Goal: Communication & Community: Ask a question

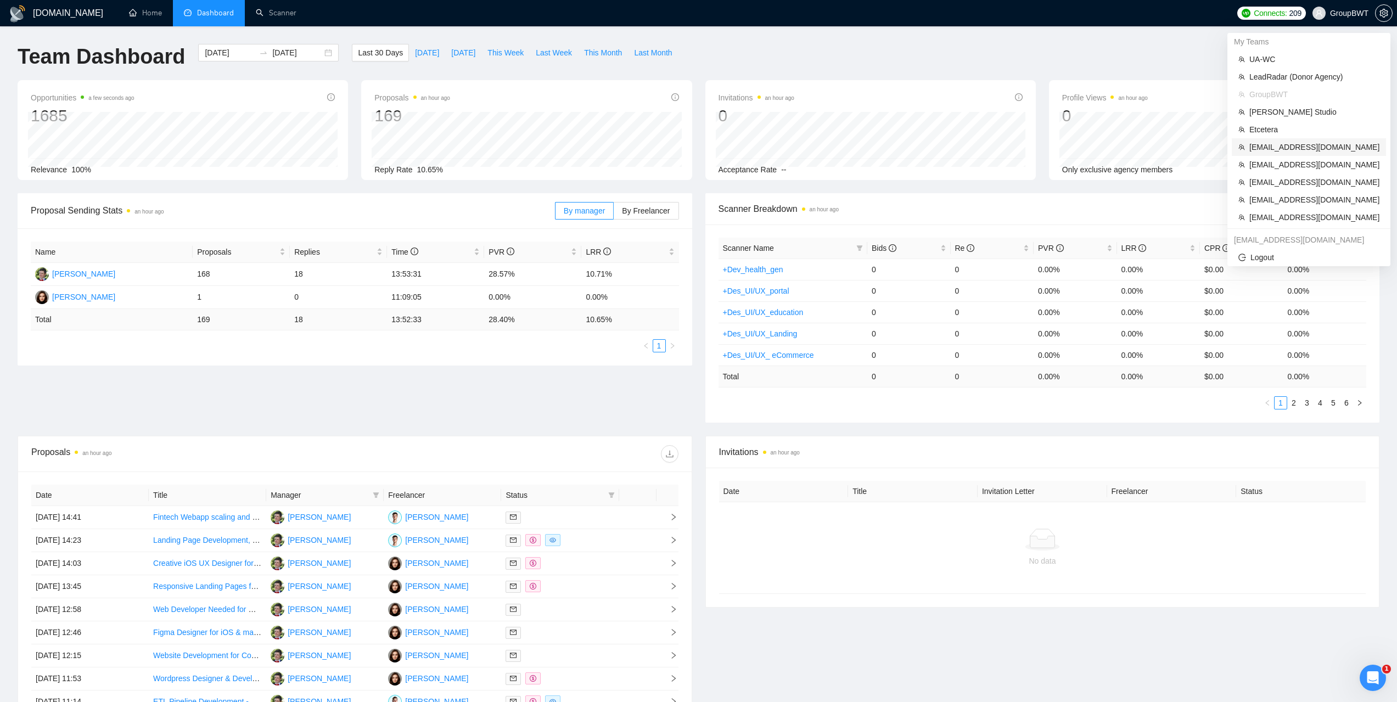
click at [1275, 145] on span "[EMAIL_ADDRESS][DOMAIN_NAME]" at bounding box center [1314, 147] width 130 height 12
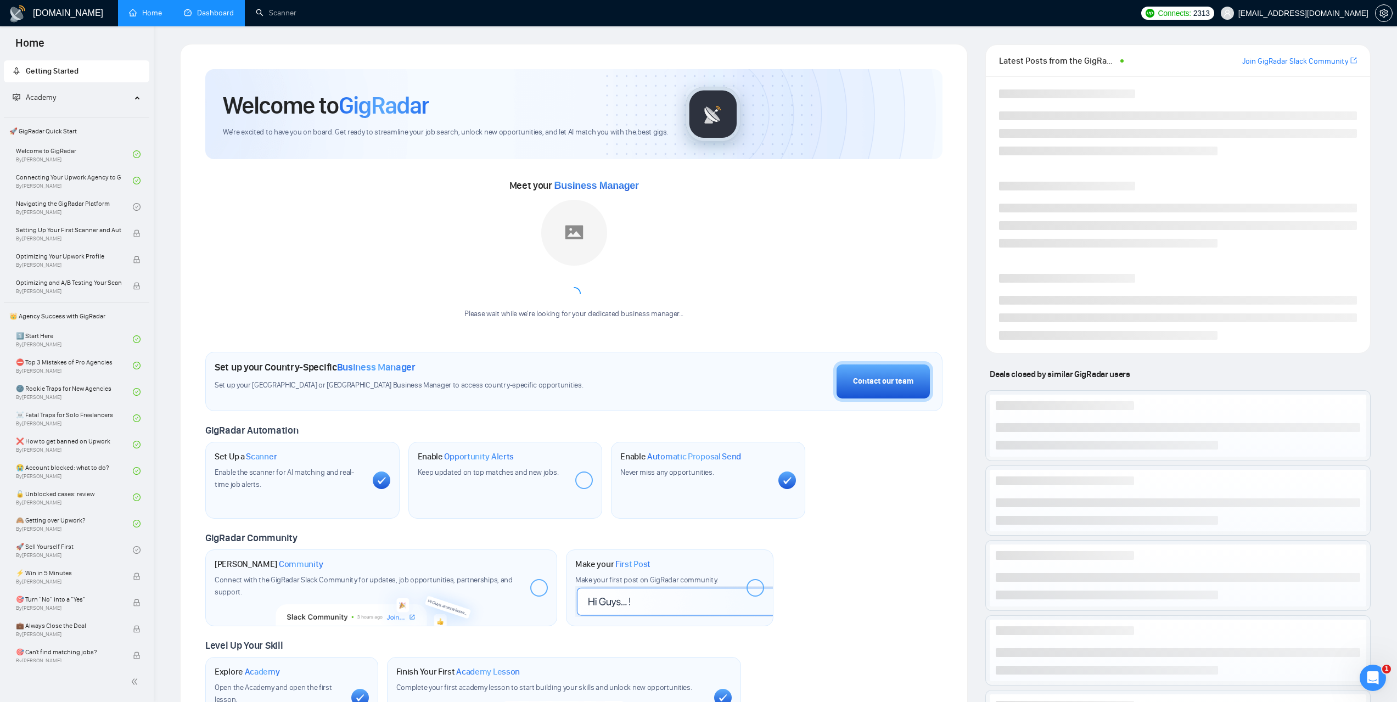
click at [228, 18] on link "Dashboard" at bounding box center [209, 12] width 50 height 9
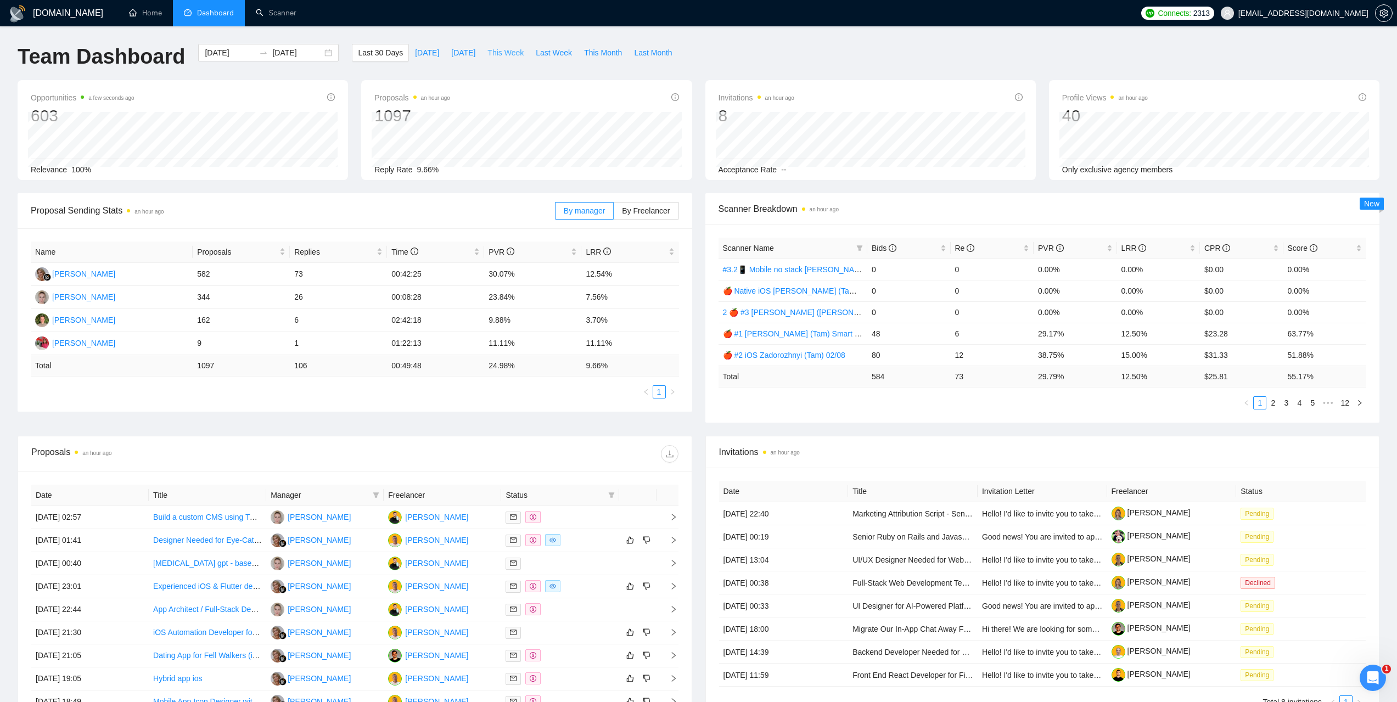
click at [501, 53] on span "This Week" at bounding box center [505, 53] width 36 height 12
type input "[DATE]"
type input "2025-09-07"
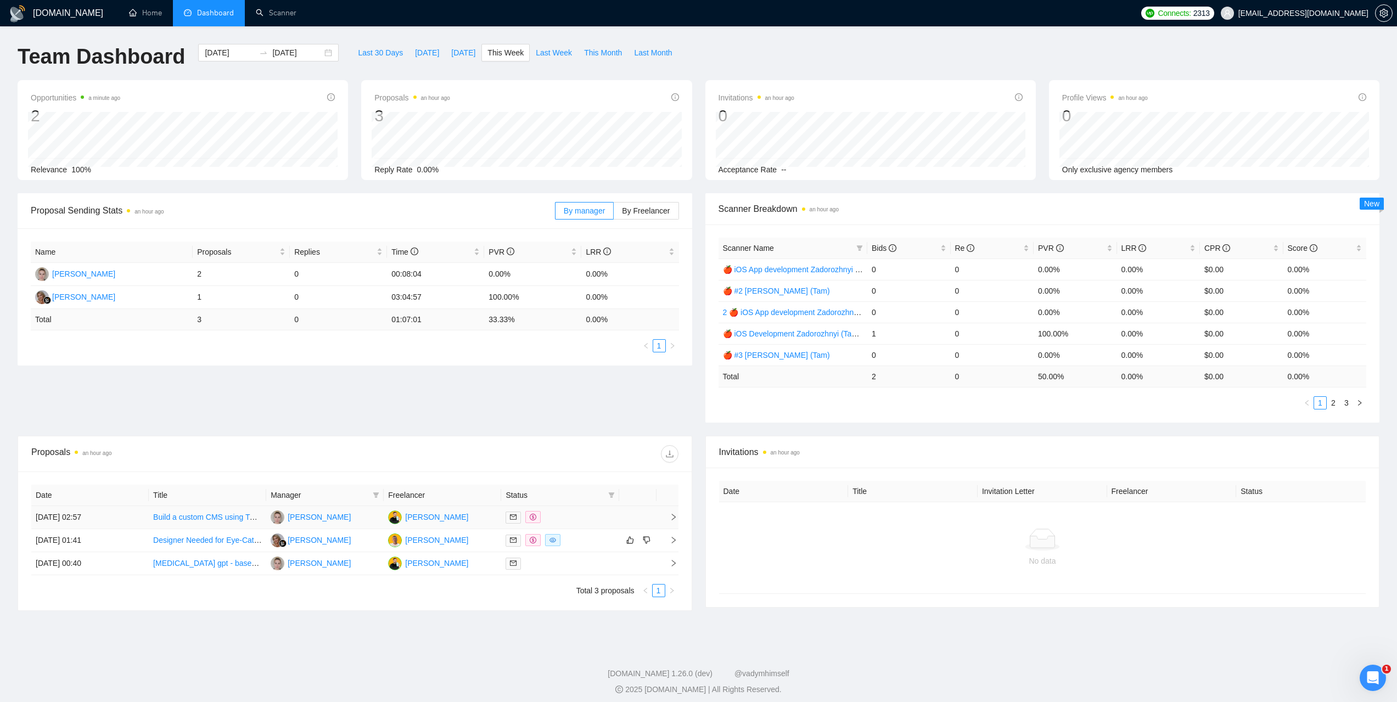
click at [72, 515] on td "01 Sep, 2025 02:57" at bounding box center [89, 517] width 117 height 23
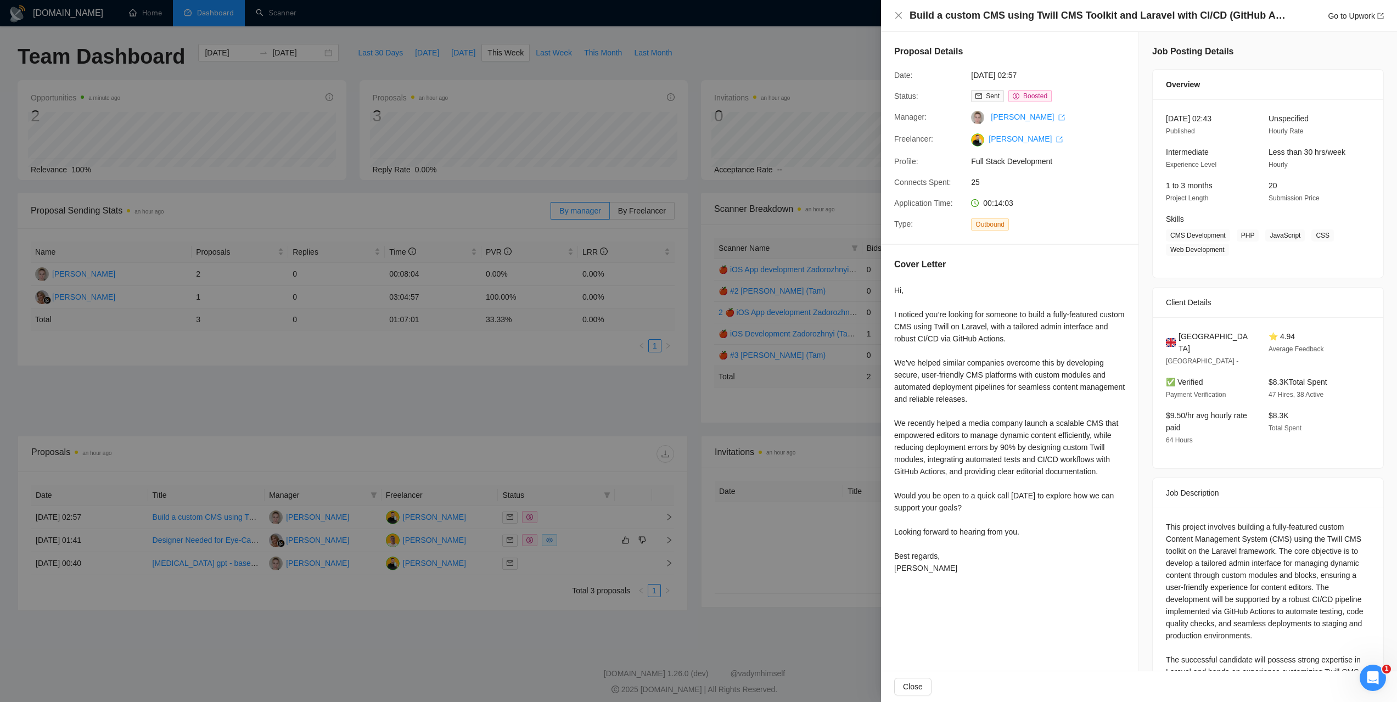
click at [853, 118] on div at bounding box center [698, 351] width 1397 height 702
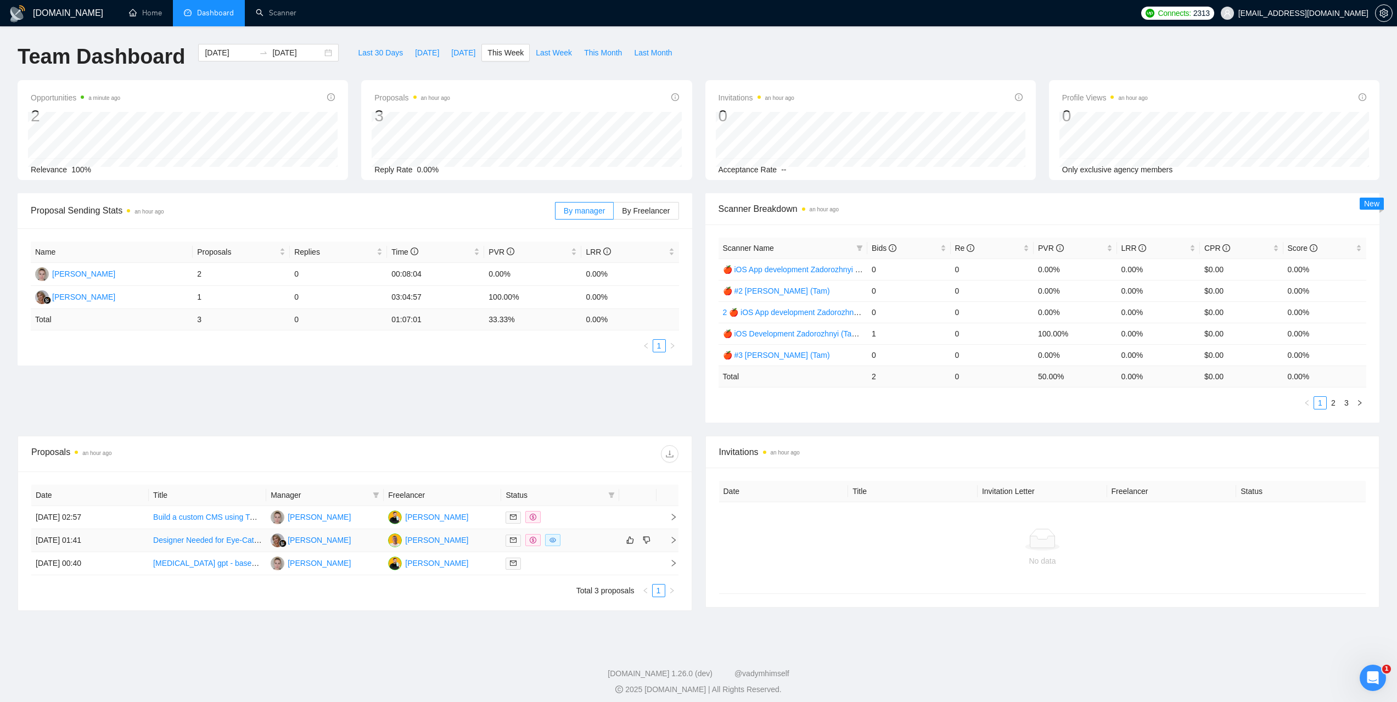
click at [66, 537] on td "01 Sep, 2025 01:41" at bounding box center [89, 540] width 117 height 23
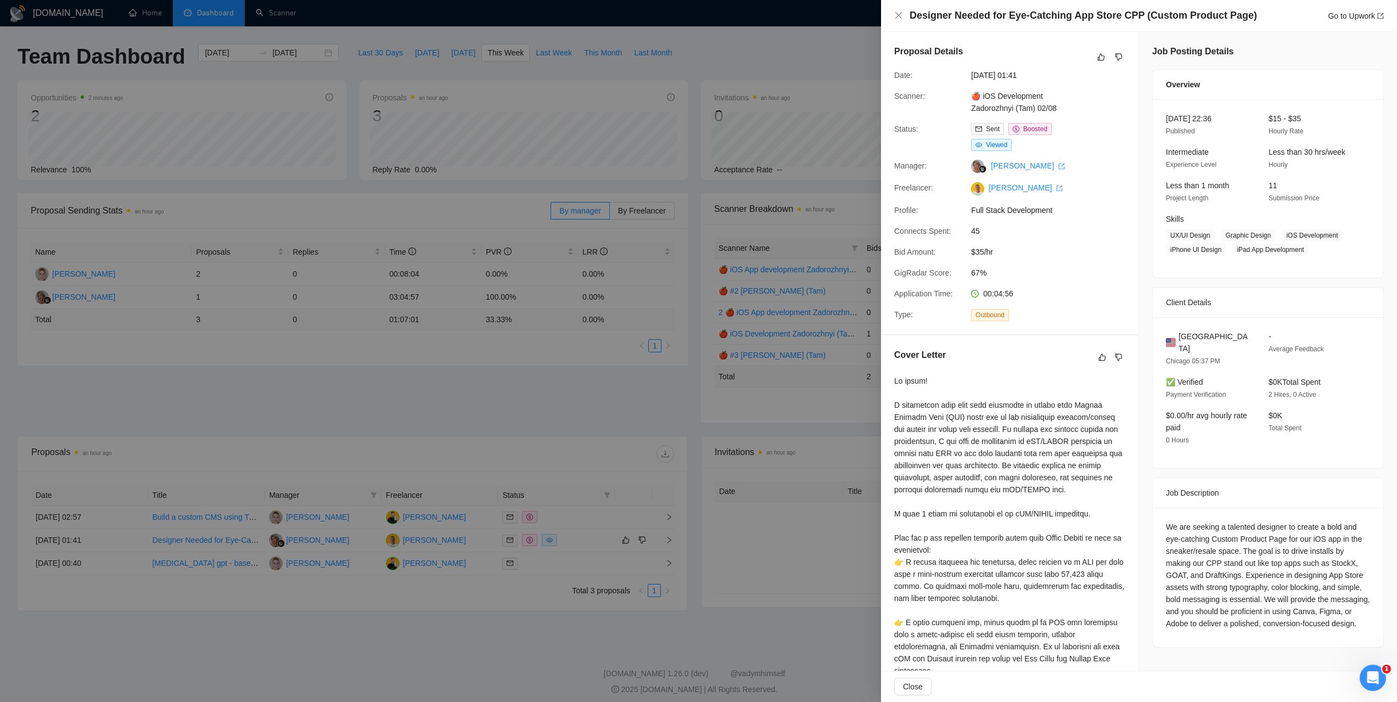
click at [440, 400] on div at bounding box center [698, 351] width 1397 height 702
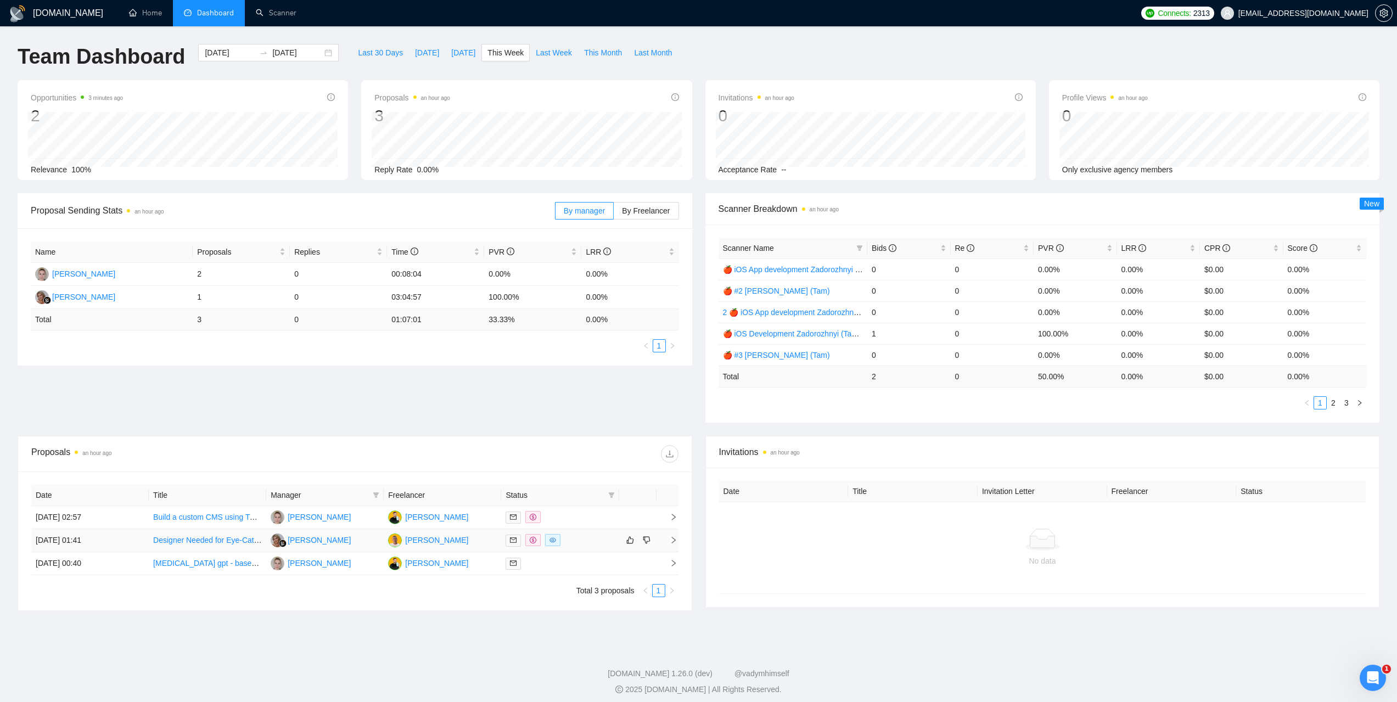
click at [81, 540] on td "01 Sep, 2025 01:41" at bounding box center [89, 540] width 117 height 23
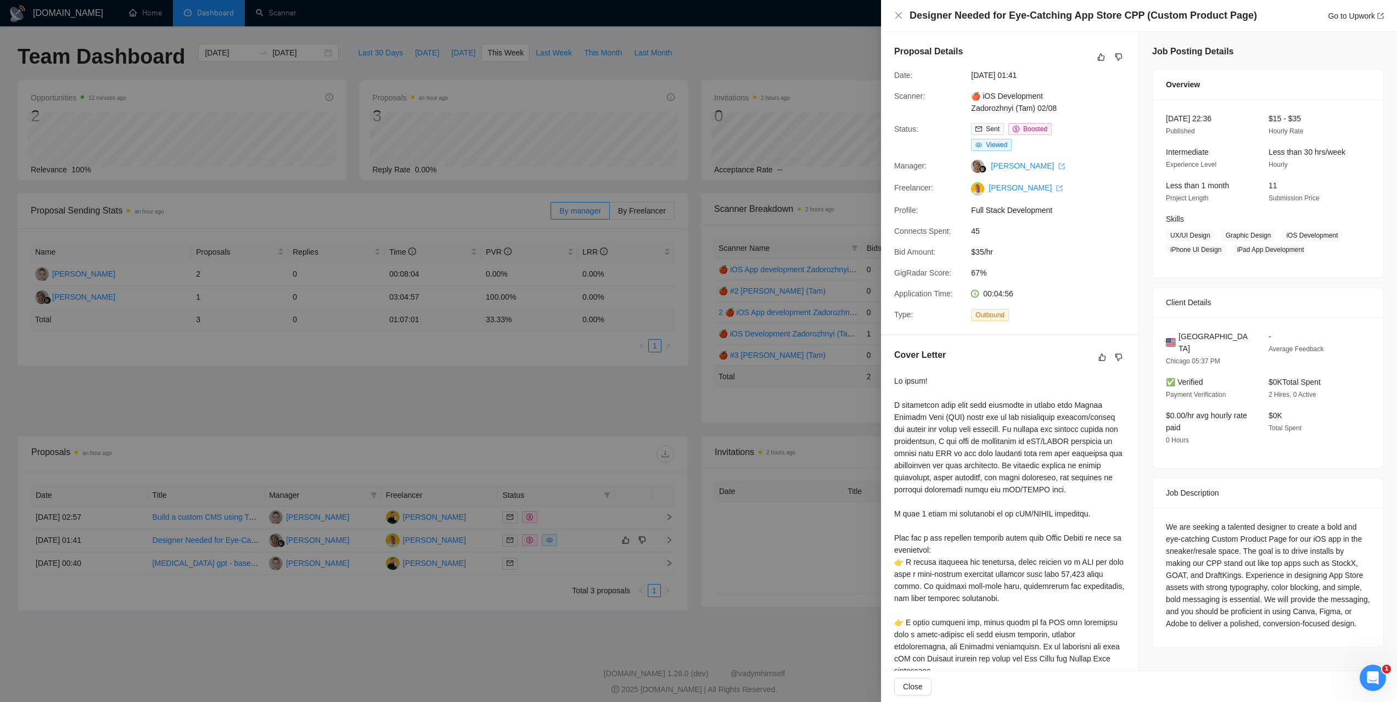
click at [803, 40] on div at bounding box center [698, 351] width 1397 height 702
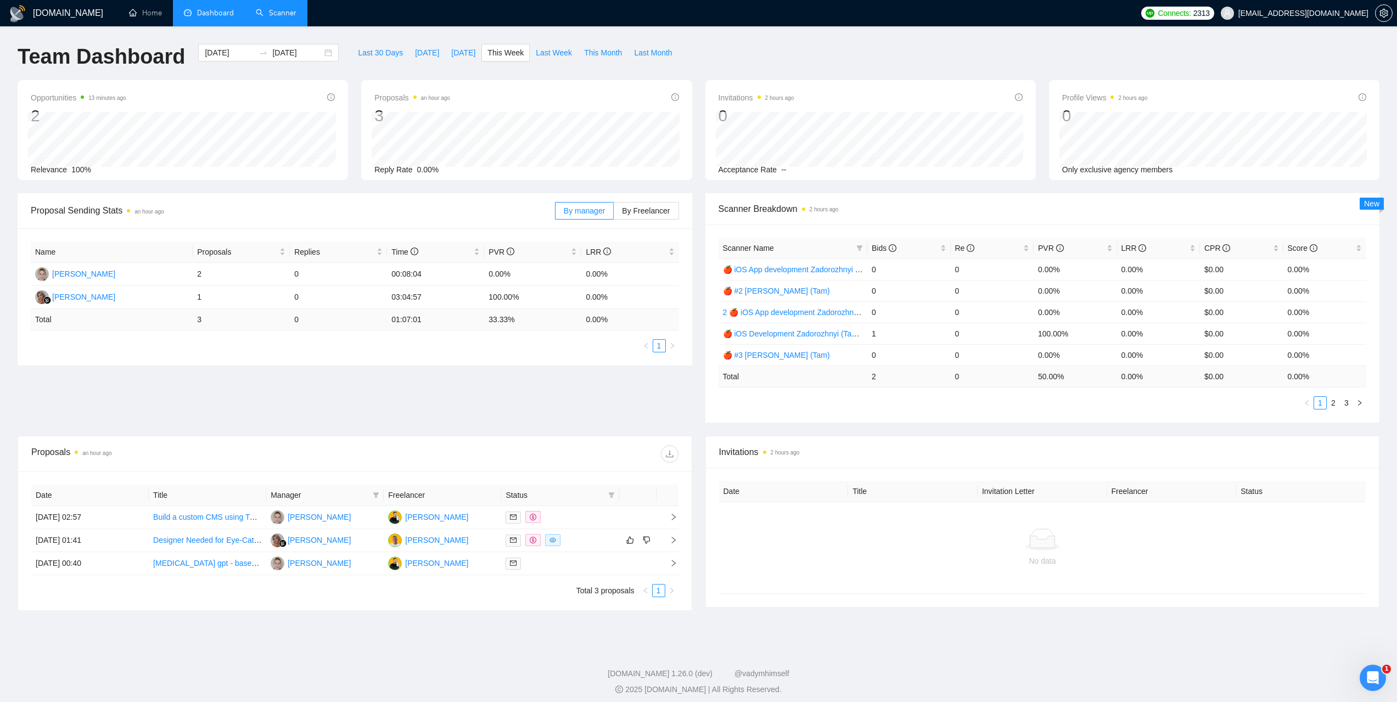
click at [291, 15] on link "Scanner" at bounding box center [276, 12] width 41 height 9
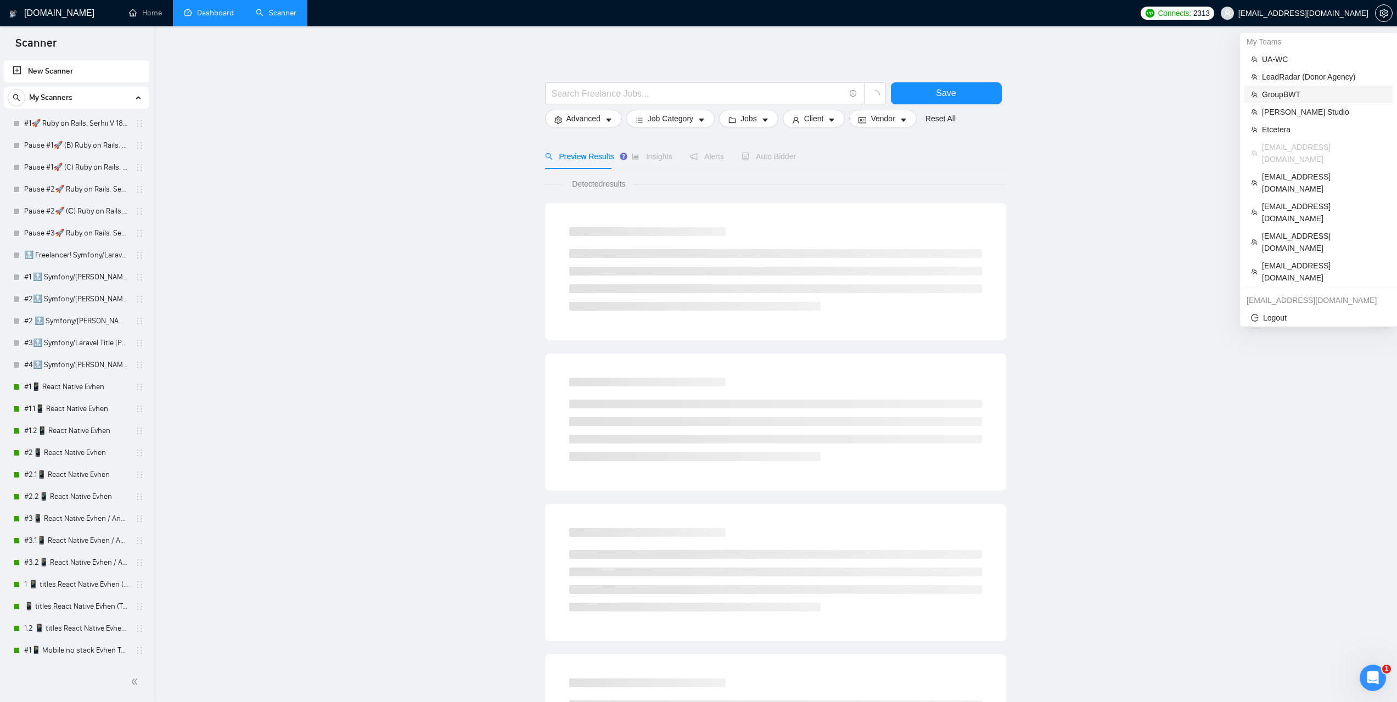
click at [1282, 97] on span "GroupBWT" at bounding box center [1324, 94] width 124 height 12
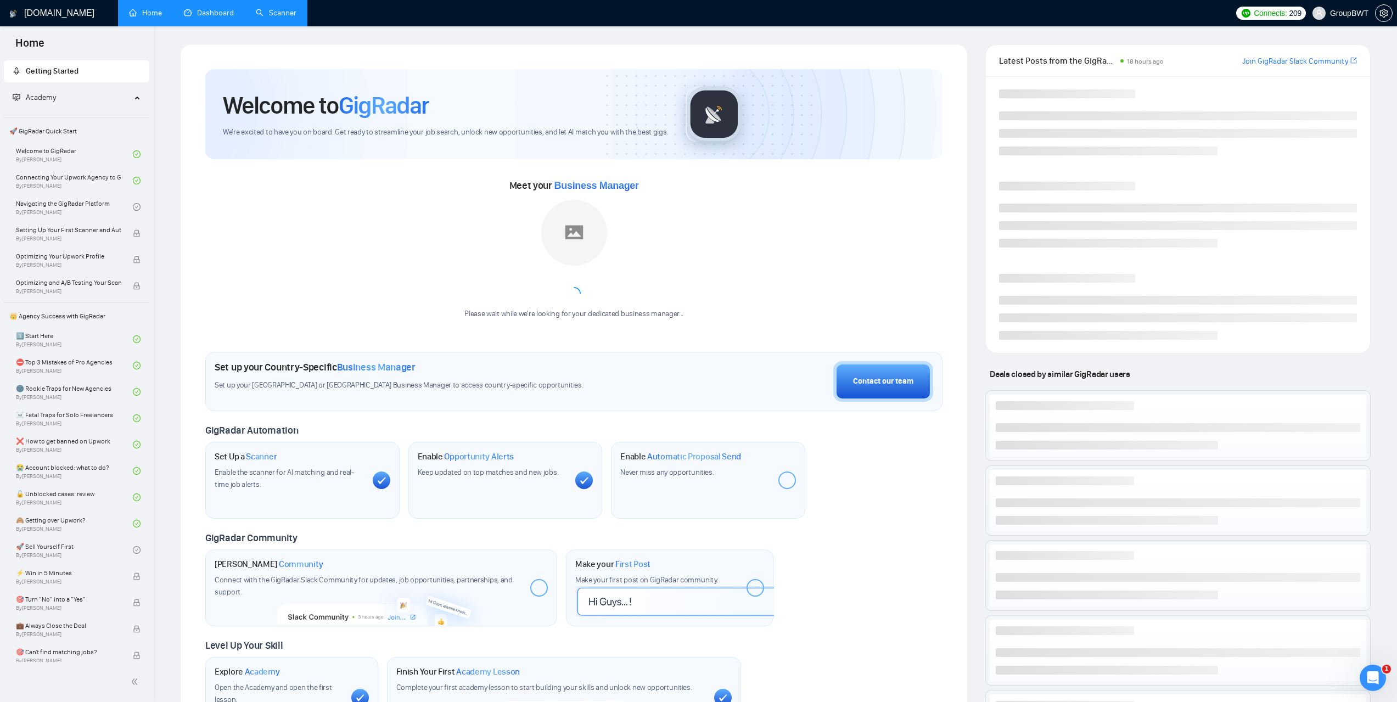
click at [289, 18] on link "Scanner" at bounding box center [276, 12] width 41 height 9
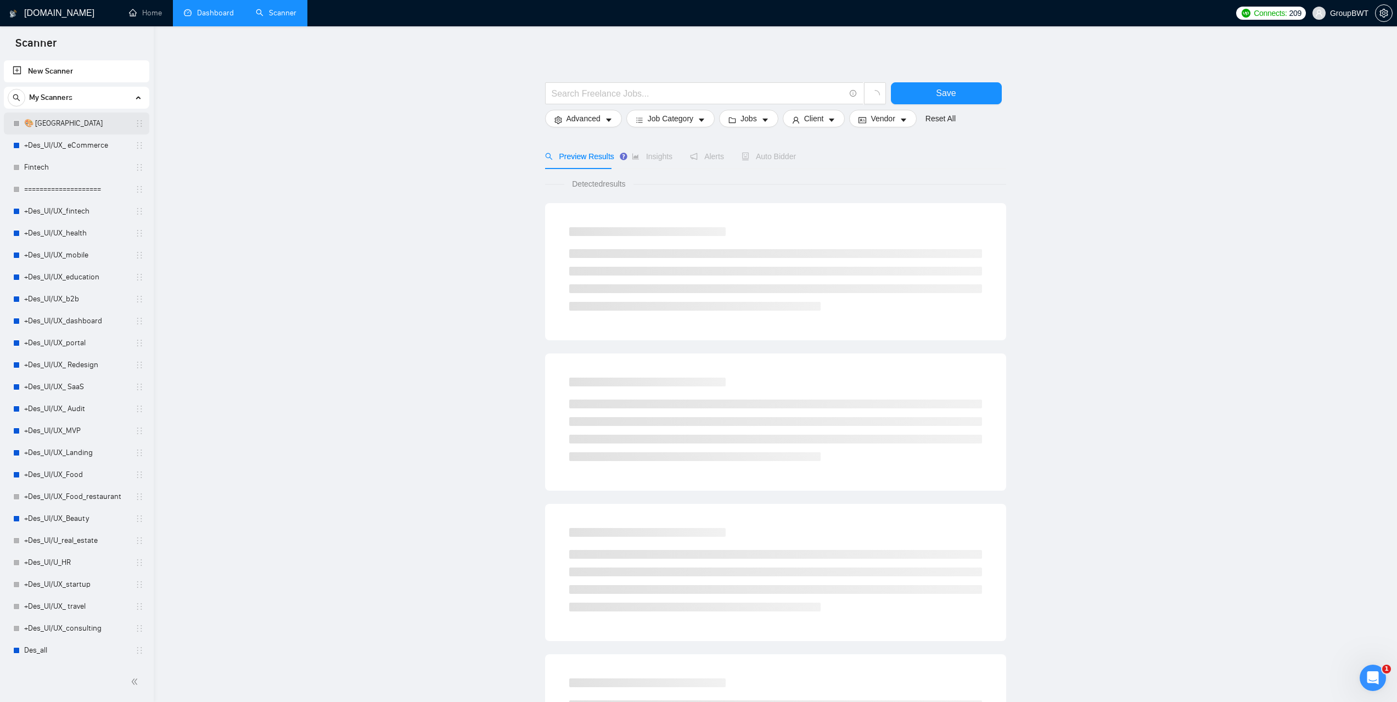
click at [64, 127] on link "🎨 Sofia" at bounding box center [76, 124] width 104 height 22
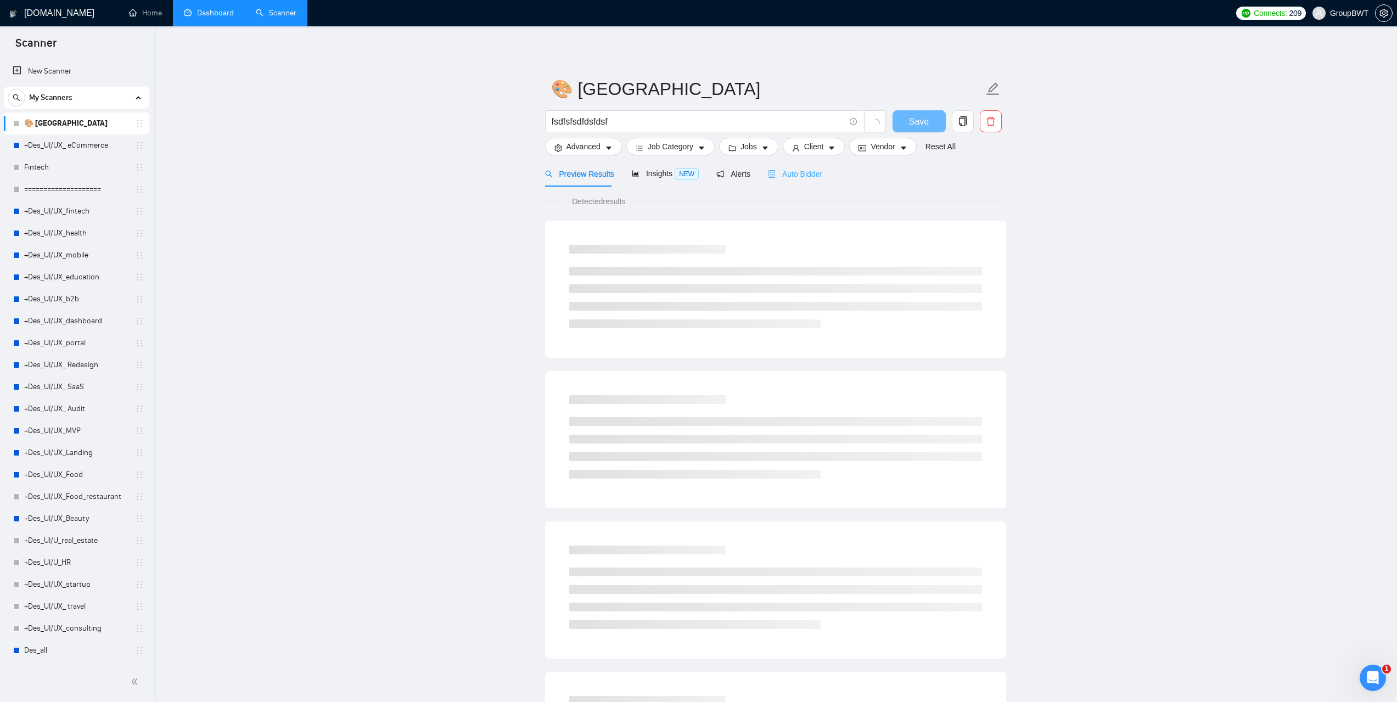
click at [813, 183] on div "Auto Bidder" at bounding box center [795, 174] width 54 height 26
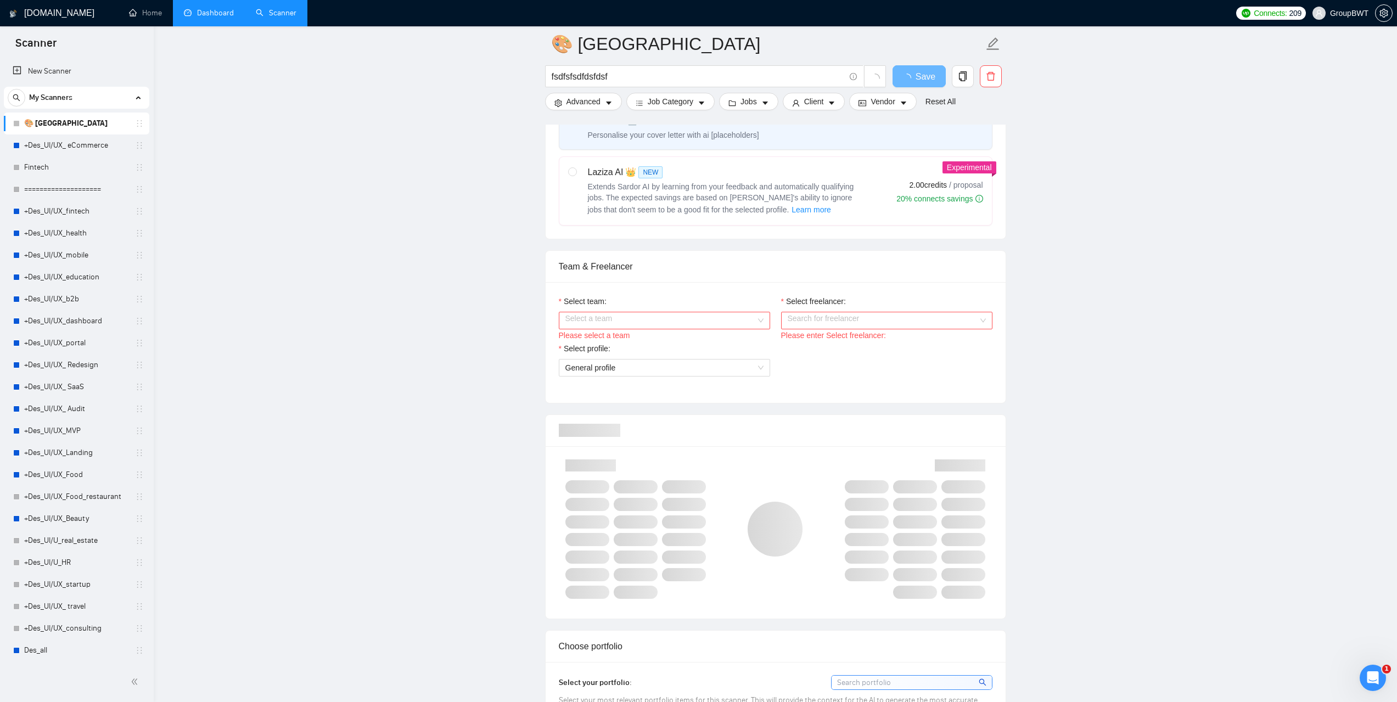
scroll to position [439, 0]
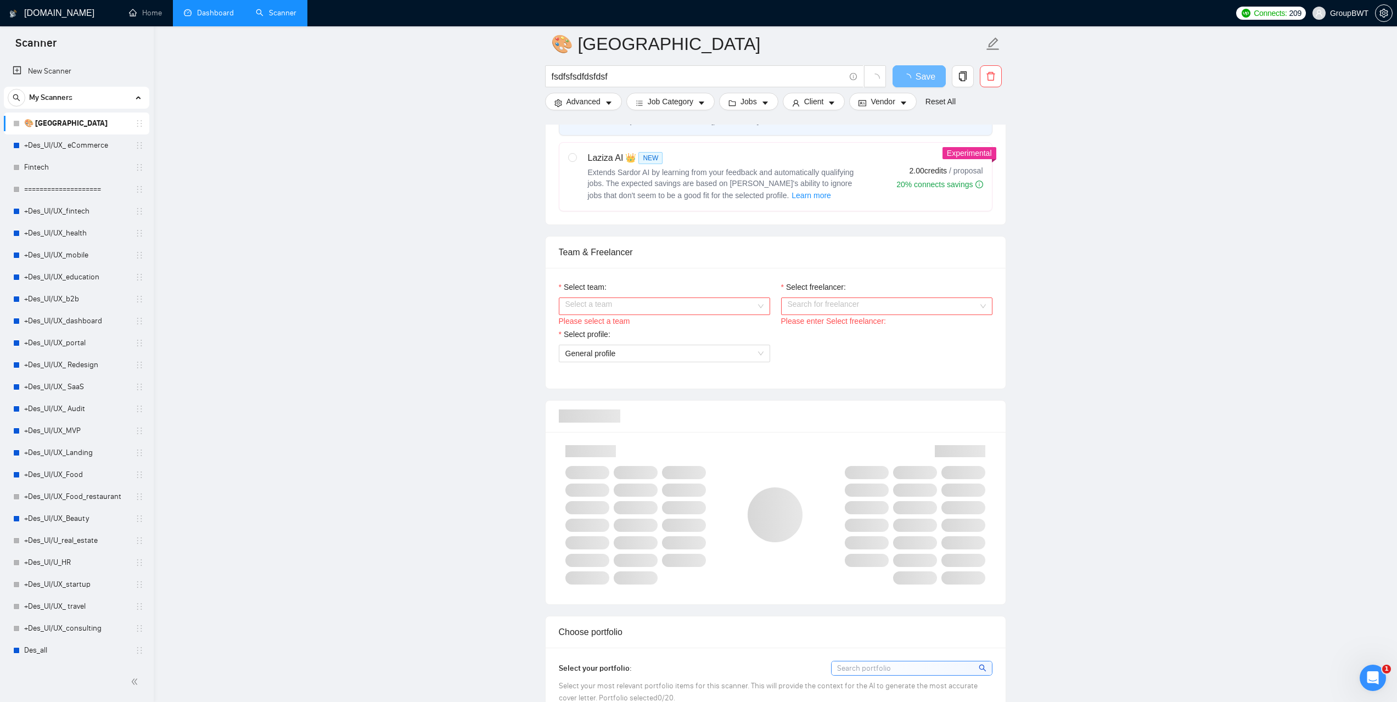
click at [748, 306] on input "Select team:" at bounding box center [660, 306] width 190 height 16
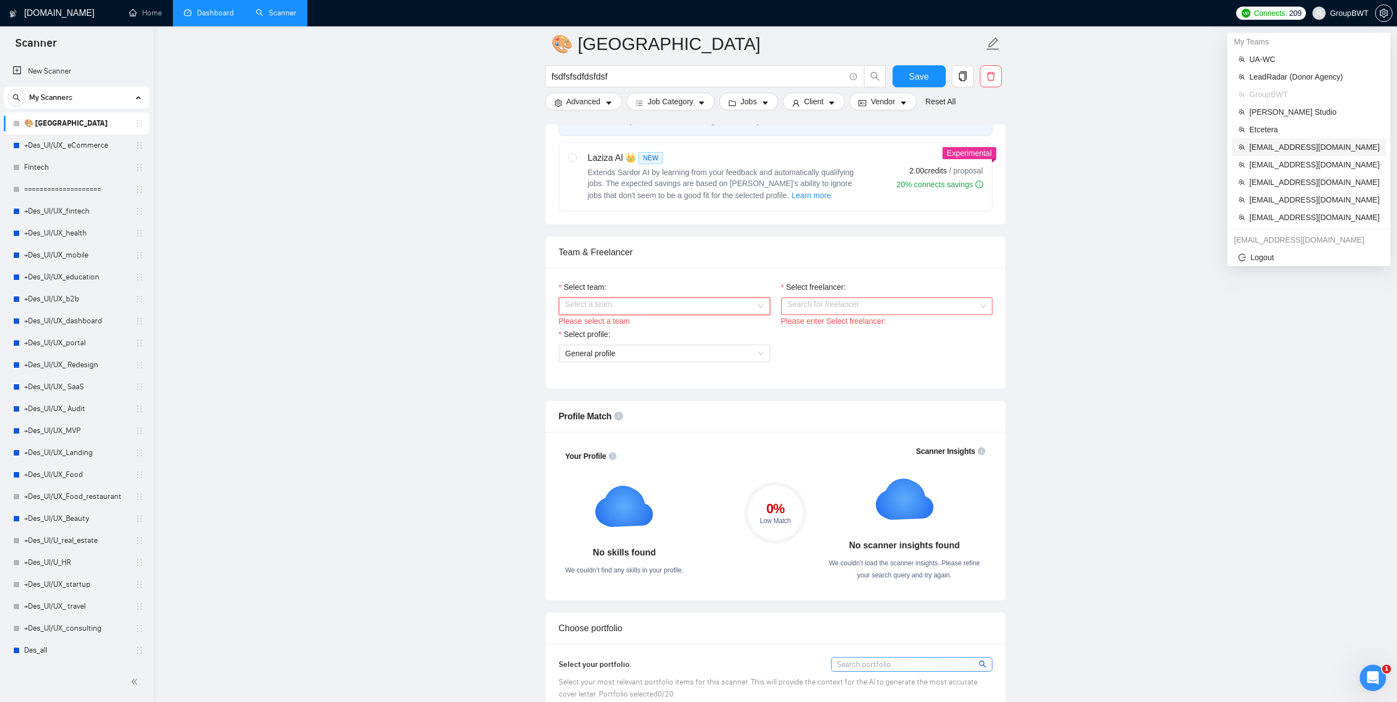
click at [1283, 147] on span "[EMAIL_ADDRESS][DOMAIN_NAME]" at bounding box center [1314, 147] width 130 height 12
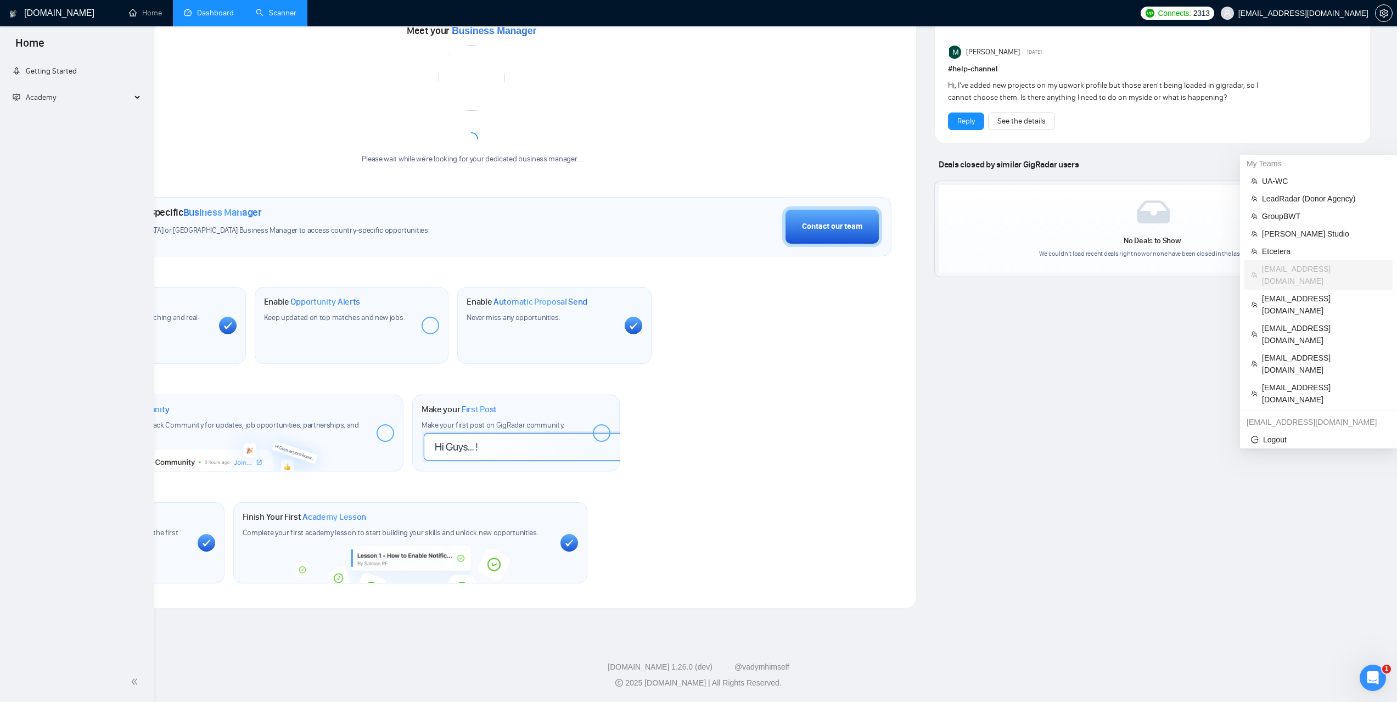
scroll to position [5, 0]
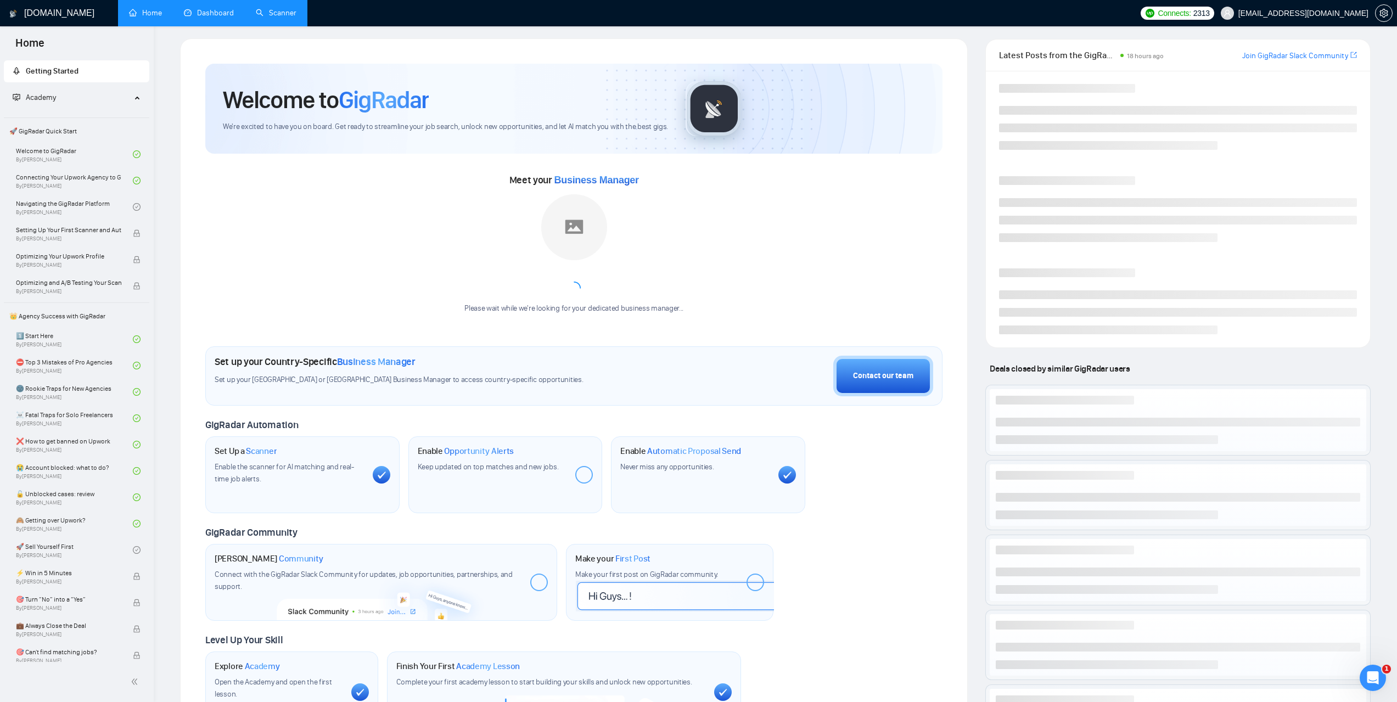
click at [221, 18] on link "Dashboard" at bounding box center [209, 12] width 50 height 9
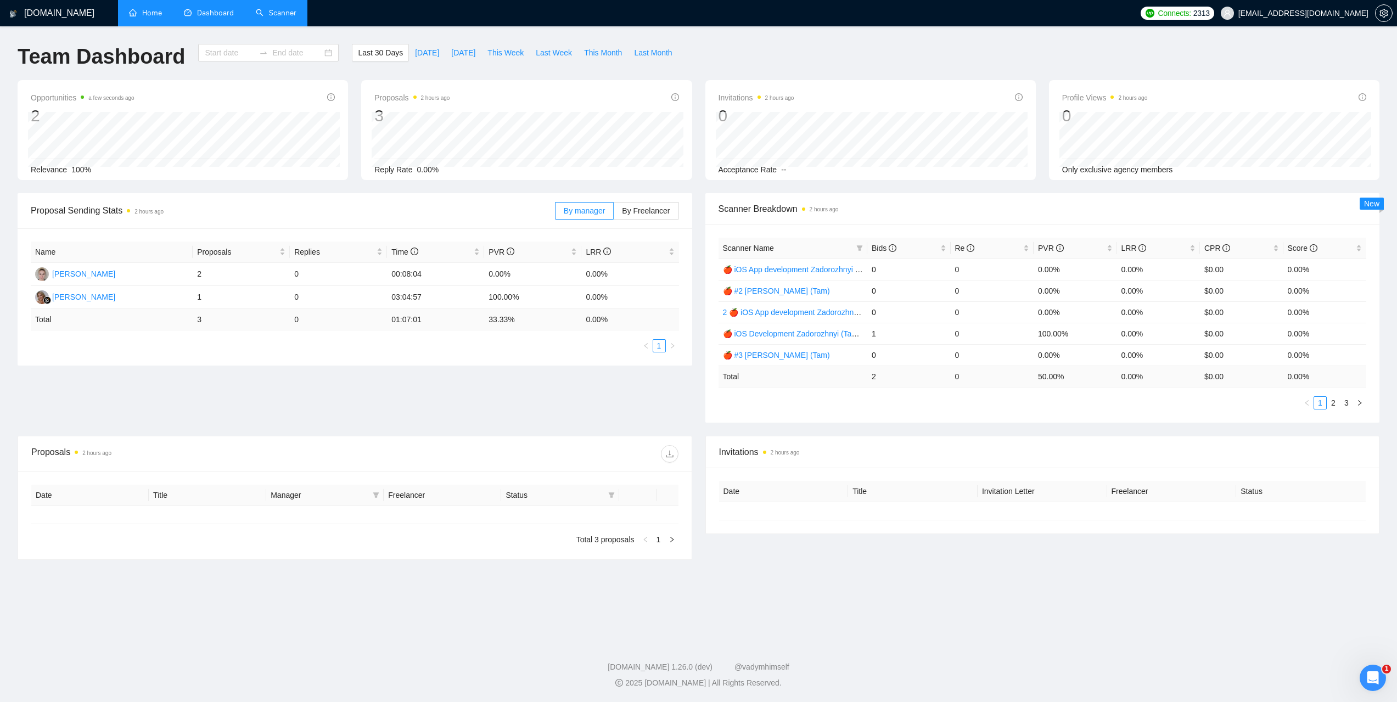
type input "[DATE]"
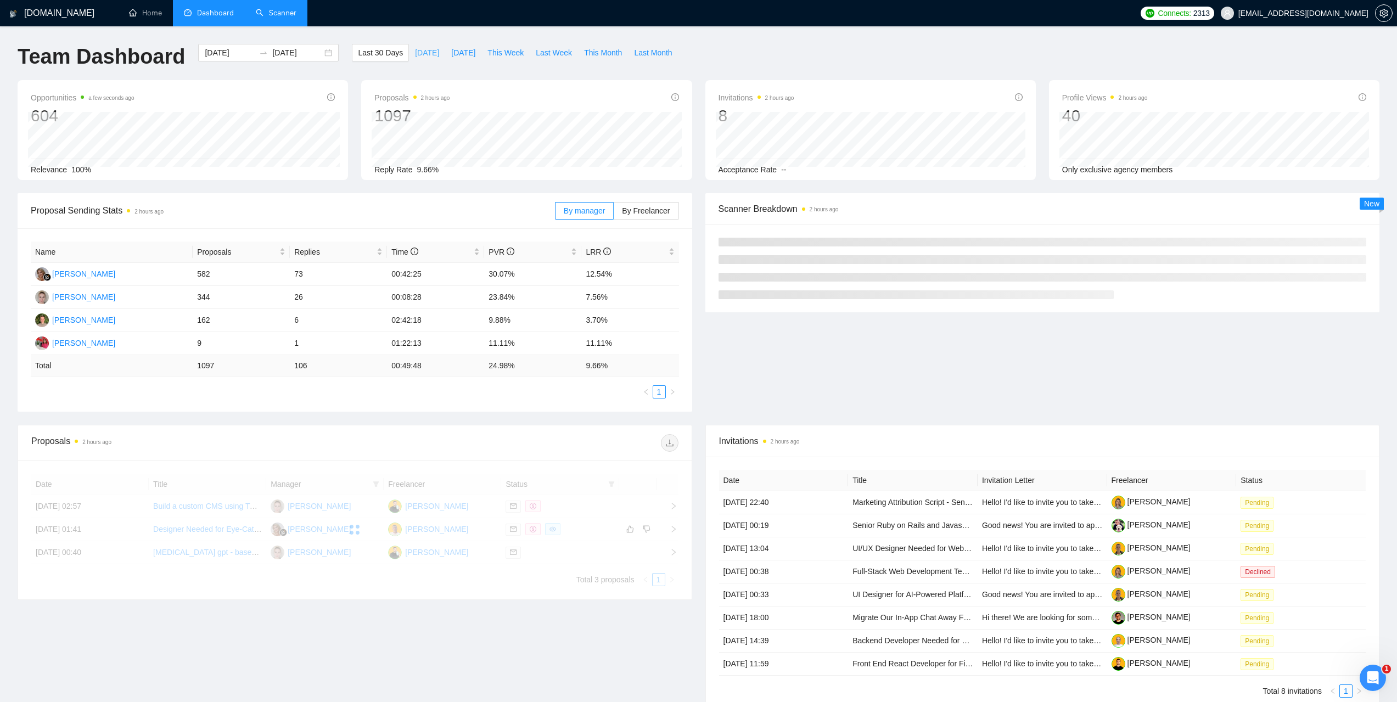
click at [420, 54] on span "[DATE]" at bounding box center [427, 53] width 24 height 12
type input "[DATE]"
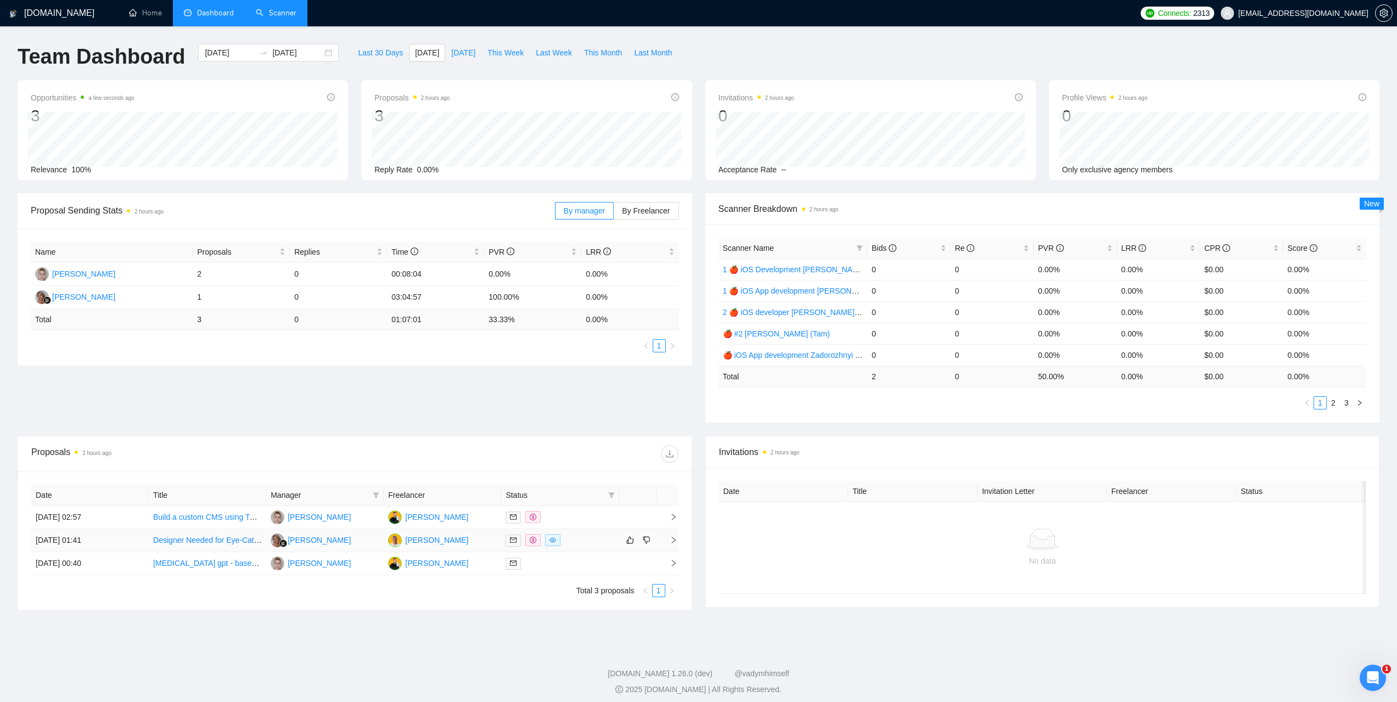
click at [88, 536] on td "01 Sep, 2025 01:41" at bounding box center [89, 540] width 117 height 23
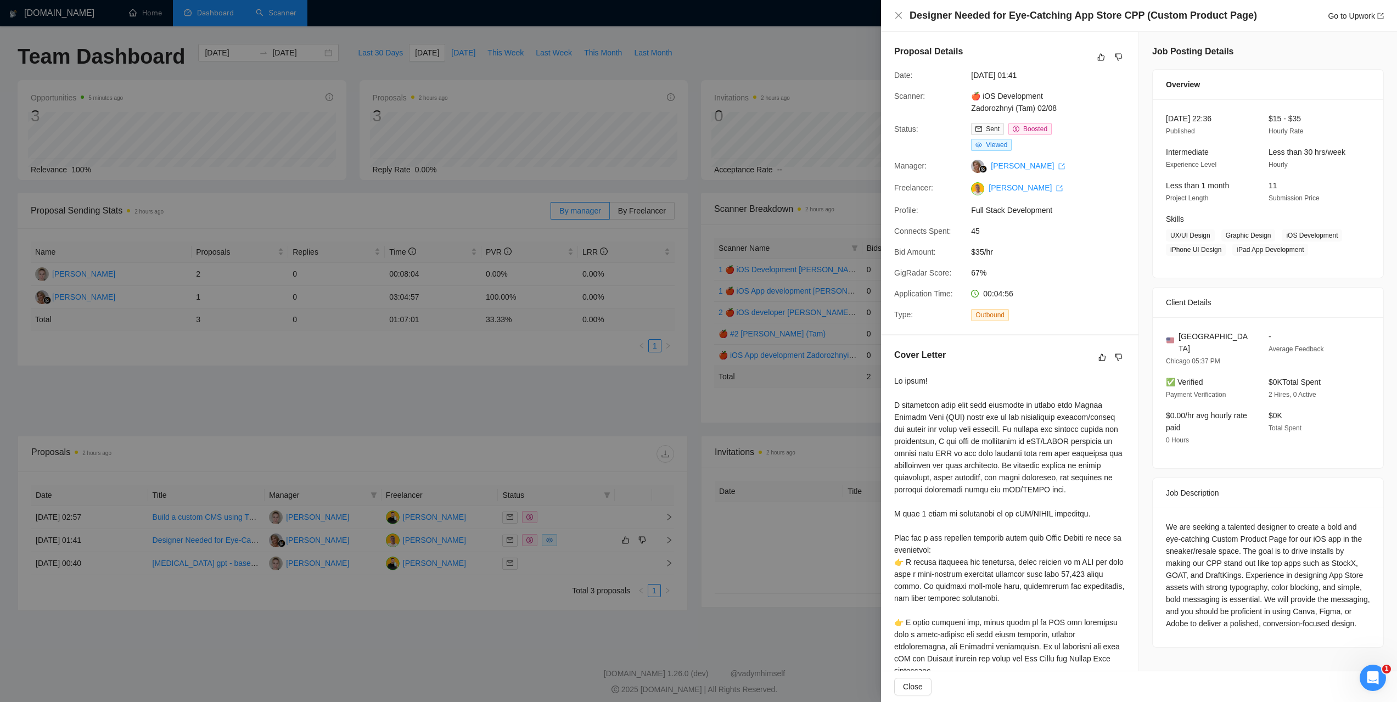
click at [773, 52] on div at bounding box center [698, 351] width 1397 height 702
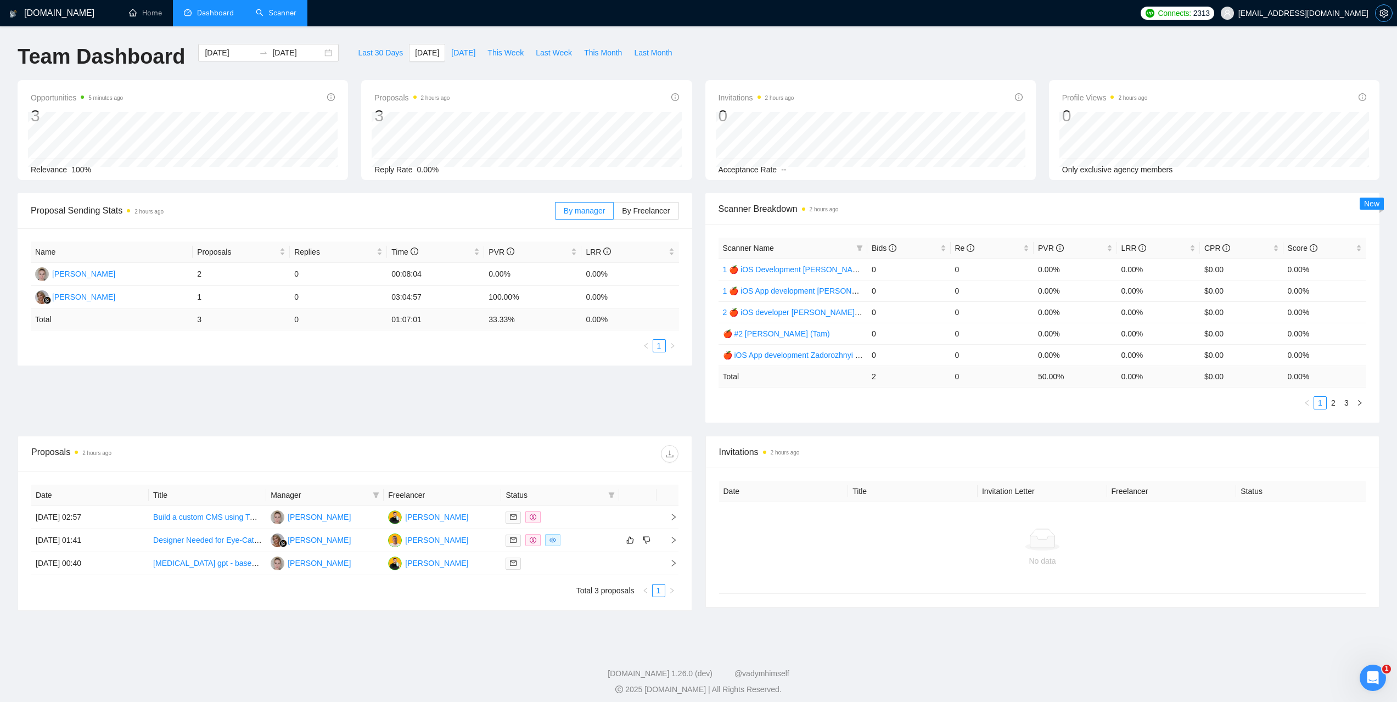
click at [1381, 15] on icon "setting" at bounding box center [1383, 13] width 9 height 9
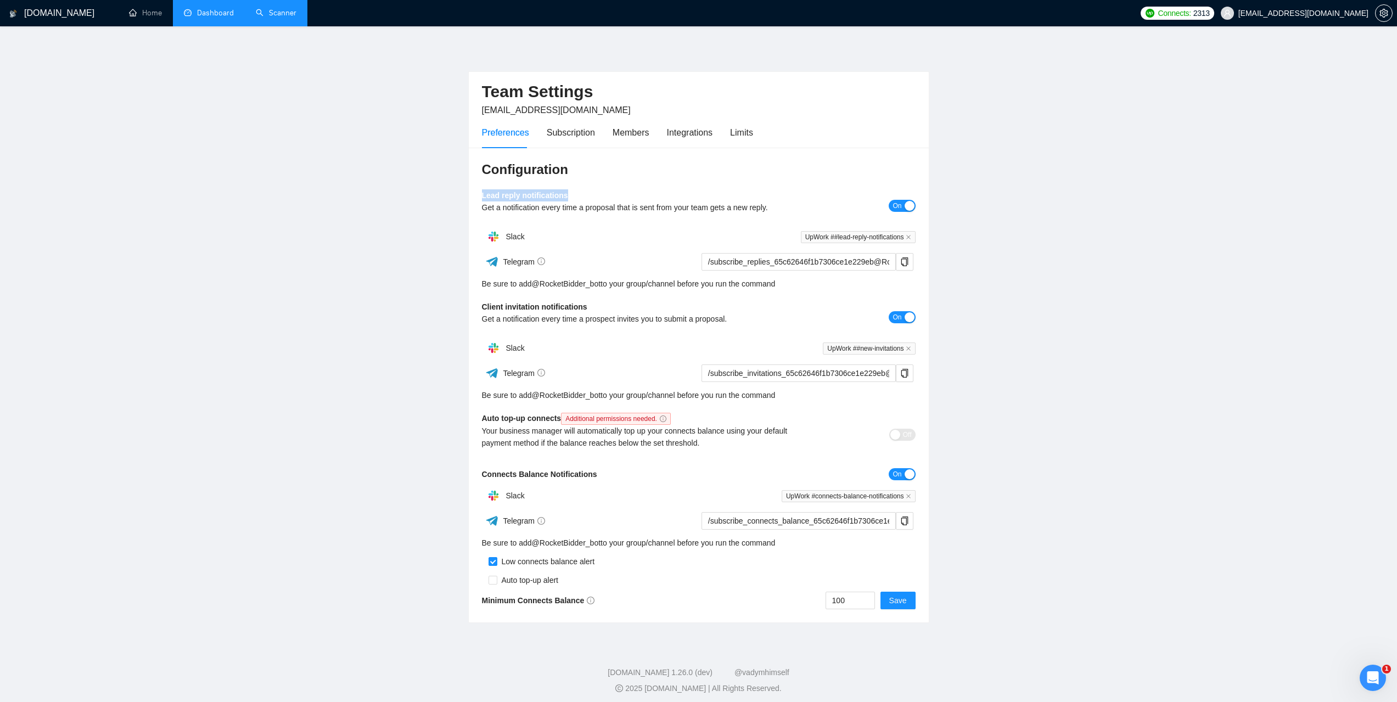
drag, startPoint x: 576, startPoint y: 194, endPoint x: 481, endPoint y: 192, distance: 95.0
click at [482, 192] on div "Lead reply notifications Get a notification every time a proposal that is sent …" at bounding box center [644, 205] width 325 height 32
copy b "Lead reply notifications"
click at [217, 14] on link "Dashboard" at bounding box center [209, 12] width 50 height 9
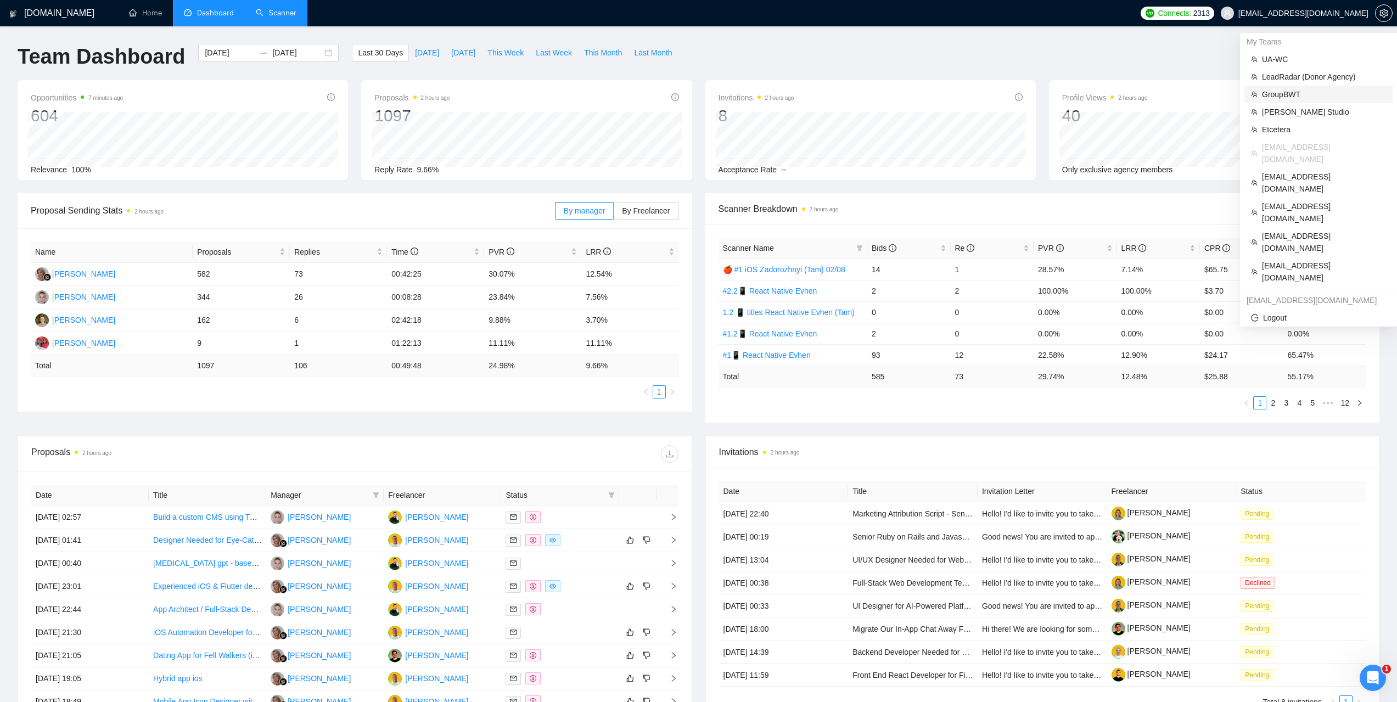
click at [1282, 92] on span "GroupBWT" at bounding box center [1324, 94] width 124 height 12
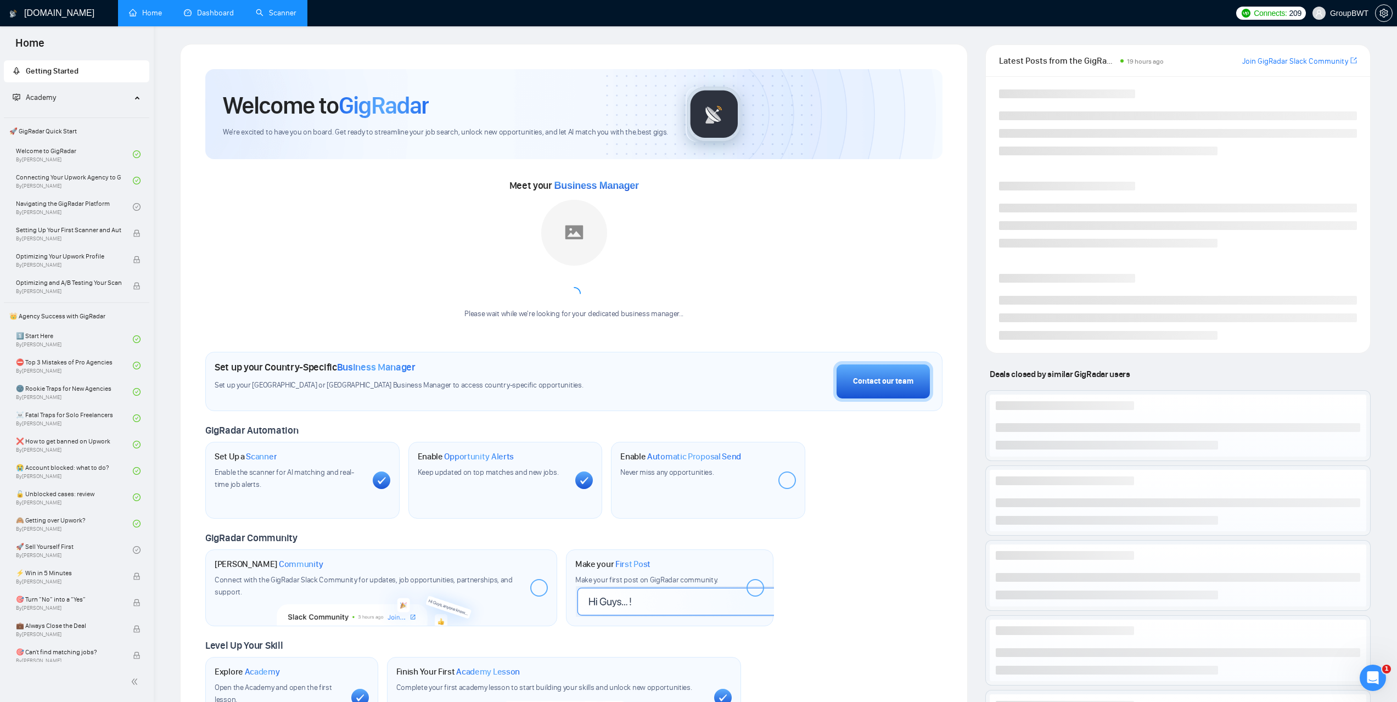
click at [296, 15] on link "Scanner" at bounding box center [276, 12] width 41 height 9
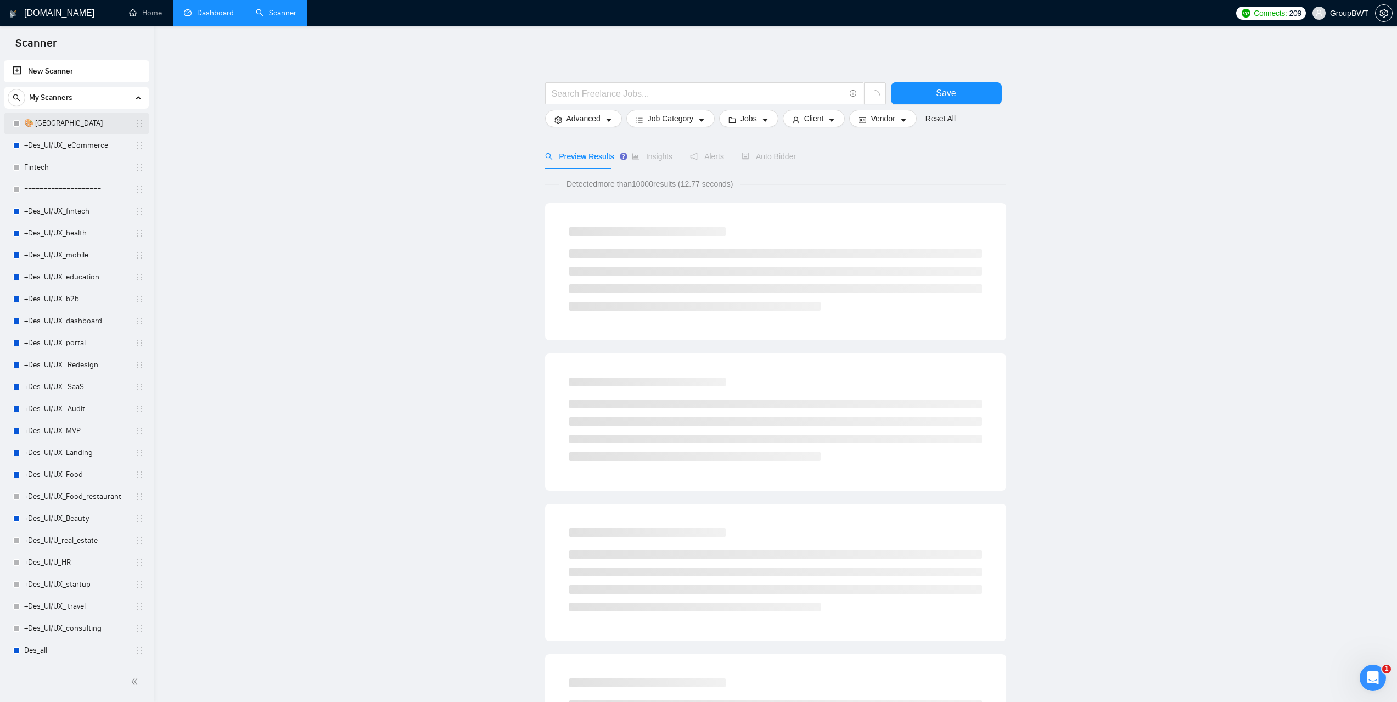
click at [53, 126] on link "🎨 Sofia" at bounding box center [76, 124] width 104 height 22
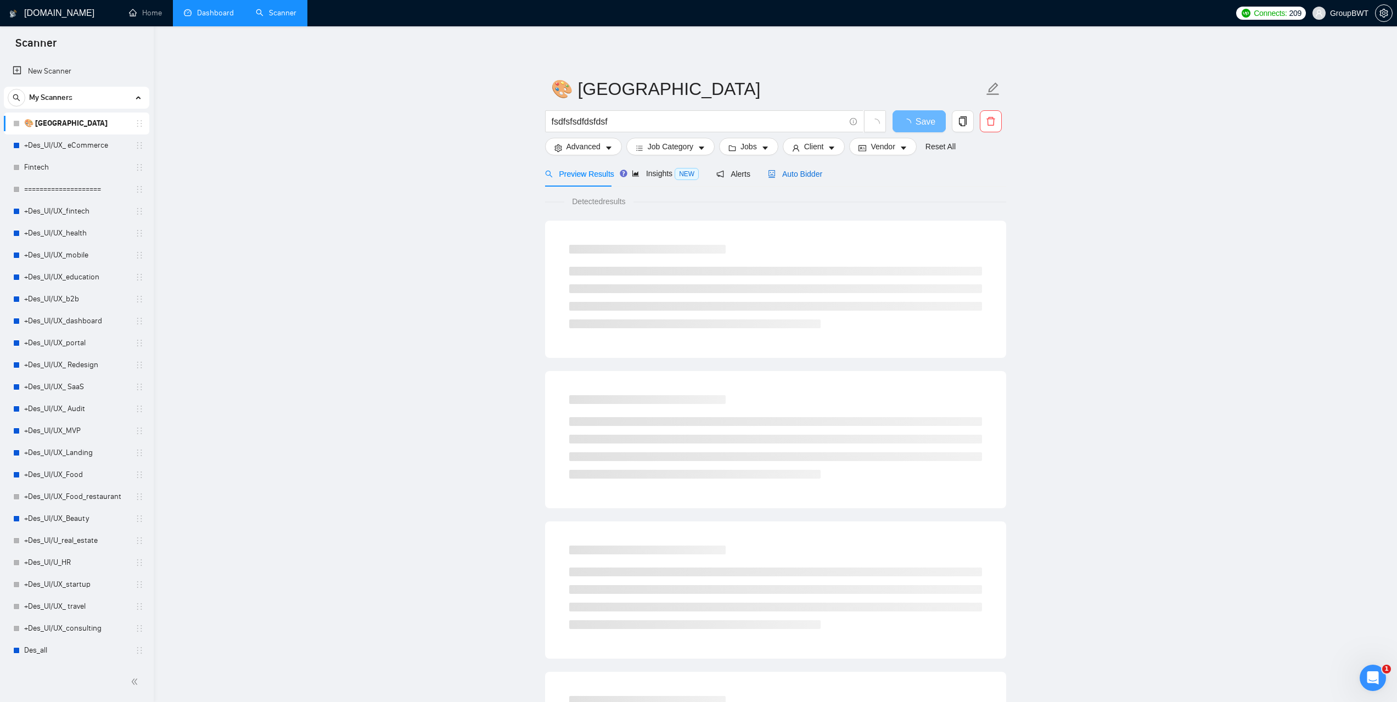
click at [799, 175] on span "Auto Bidder" at bounding box center [795, 174] width 54 height 9
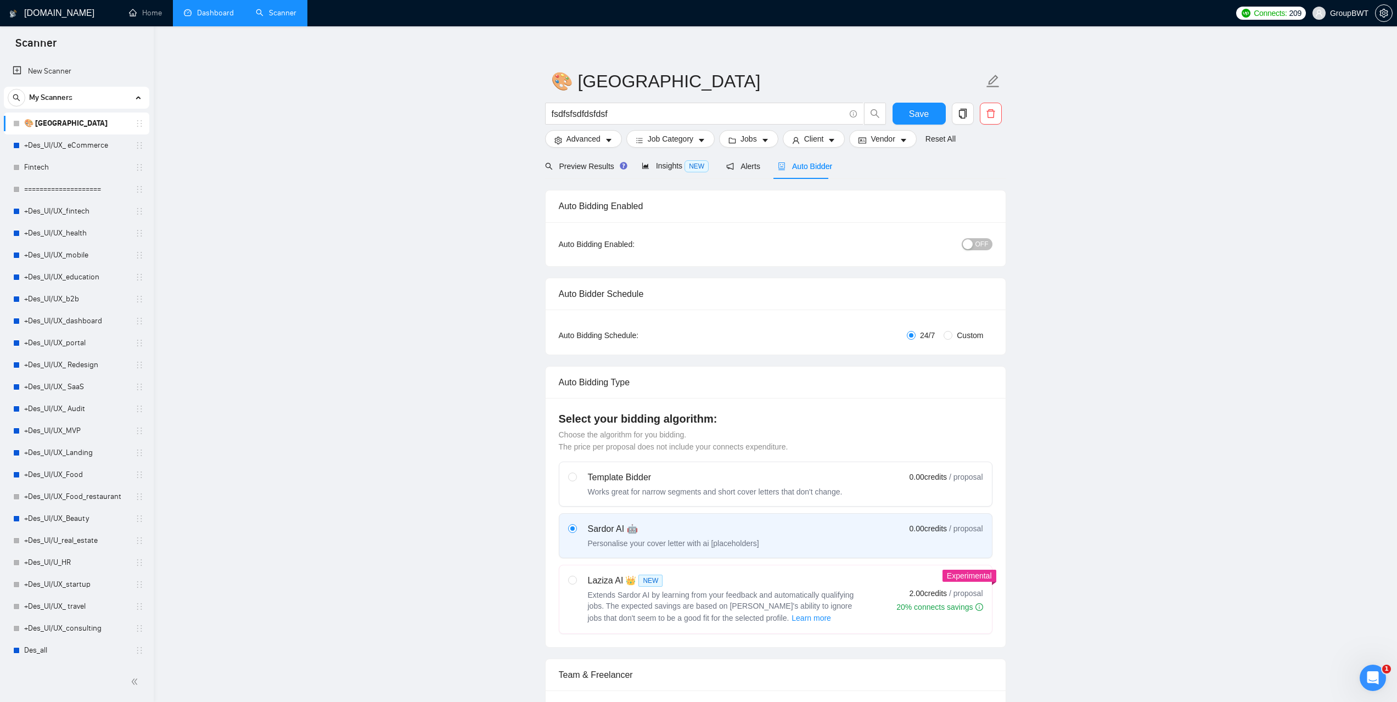
scroll to position [329, 0]
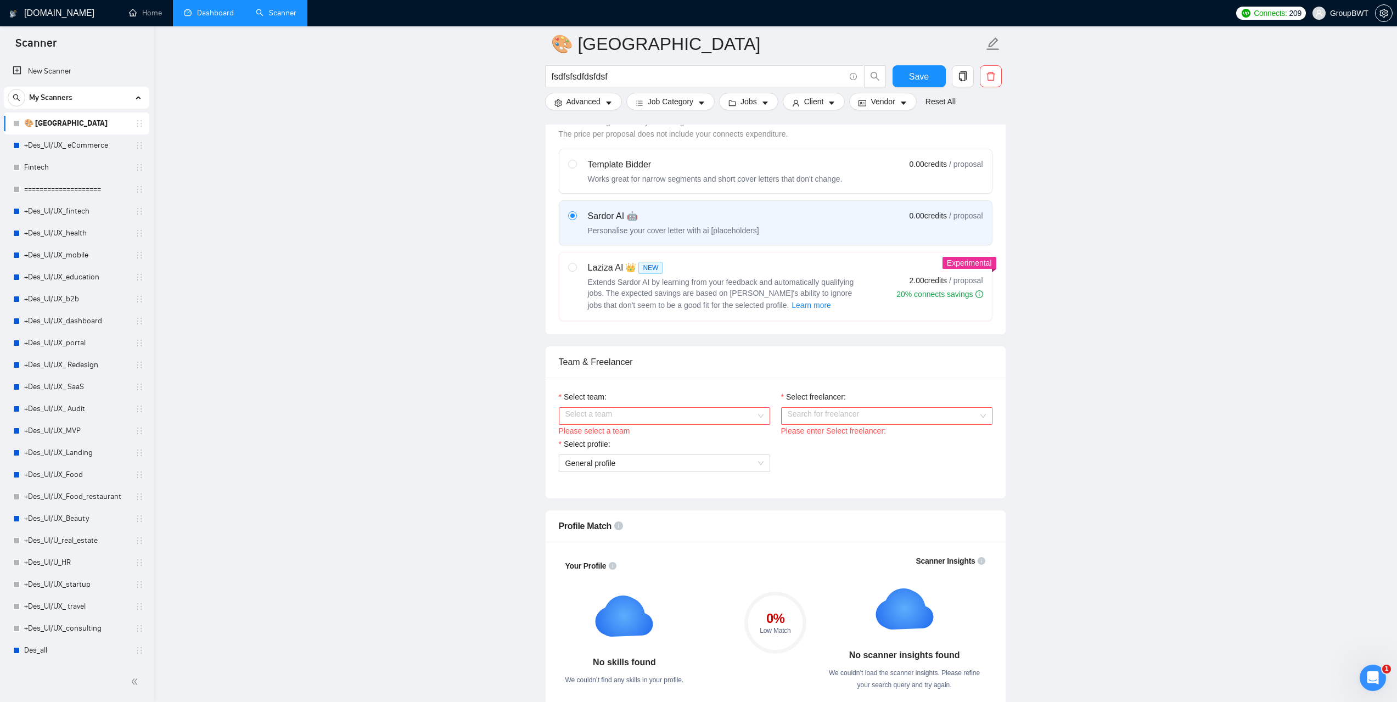
click at [661, 409] on input "Select team:" at bounding box center [660, 416] width 190 height 16
click at [665, 412] on input "Select team:" at bounding box center [660, 416] width 190 height 16
click at [635, 439] on div "BWT Team Data" at bounding box center [664, 437] width 198 height 12
click at [734, 456] on span "General profile" at bounding box center [664, 463] width 198 height 16
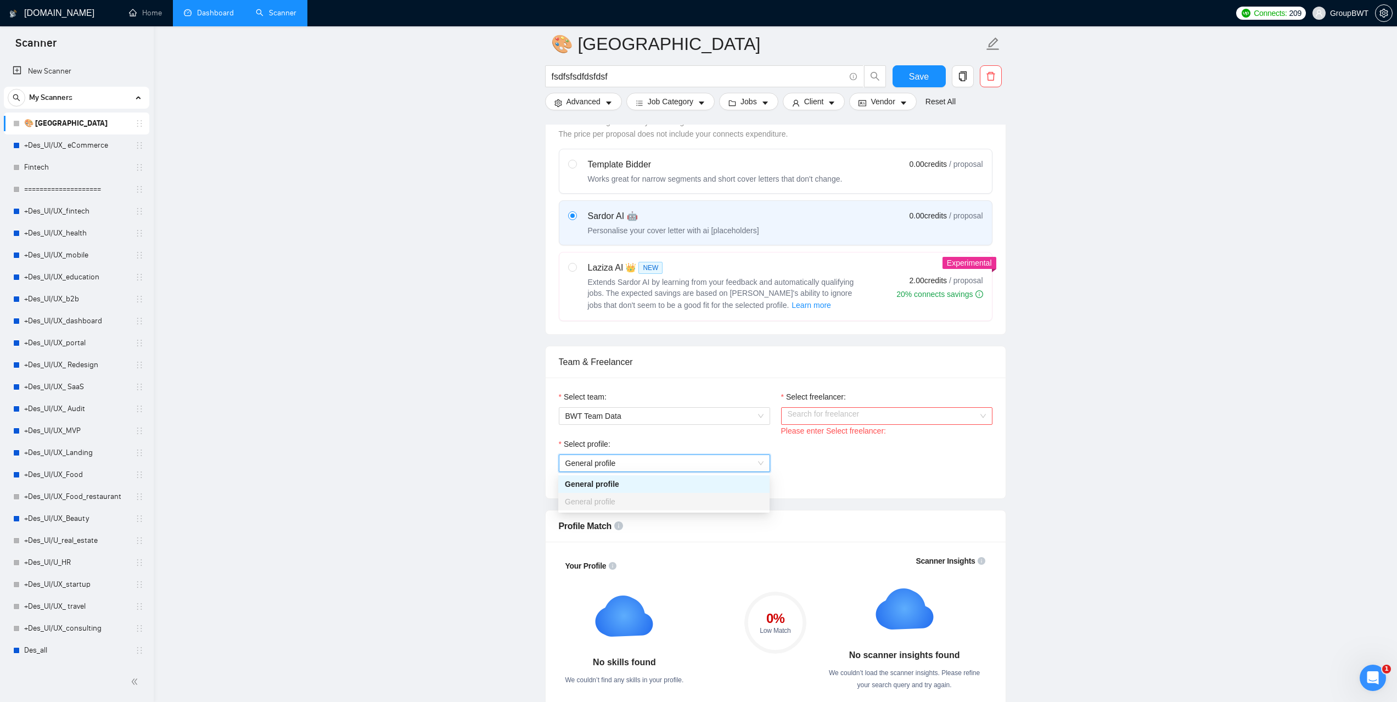
click at [734, 456] on span "General profile" at bounding box center [664, 463] width 198 height 16
click at [813, 404] on div "Select freelancer:" at bounding box center [886, 399] width 211 height 16
click at [814, 410] on input "Select freelancer:" at bounding box center [883, 416] width 190 height 16
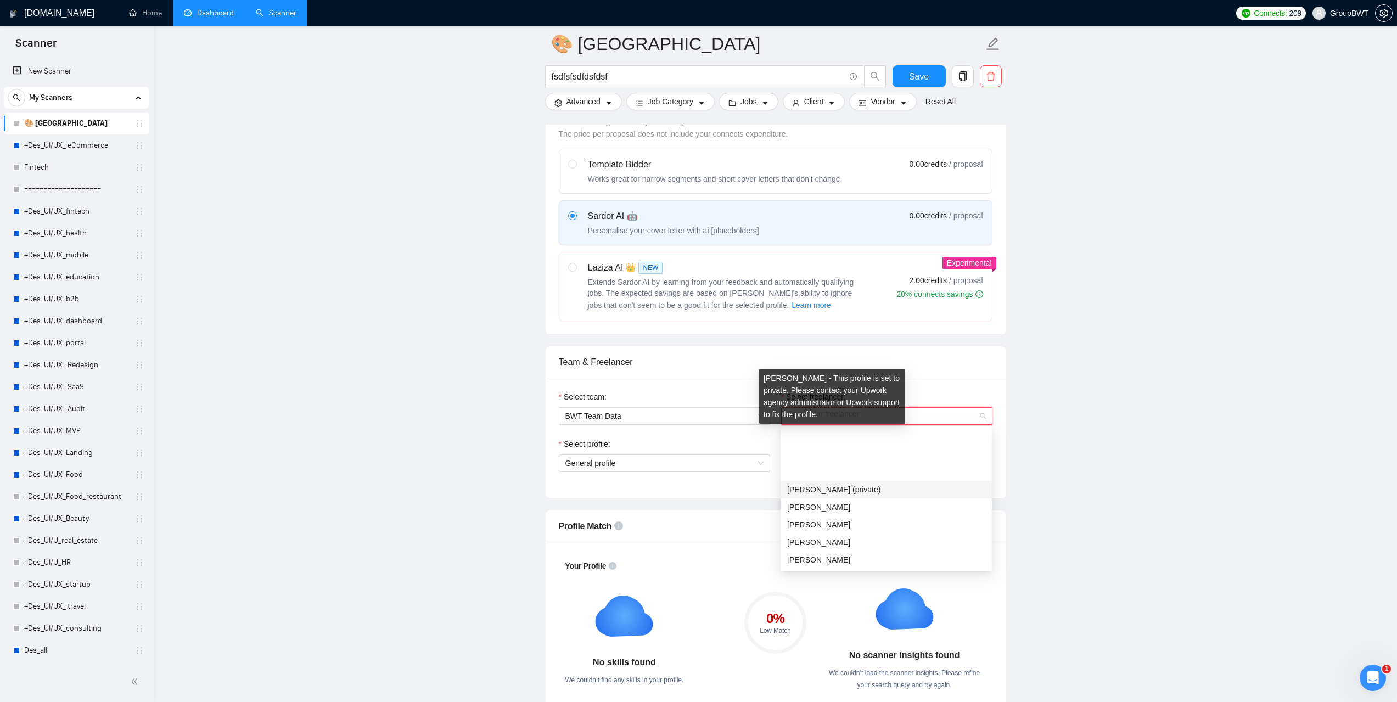
scroll to position [55, 0]
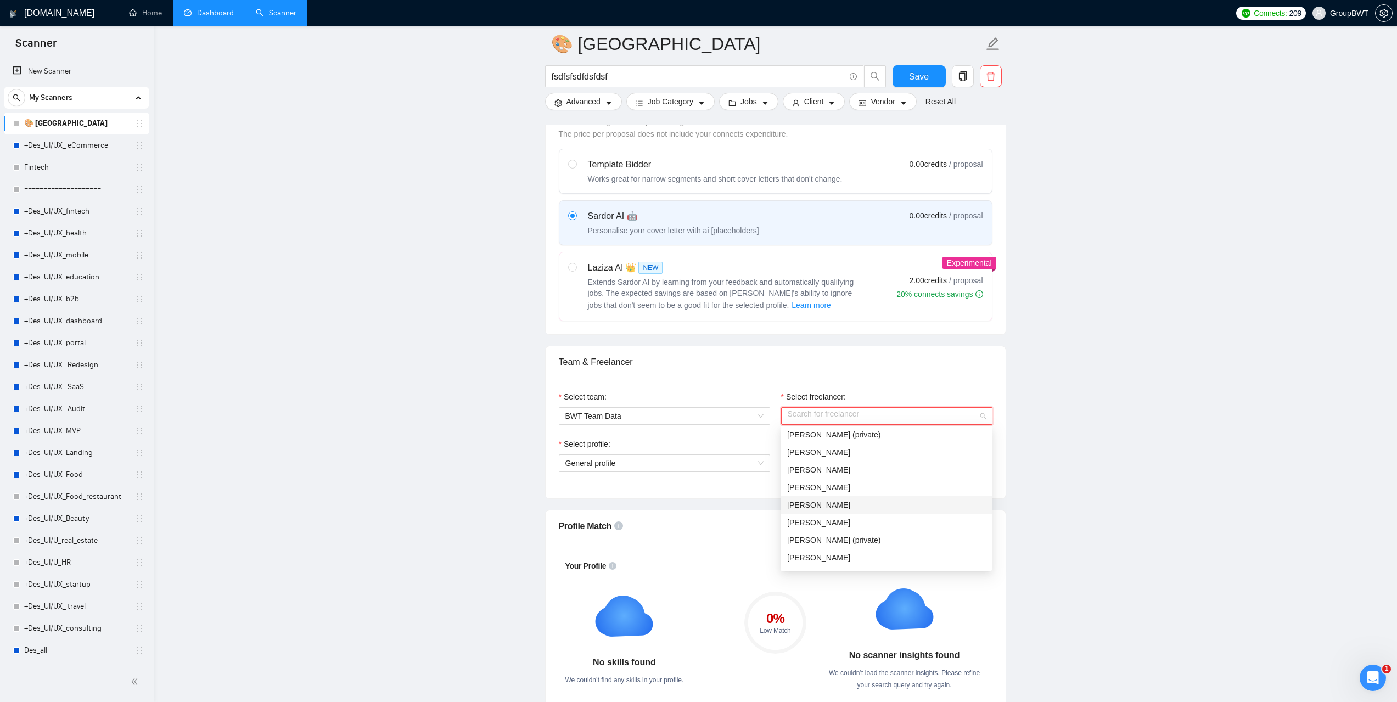
click at [853, 507] on div "Sofiia Katalandze" at bounding box center [886, 505] width 198 height 12
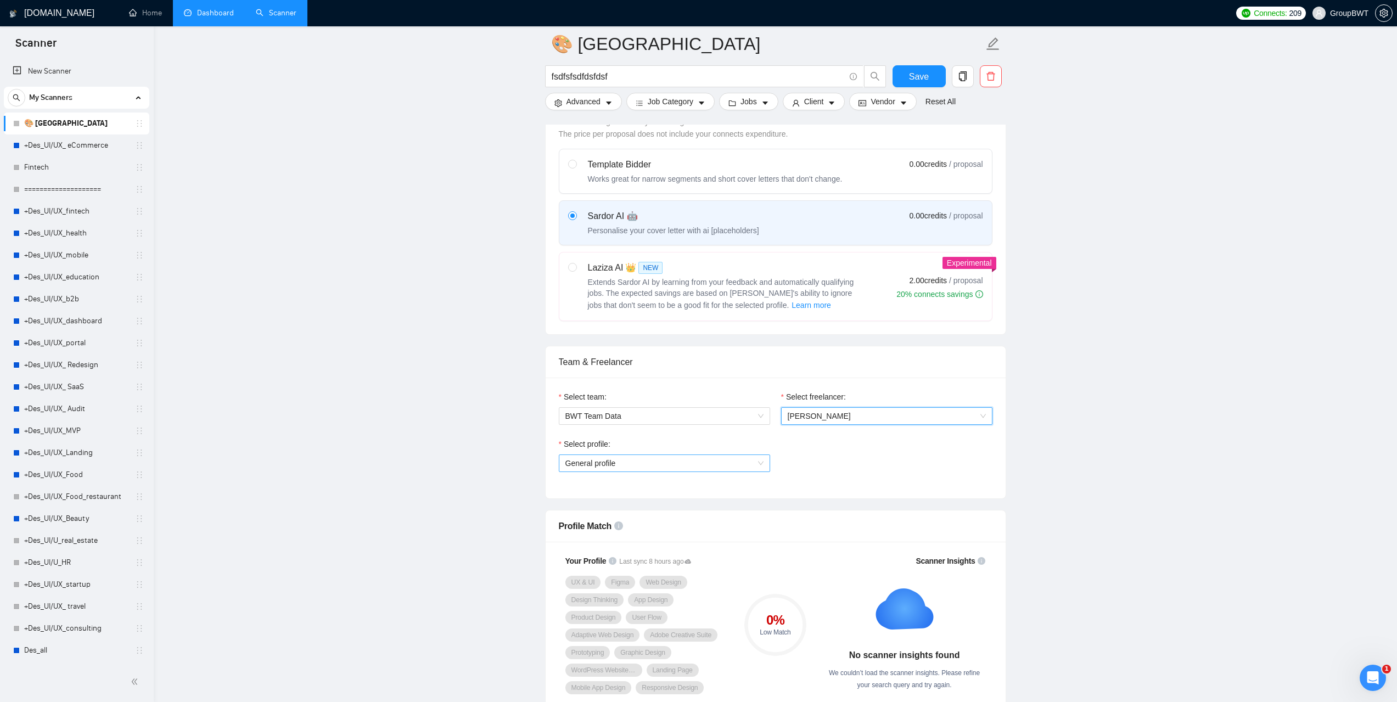
click at [763, 459] on div "General profile" at bounding box center [664, 463] width 211 height 18
click at [214, 12] on link "Dashboard" at bounding box center [209, 12] width 50 height 9
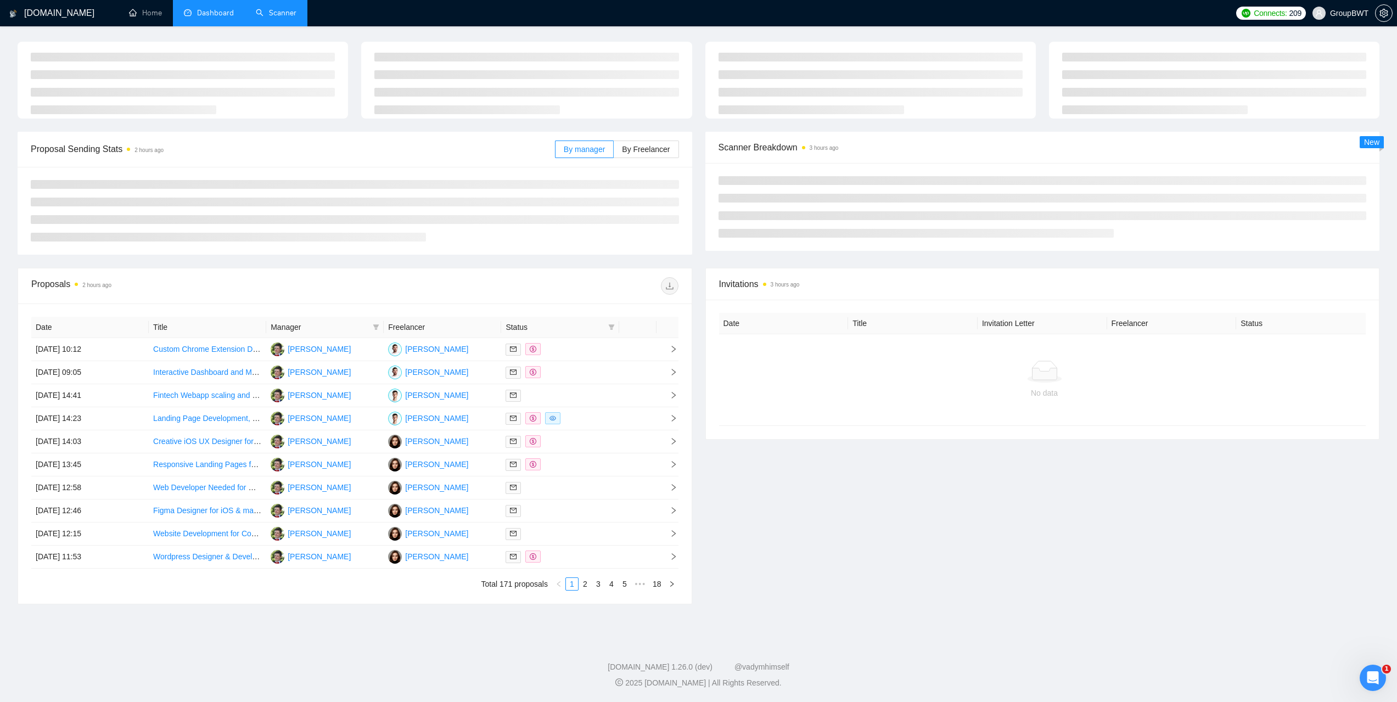
type input "[DATE]"
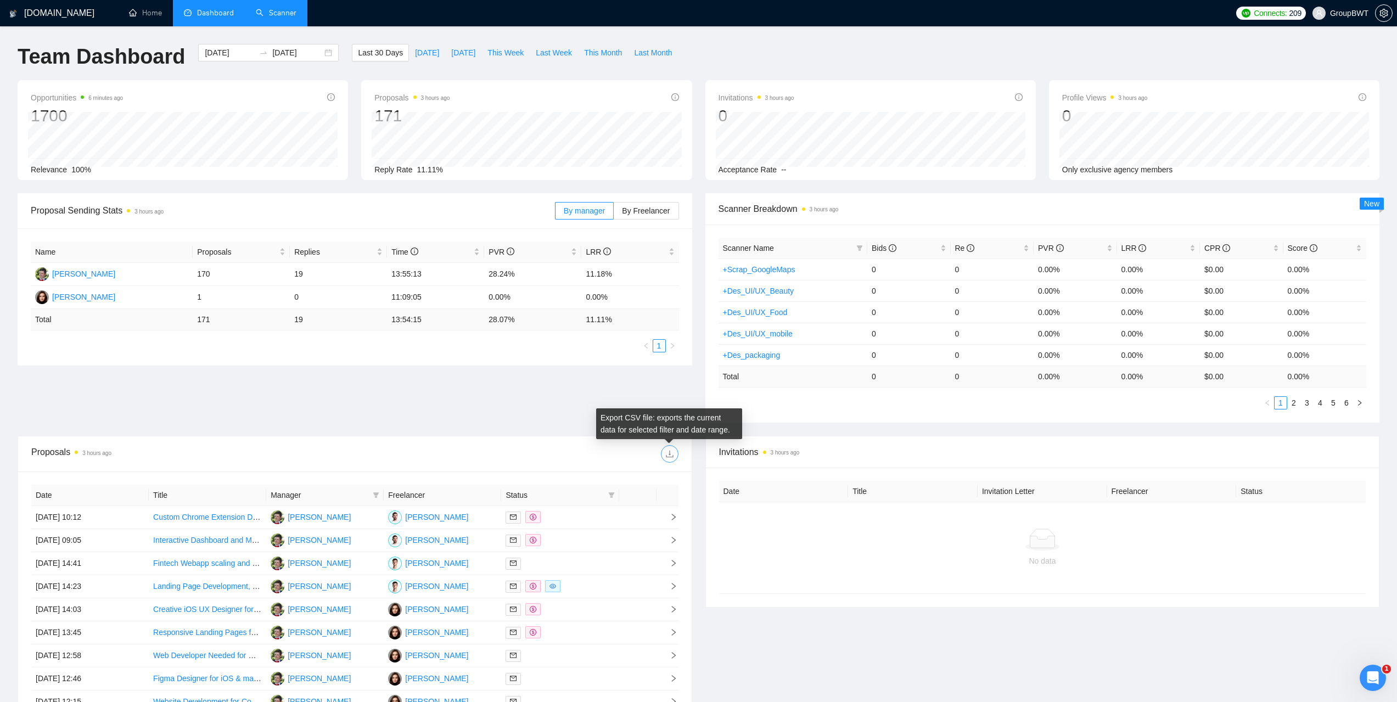
click at [666, 451] on icon "download" at bounding box center [669, 453] width 9 height 9
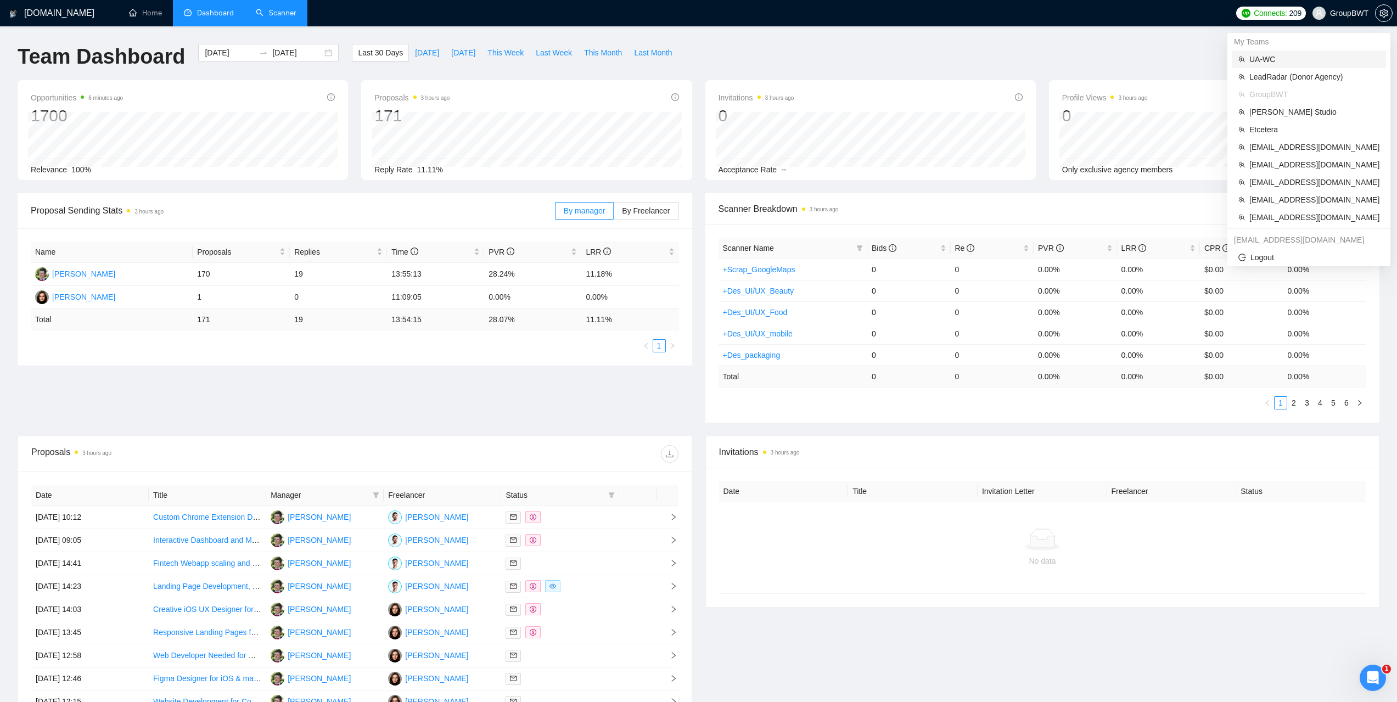
click at [1267, 59] on span "UA-WC" at bounding box center [1314, 59] width 130 height 12
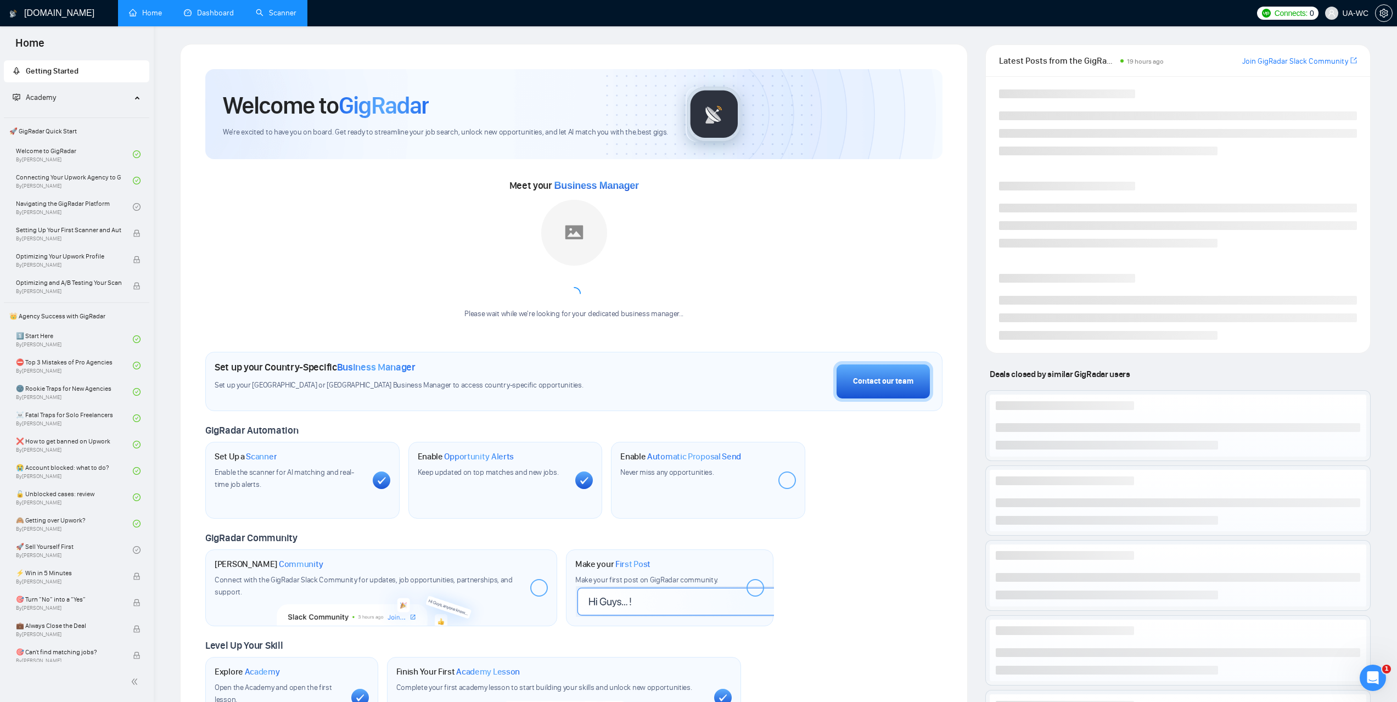
click at [218, 18] on link "Dashboard" at bounding box center [209, 12] width 50 height 9
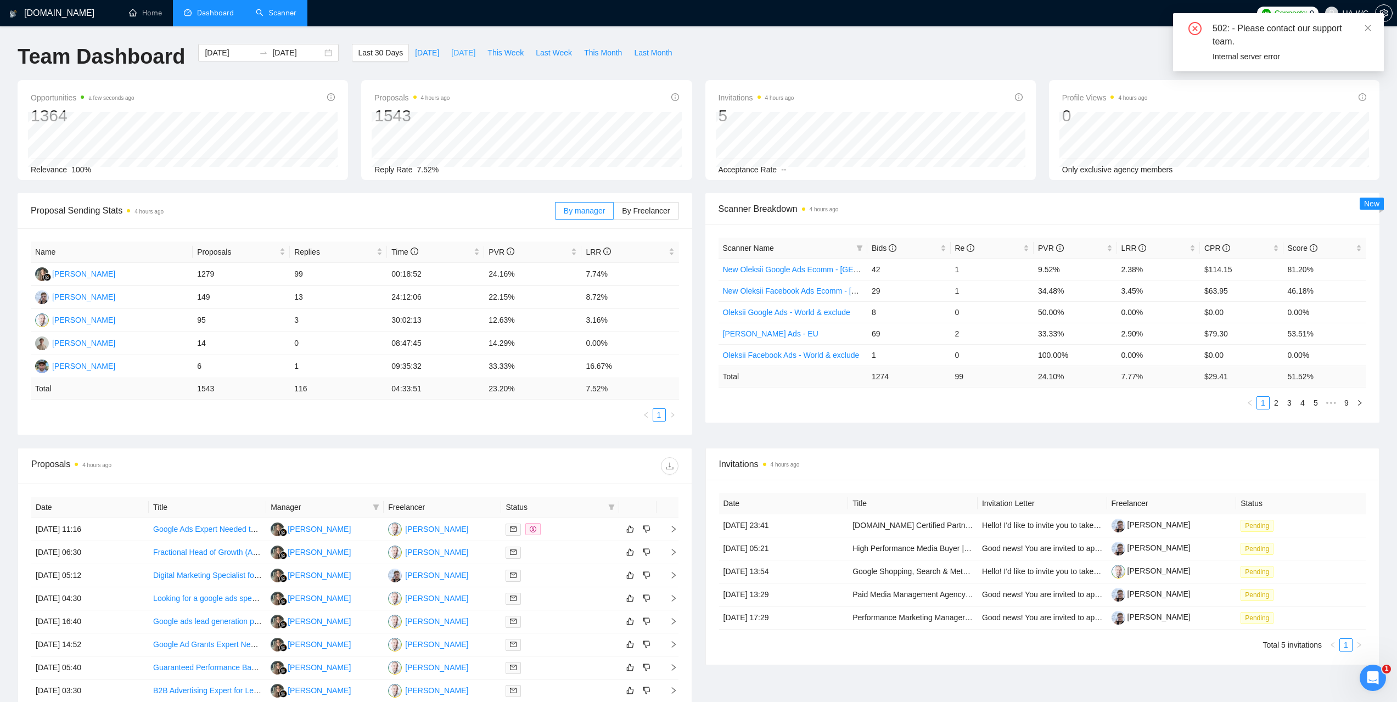
click at [452, 56] on span "[DATE]" at bounding box center [463, 53] width 24 height 12
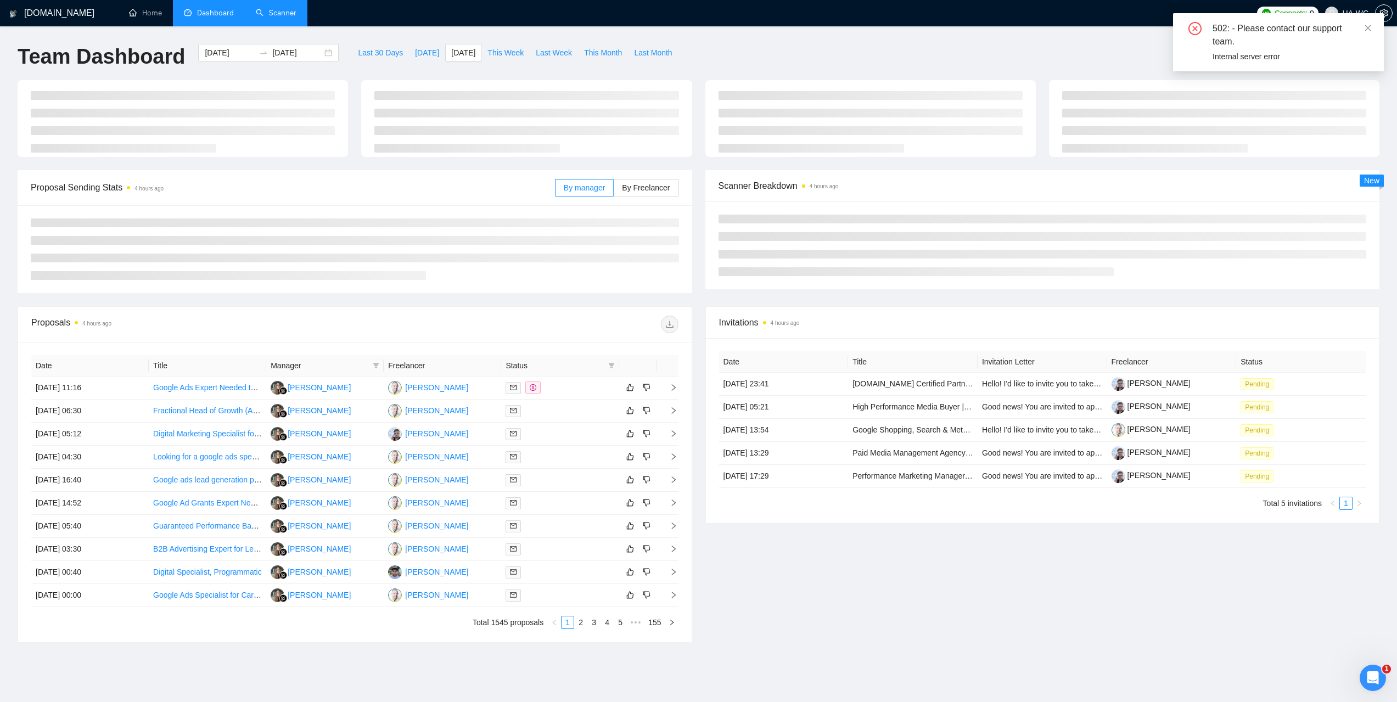
type input "2025-08-31"
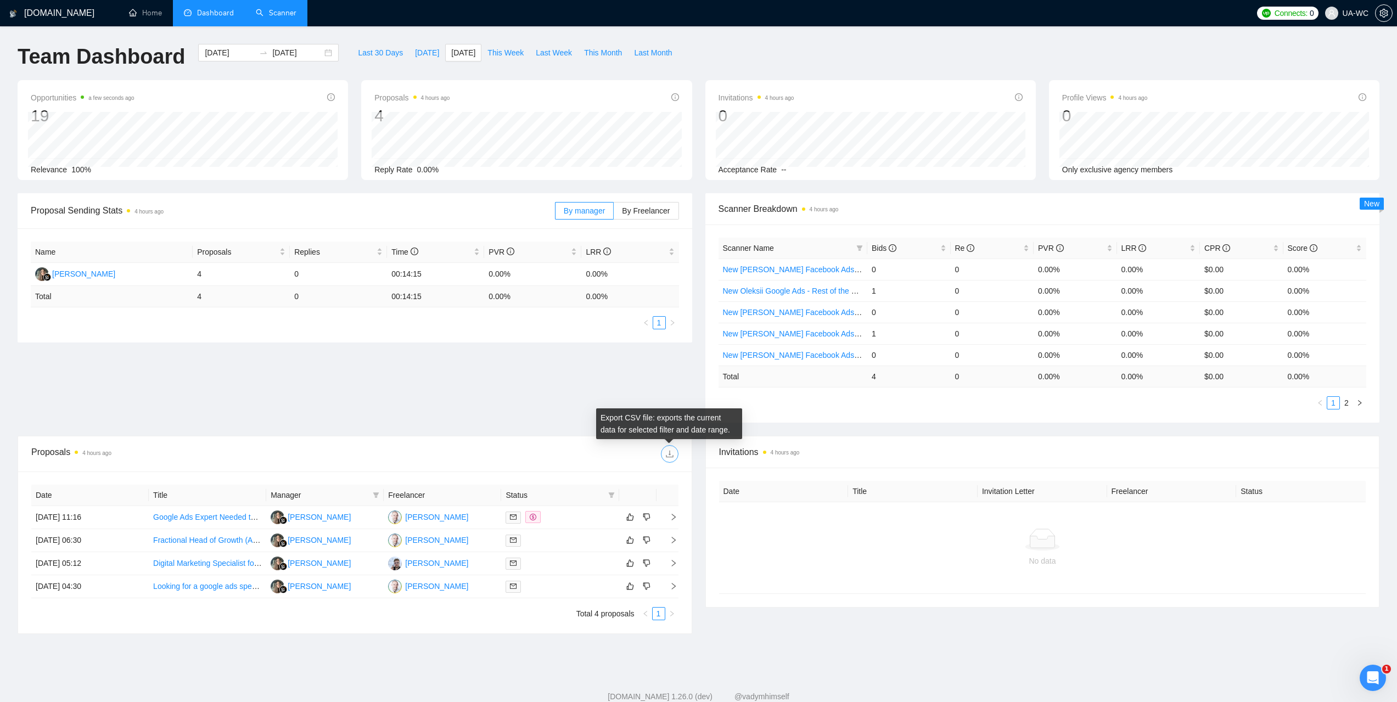
click at [670, 449] on icon "download" at bounding box center [669, 453] width 9 height 9
click at [282, 18] on link "Scanner" at bounding box center [276, 12] width 41 height 9
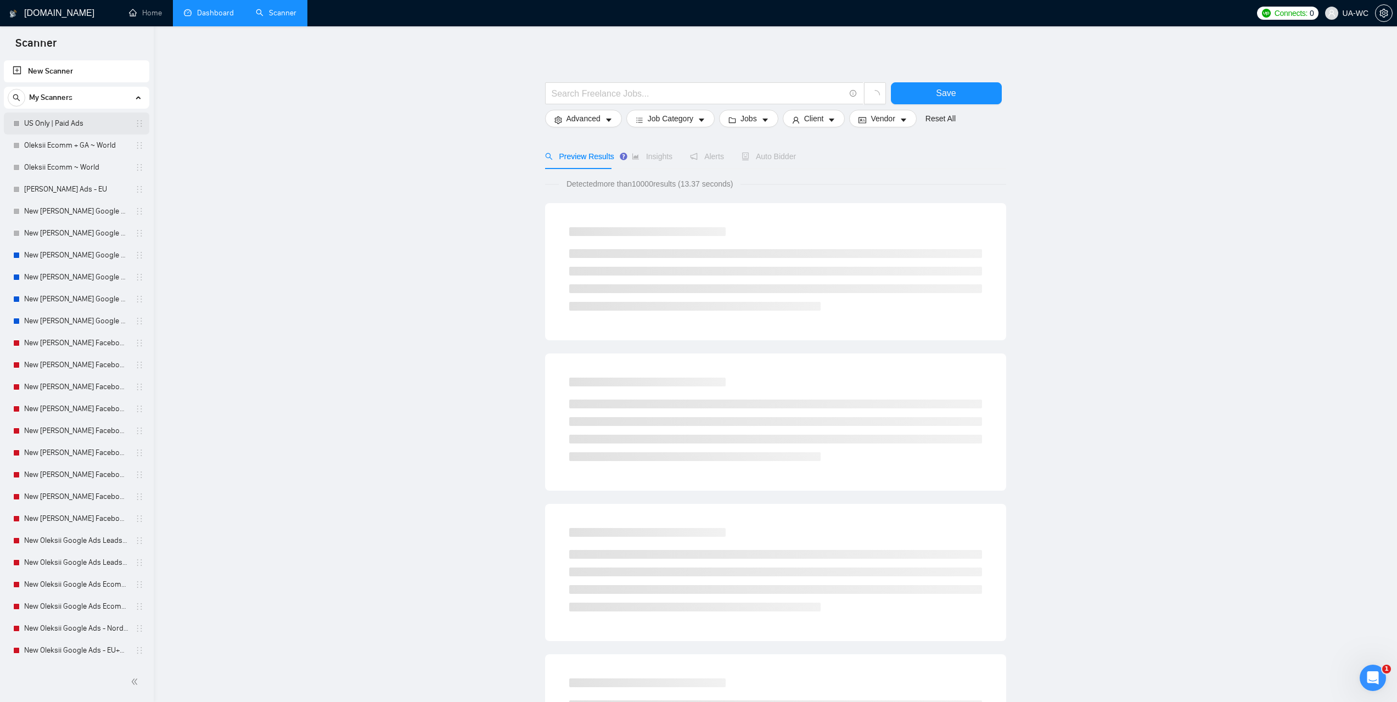
click at [72, 127] on link "US Only | Paid Ads" at bounding box center [76, 124] width 104 height 22
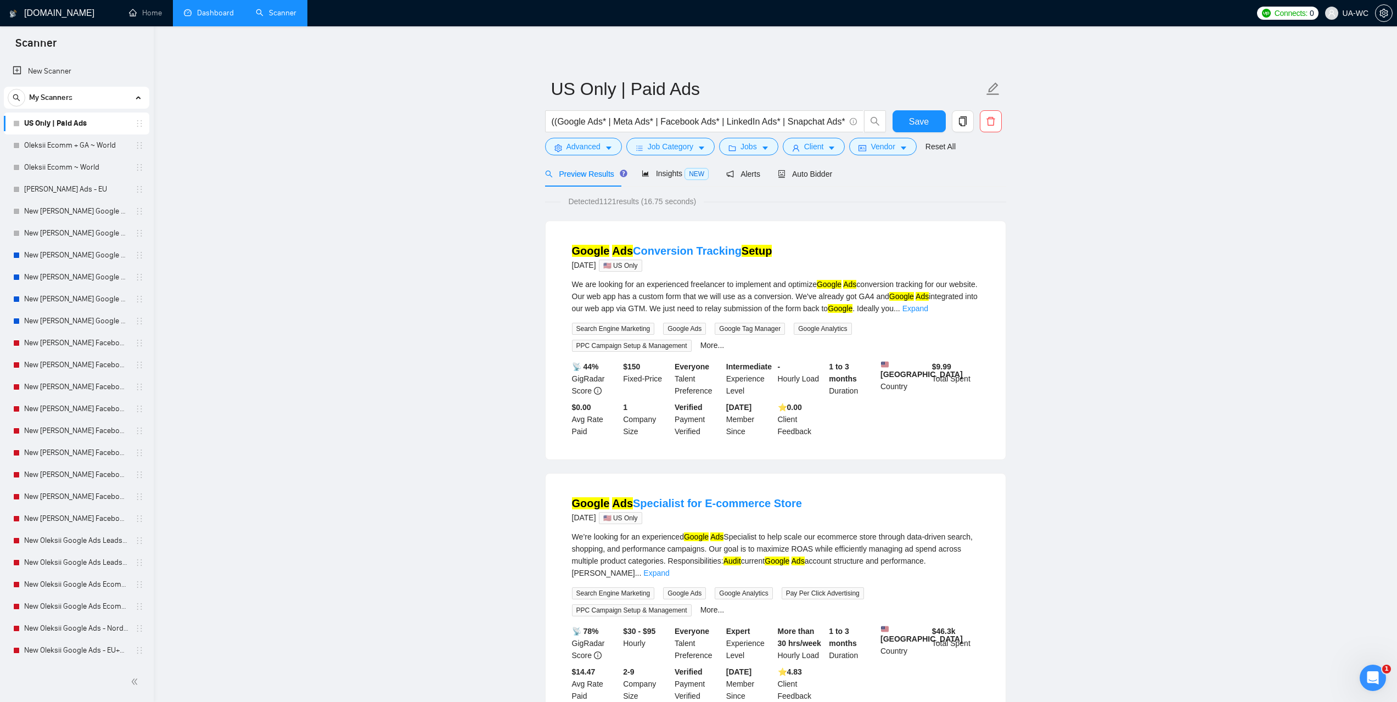
click at [219, 10] on link "Dashboard" at bounding box center [209, 12] width 50 height 9
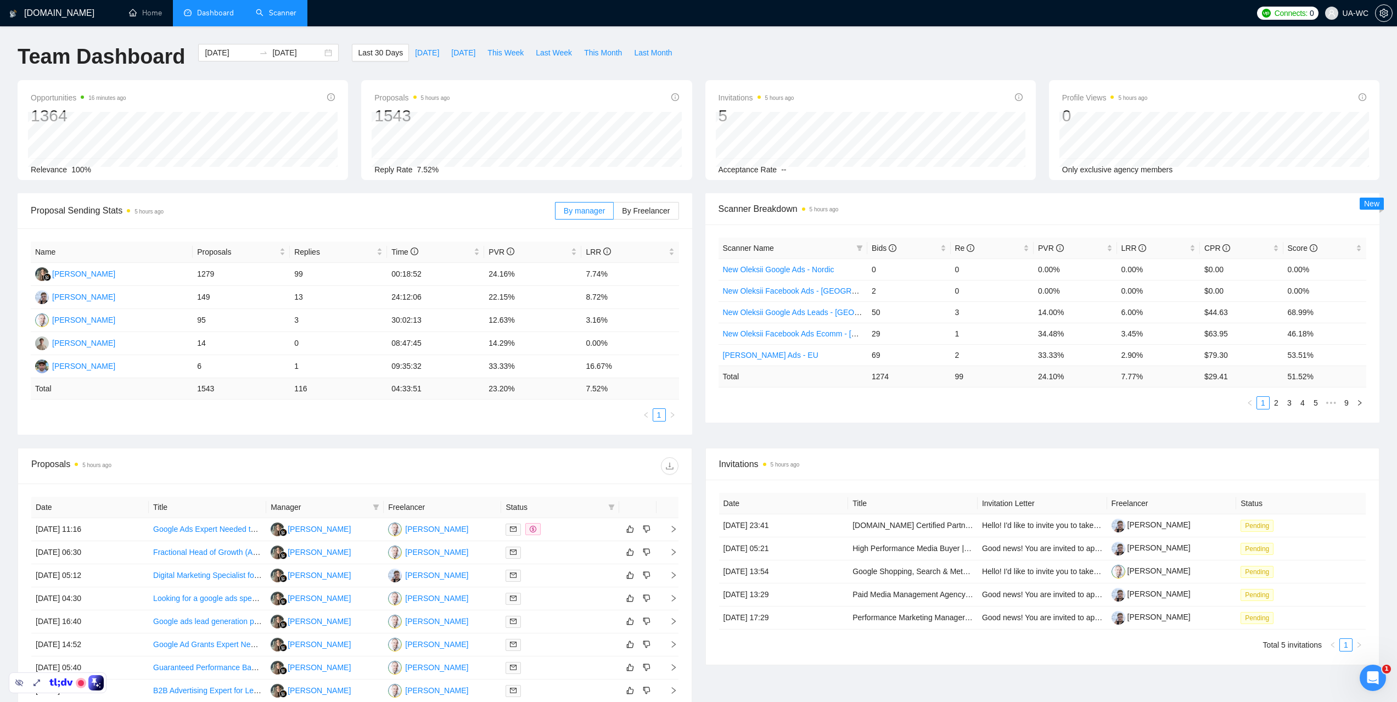
click at [839, 50] on div "Team Dashboard 2025-08-02 2025-09-01 Last 30 Days Today Yesterday This Week Las…" at bounding box center [698, 62] width 1375 height 36
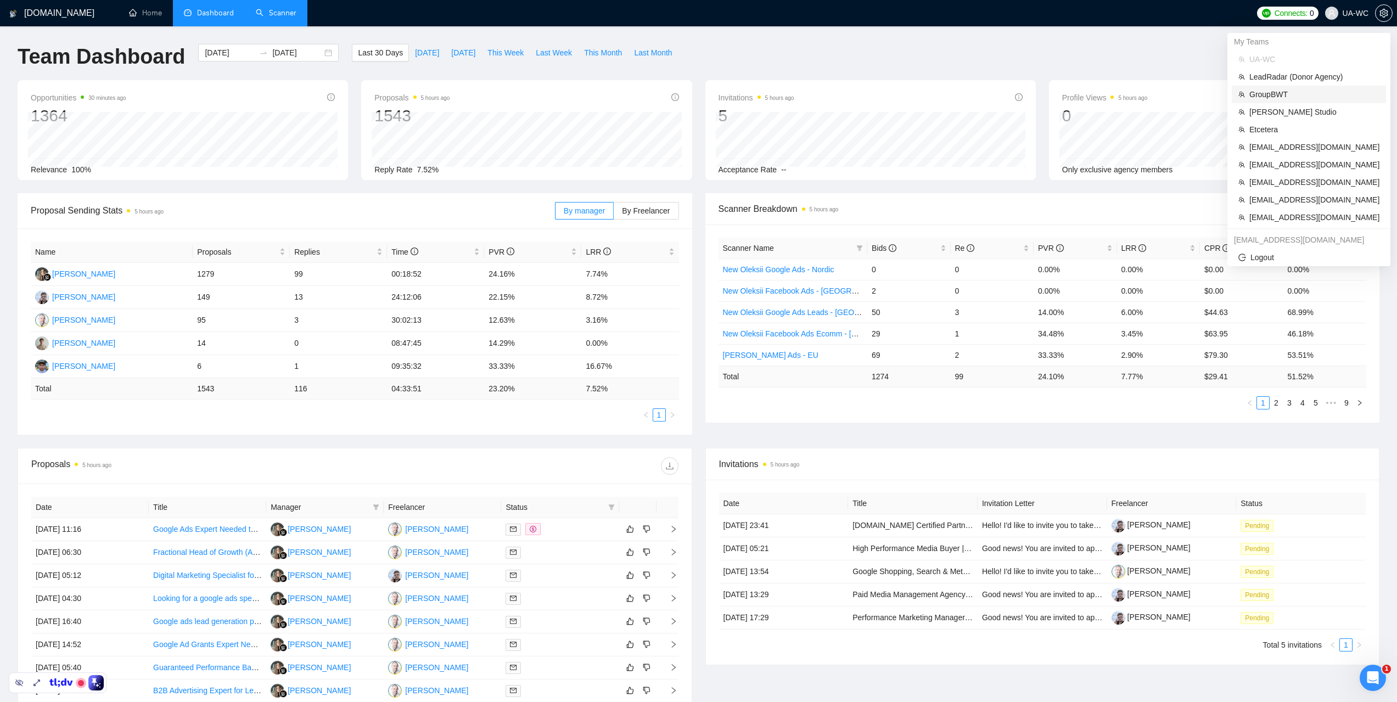
click at [1269, 99] on span "GroupBWT" at bounding box center [1314, 94] width 130 height 12
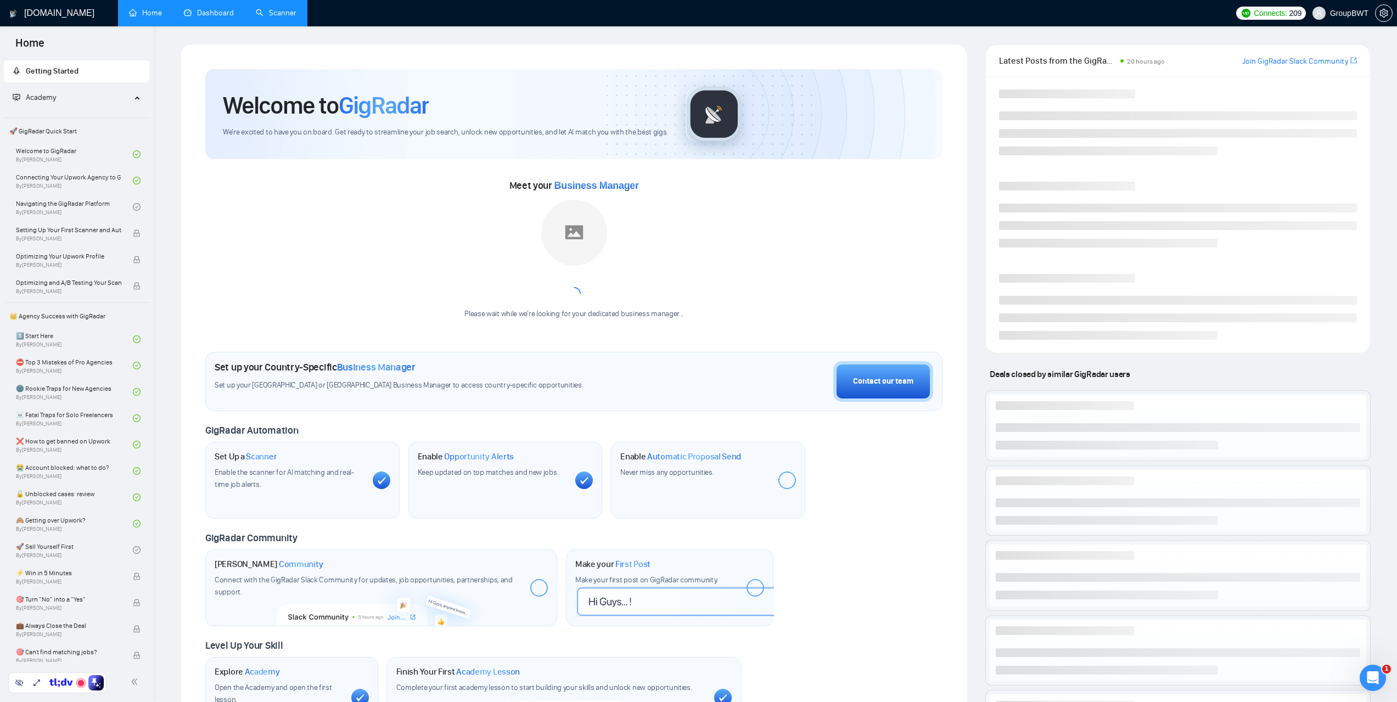
click at [205, 18] on link "Dashboard" at bounding box center [209, 12] width 50 height 9
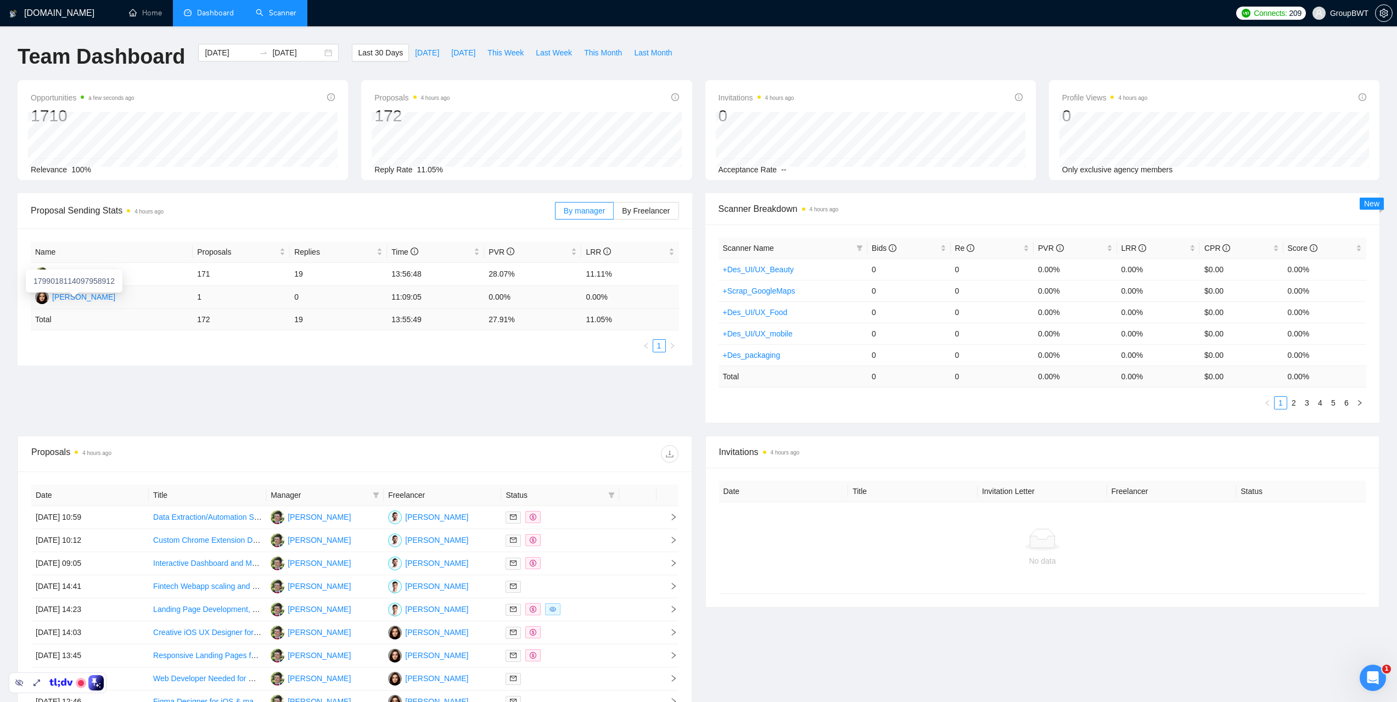
drag, startPoint x: 116, startPoint y: 298, endPoint x: 52, endPoint y: 302, distance: 64.3
click at [52, 302] on td "Sofiia Katalandze" at bounding box center [112, 297] width 162 height 23
click at [113, 350] on ul "1" at bounding box center [355, 345] width 648 height 13
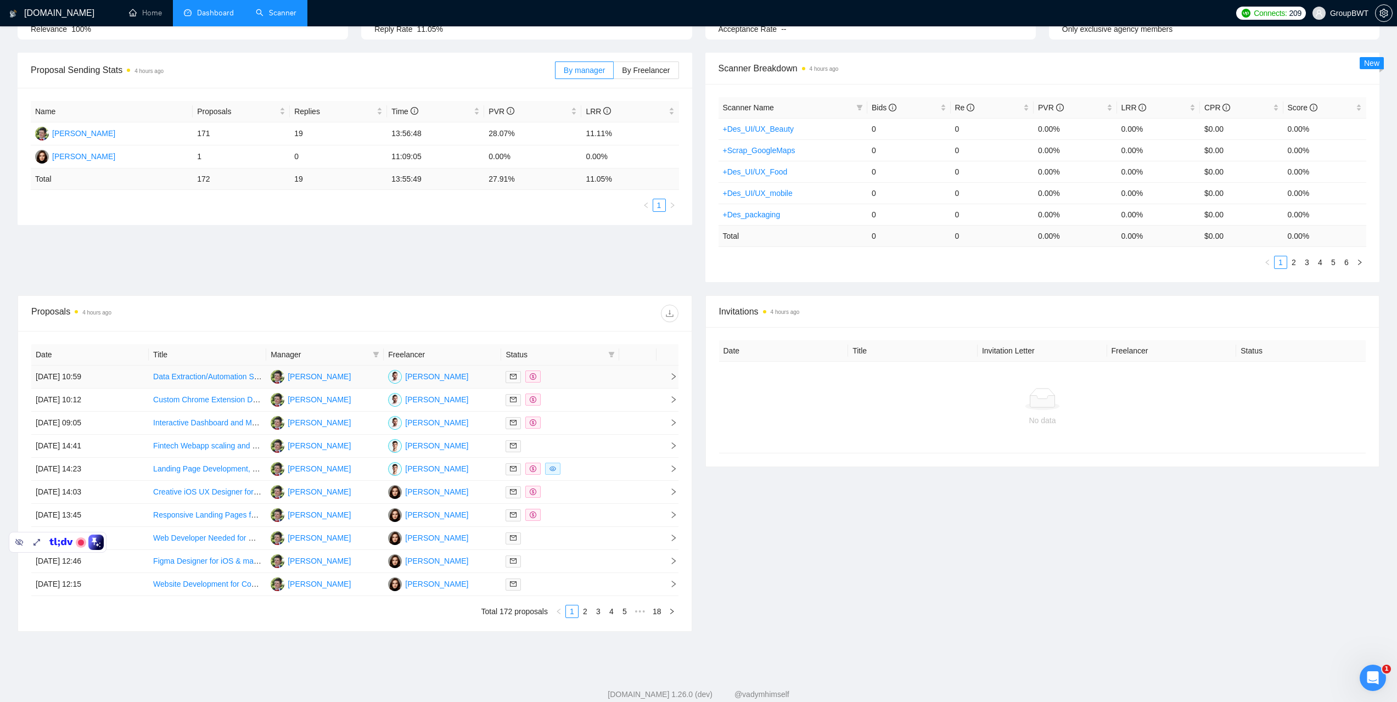
scroll to position [165, 0]
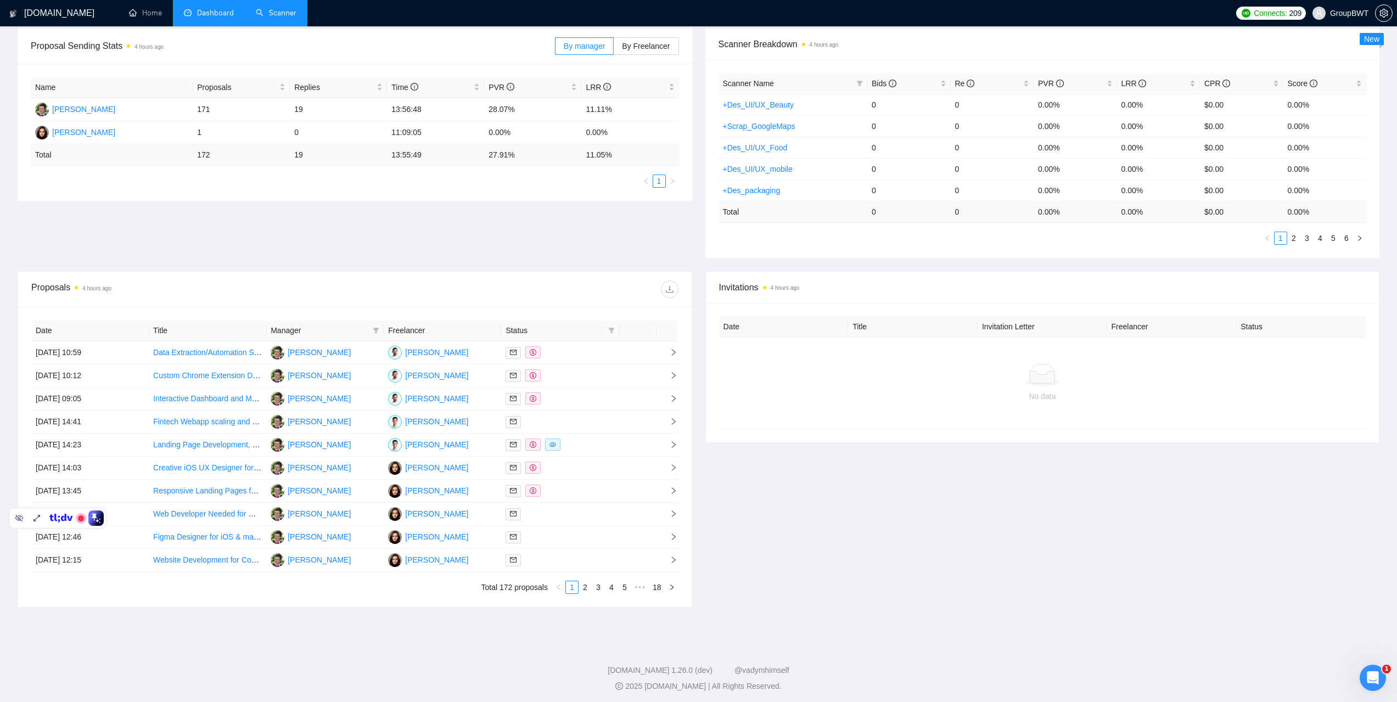
click at [263, 18] on link "Scanner" at bounding box center [276, 12] width 41 height 9
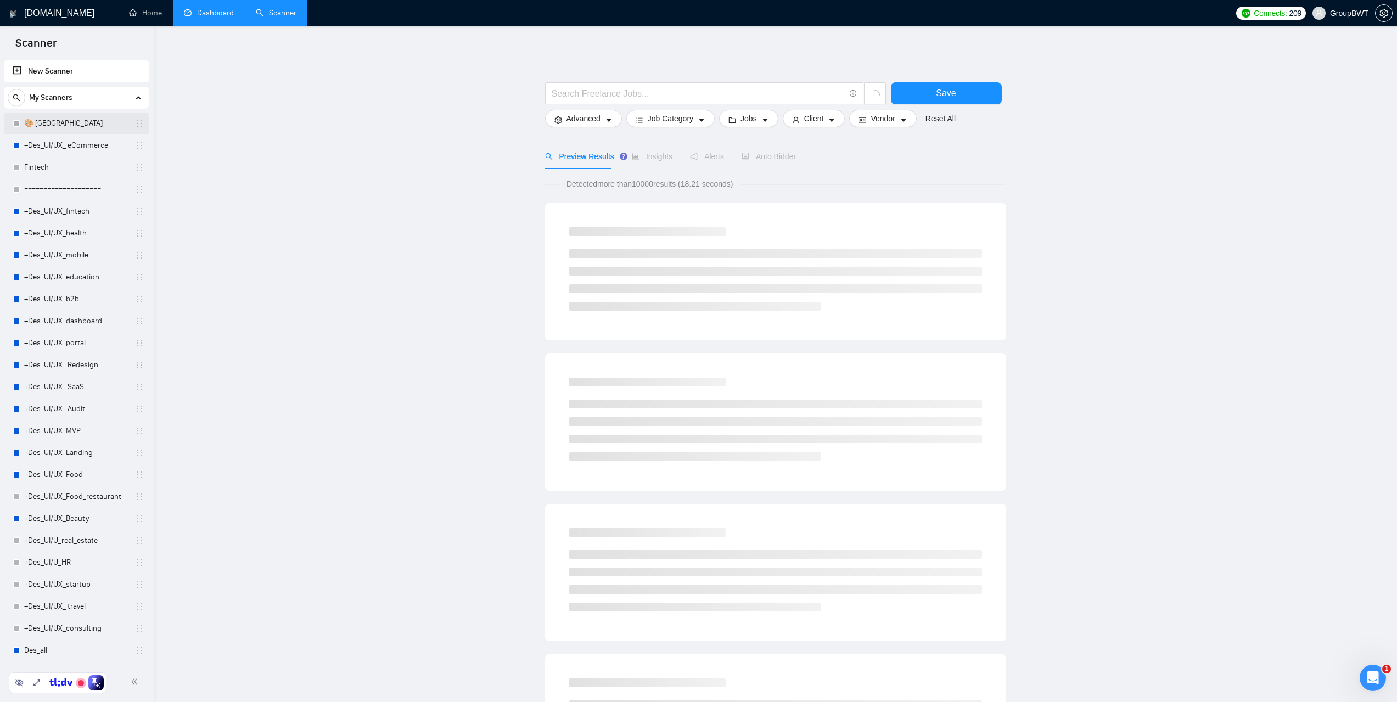
click at [50, 127] on link "🎨 Sofia" at bounding box center [76, 124] width 104 height 22
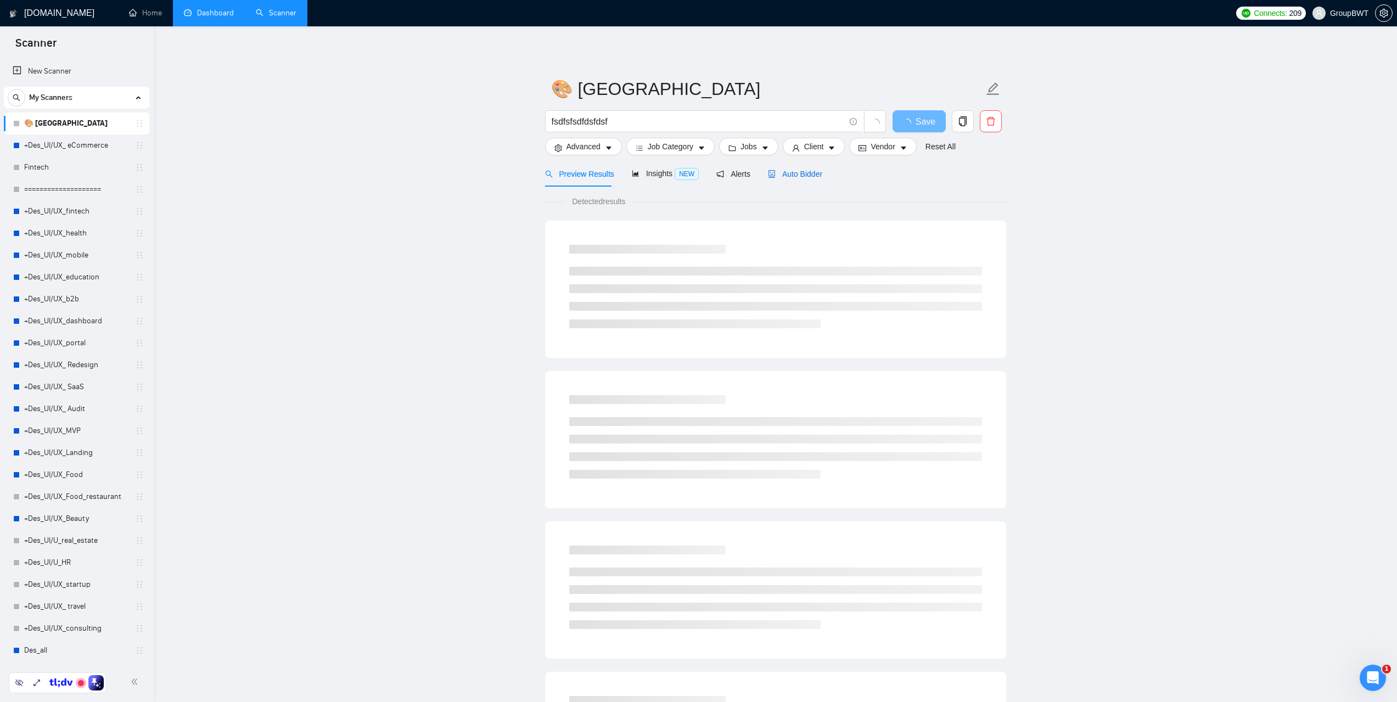
click at [797, 176] on span "Auto Bidder" at bounding box center [795, 174] width 54 height 9
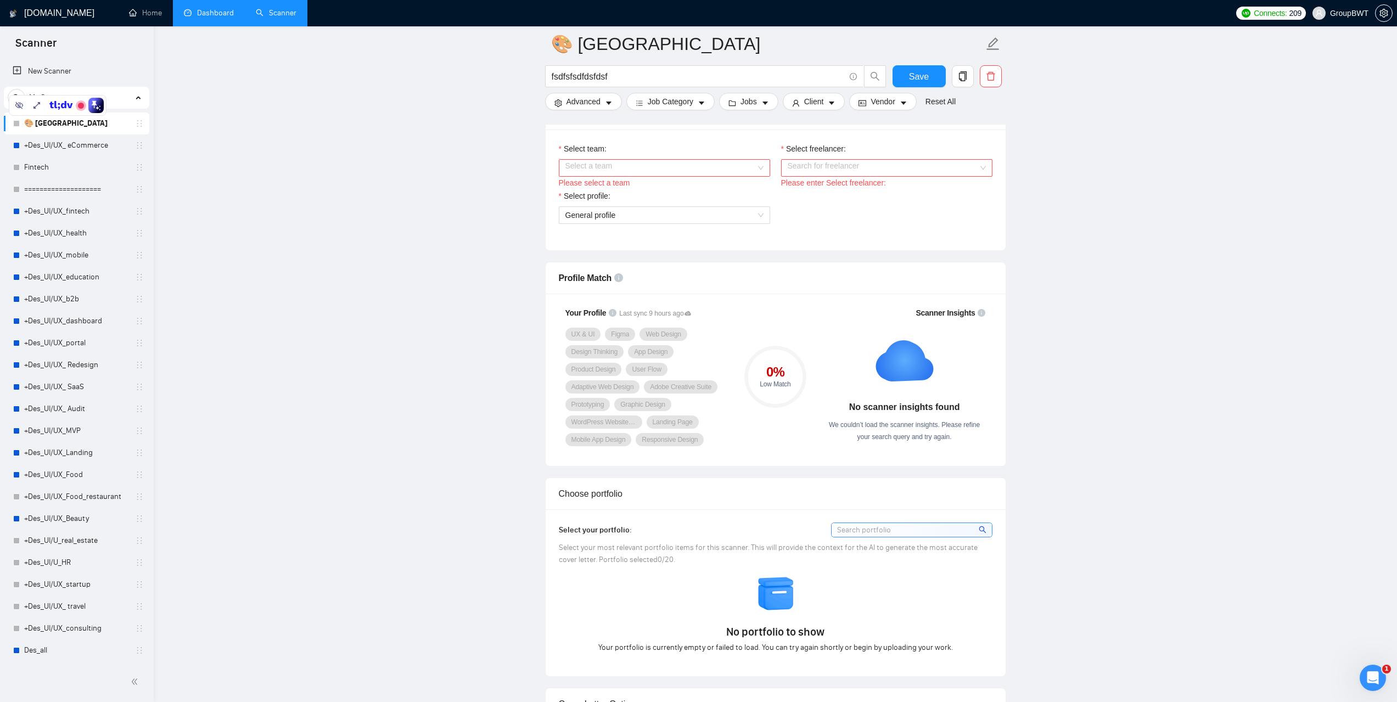
scroll to position [494, 0]
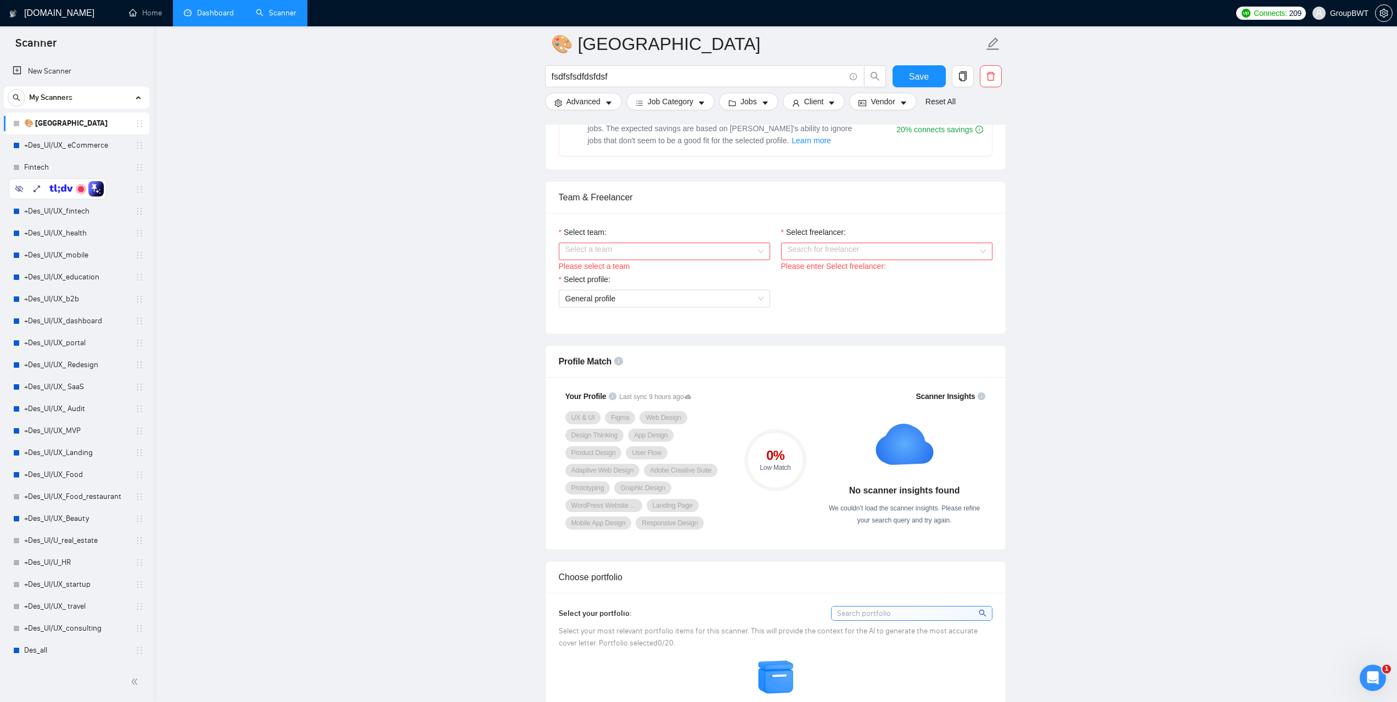
click at [702, 255] on input "Select team:" at bounding box center [660, 251] width 190 height 16
click at [637, 271] on div "BWT Team Data" at bounding box center [664, 272] width 198 height 12
click at [833, 255] on input "Select freelancer:" at bounding box center [883, 251] width 190 height 16
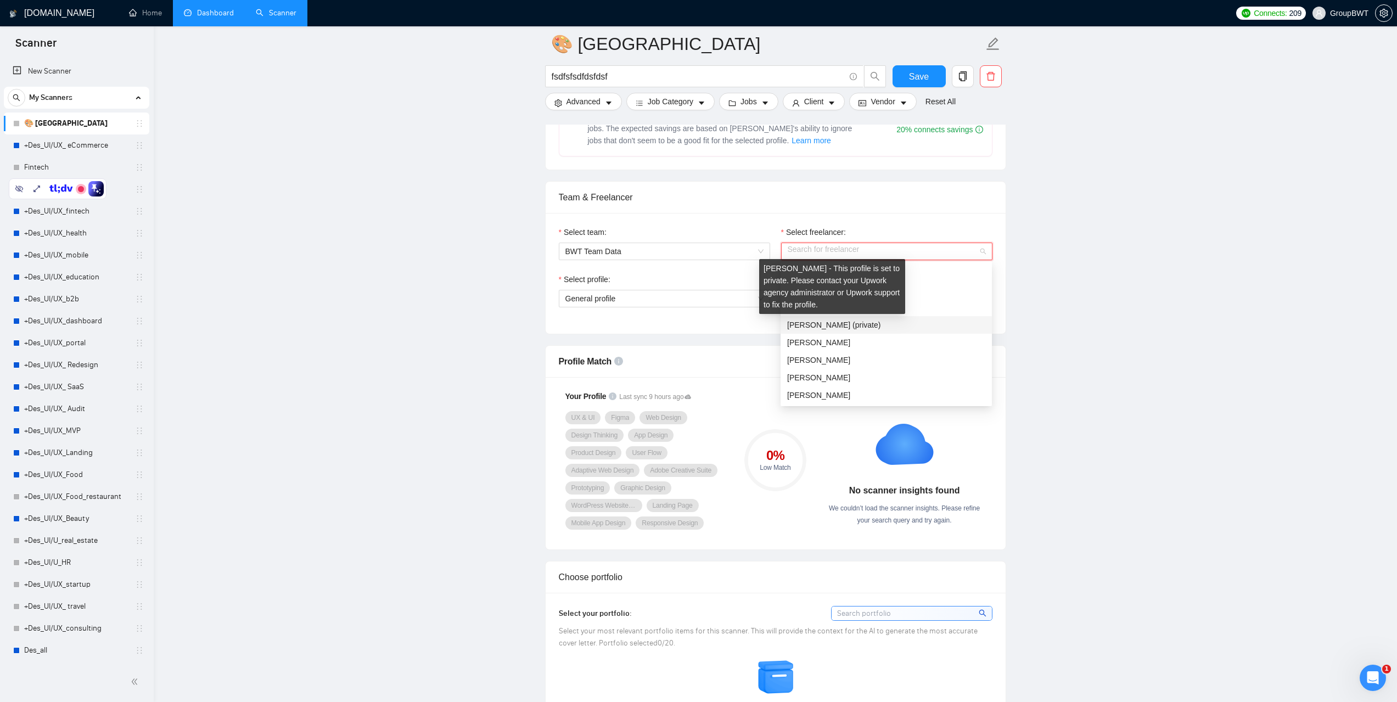
scroll to position [55, 0]
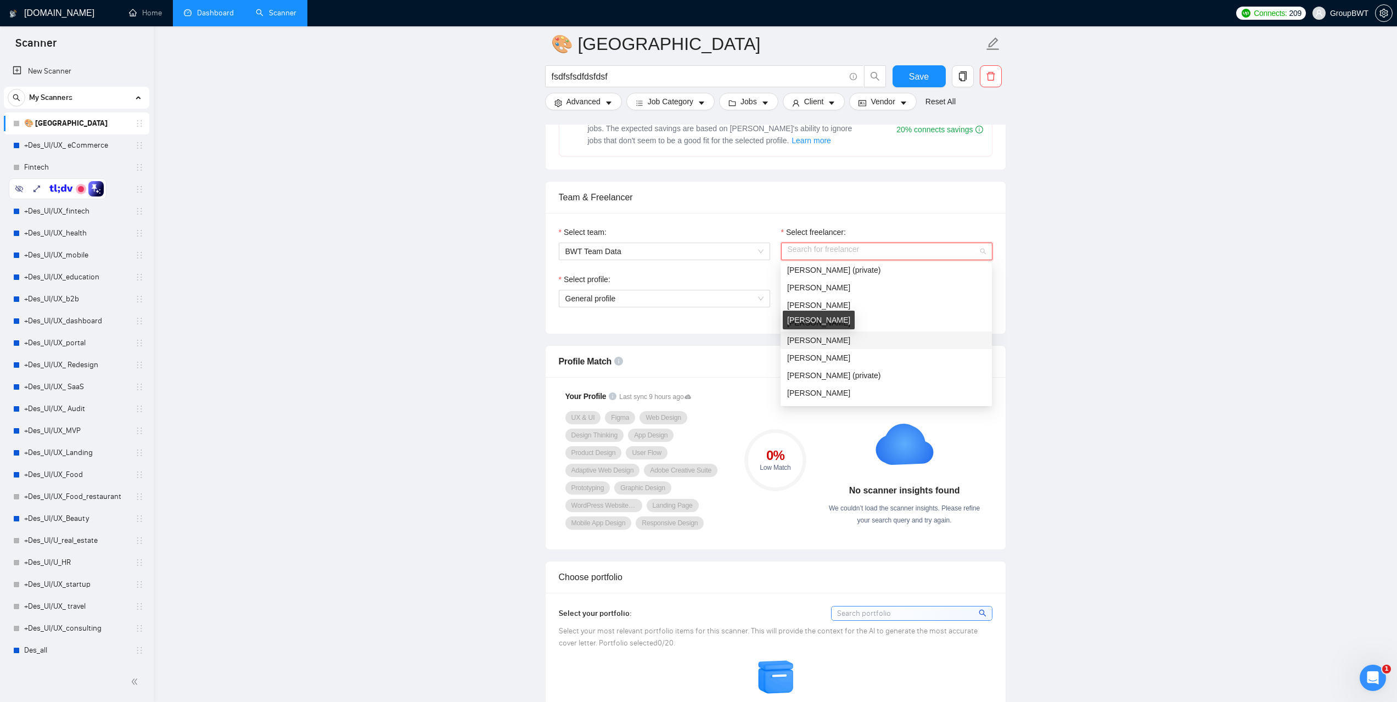
click at [831, 342] on span "Sofiia Katalandze" at bounding box center [818, 340] width 63 height 9
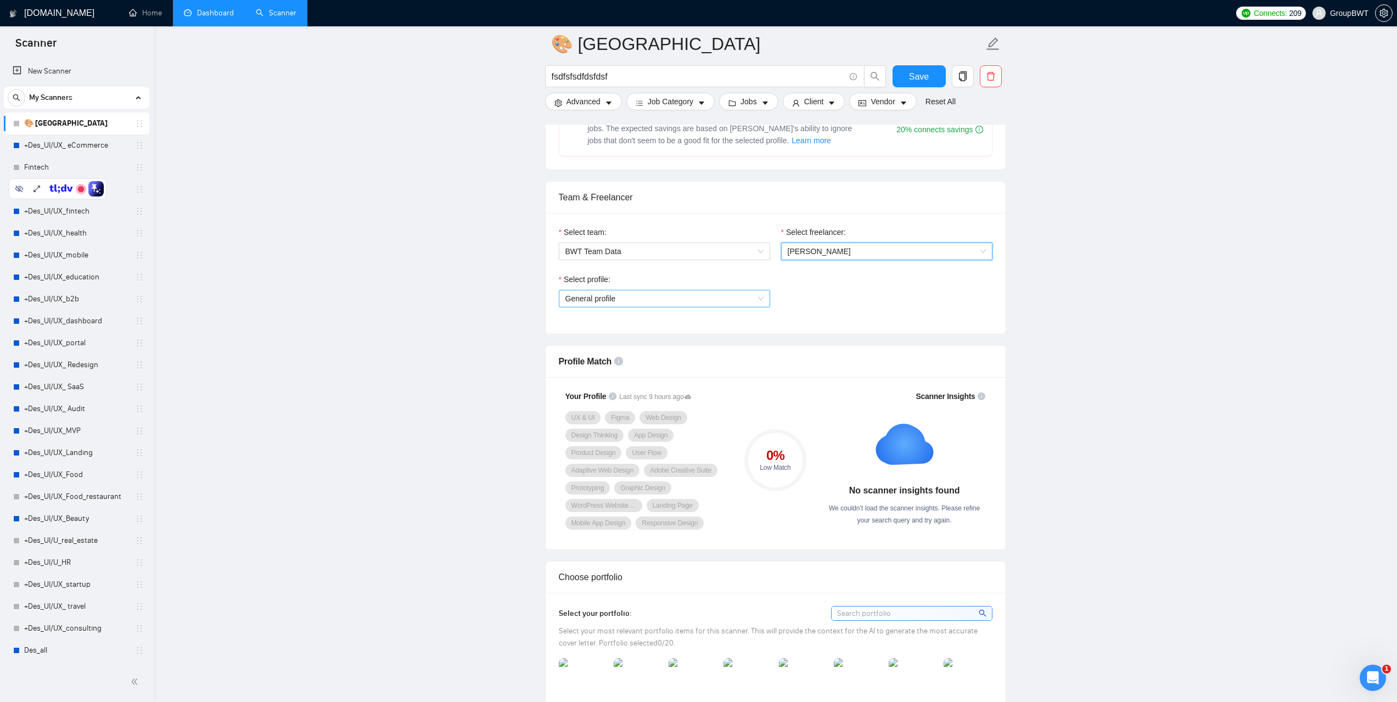
click at [762, 295] on span "General profile" at bounding box center [664, 298] width 198 height 16
click at [44, 218] on link "+Des_UI/UX_fintech" at bounding box center [76, 211] width 104 height 22
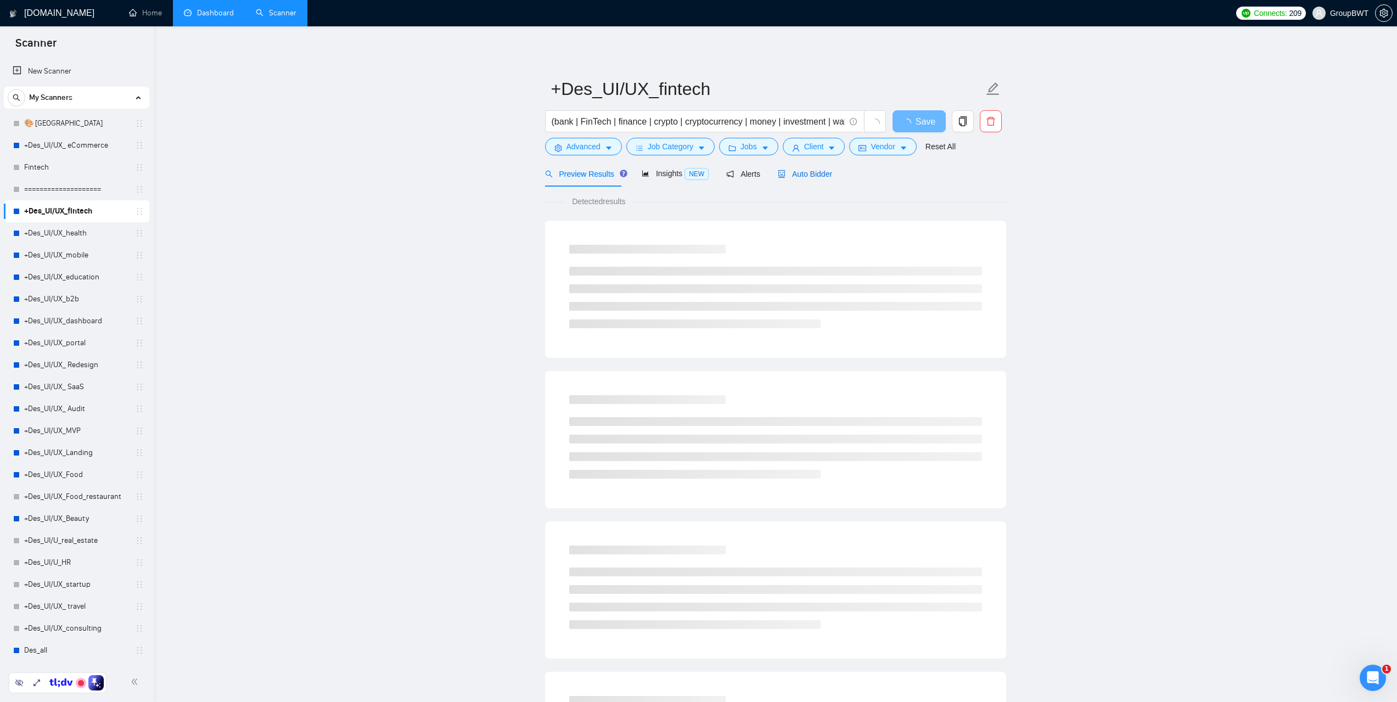
click at [792, 173] on span "Auto Bidder" at bounding box center [805, 174] width 54 height 9
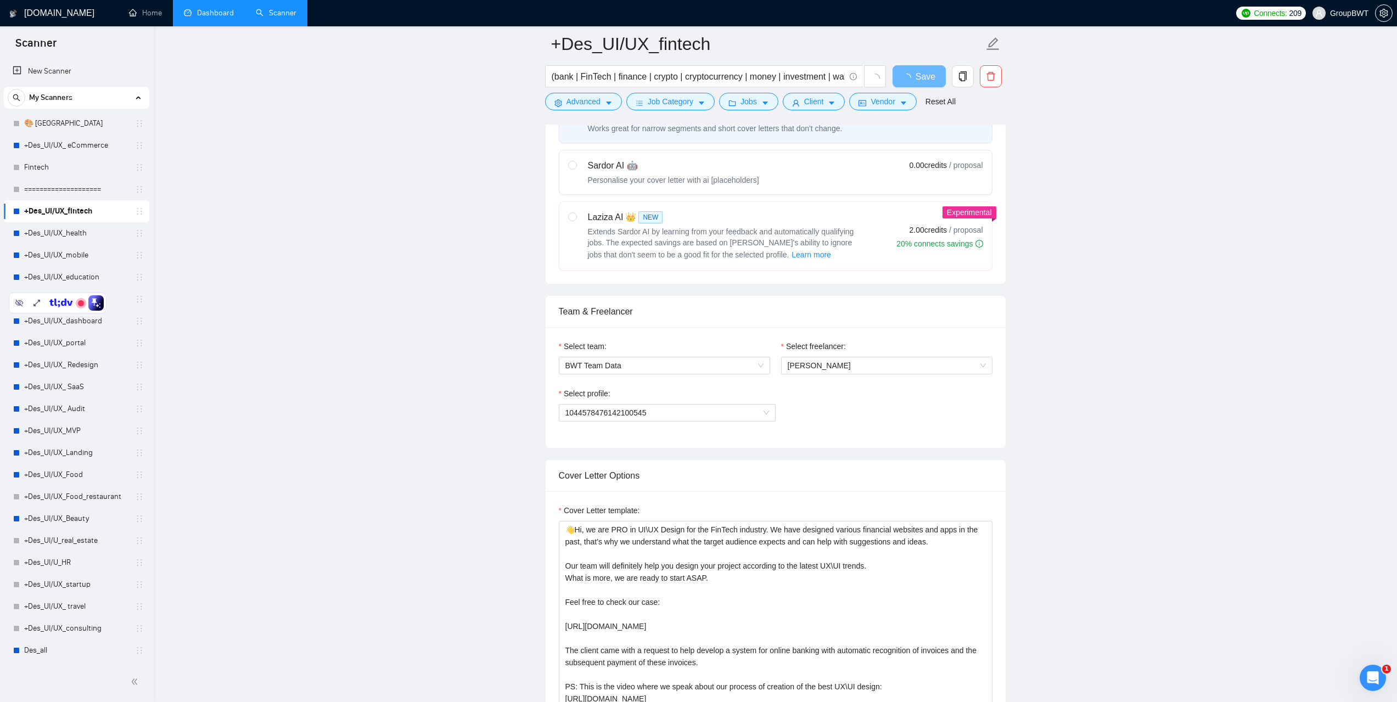
scroll to position [384, 0]
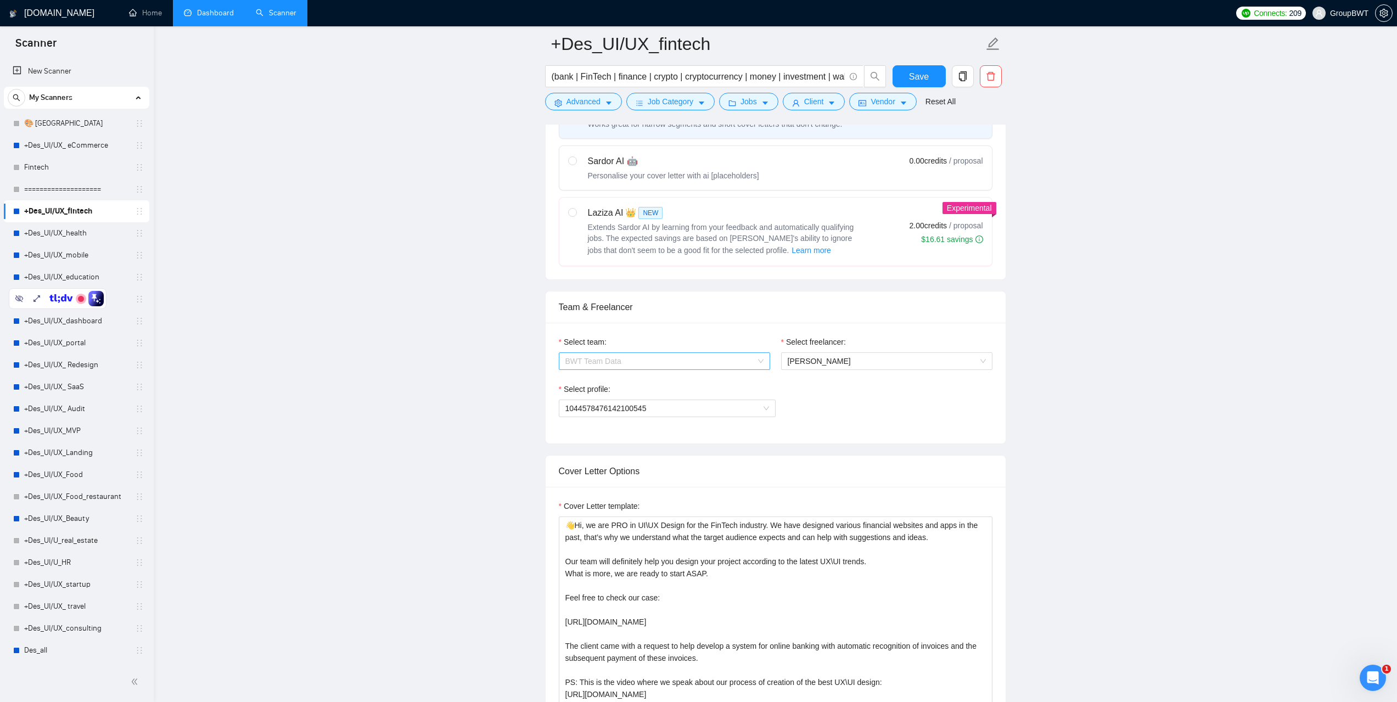
click at [675, 367] on span "BWT Team Data" at bounding box center [664, 361] width 198 height 16
click at [673, 363] on span "BWT Team Data" at bounding box center [664, 361] width 198 height 16
click at [771, 405] on div "1044578476142100545" at bounding box center [667, 409] width 217 height 18
click at [760, 405] on span "1044578476142100545" at bounding box center [667, 408] width 204 height 16
click at [738, 406] on span "1044578476142100545" at bounding box center [667, 408] width 204 height 16
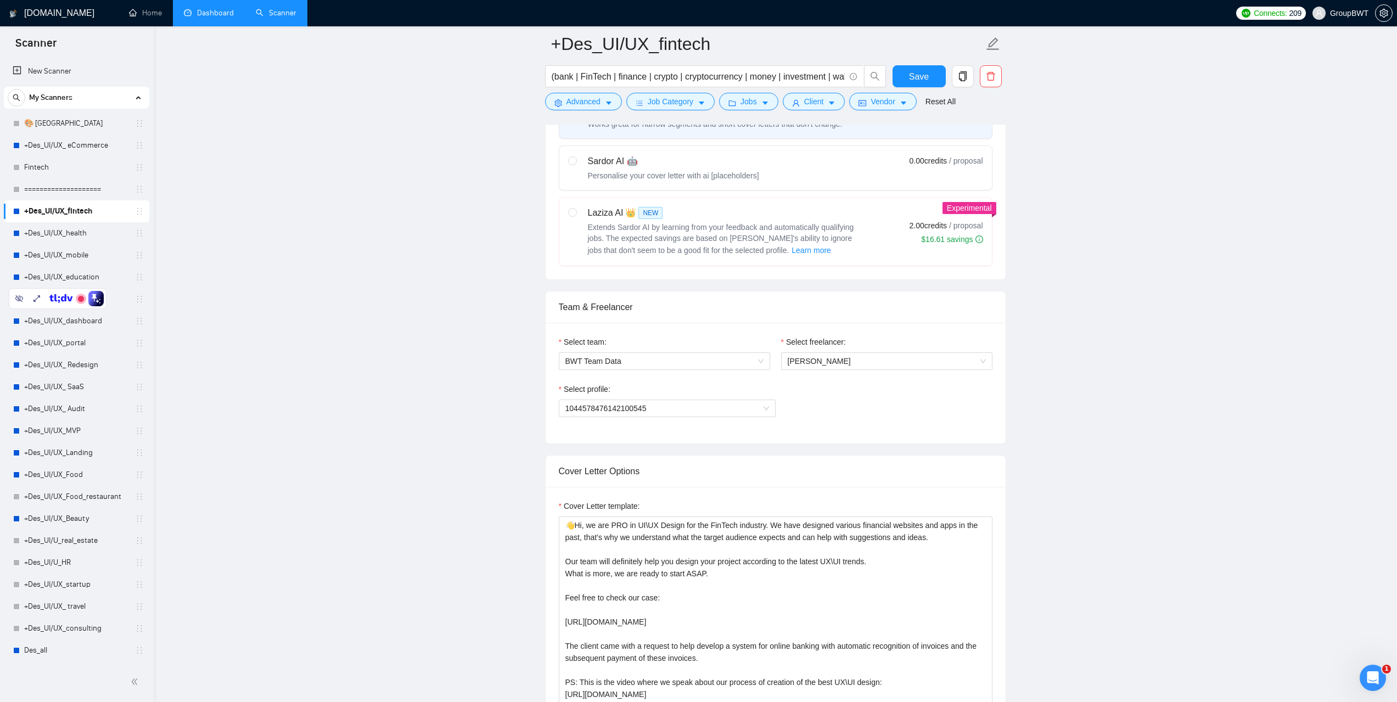
click at [846, 409] on div "Select profile: 1044578476142100545" at bounding box center [776, 406] width 434 height 47
click at [829, 358] on span "Alexandra Kozarik" at bounding box center [887, 361] width 198 height 16
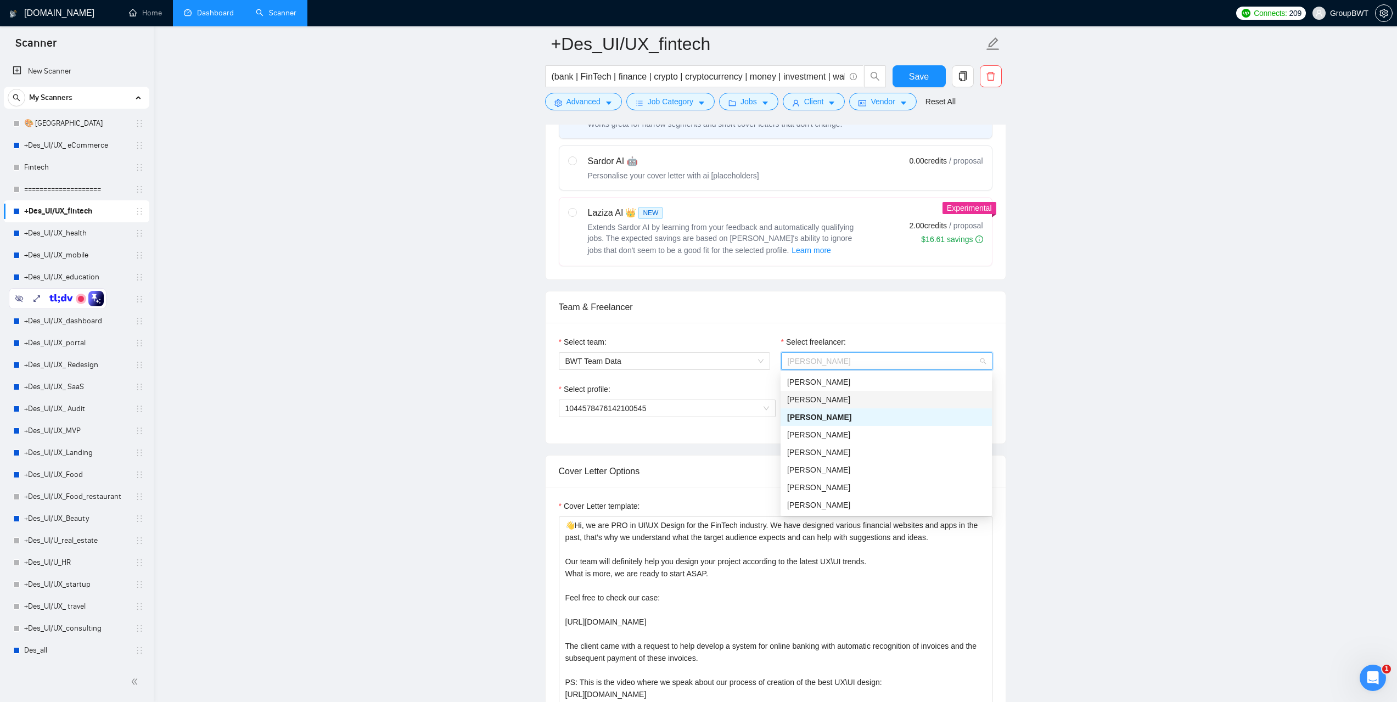
click at [829, 401] on div "Ihor Radchenko" at bounding box center [886, 400] width 198 height 12
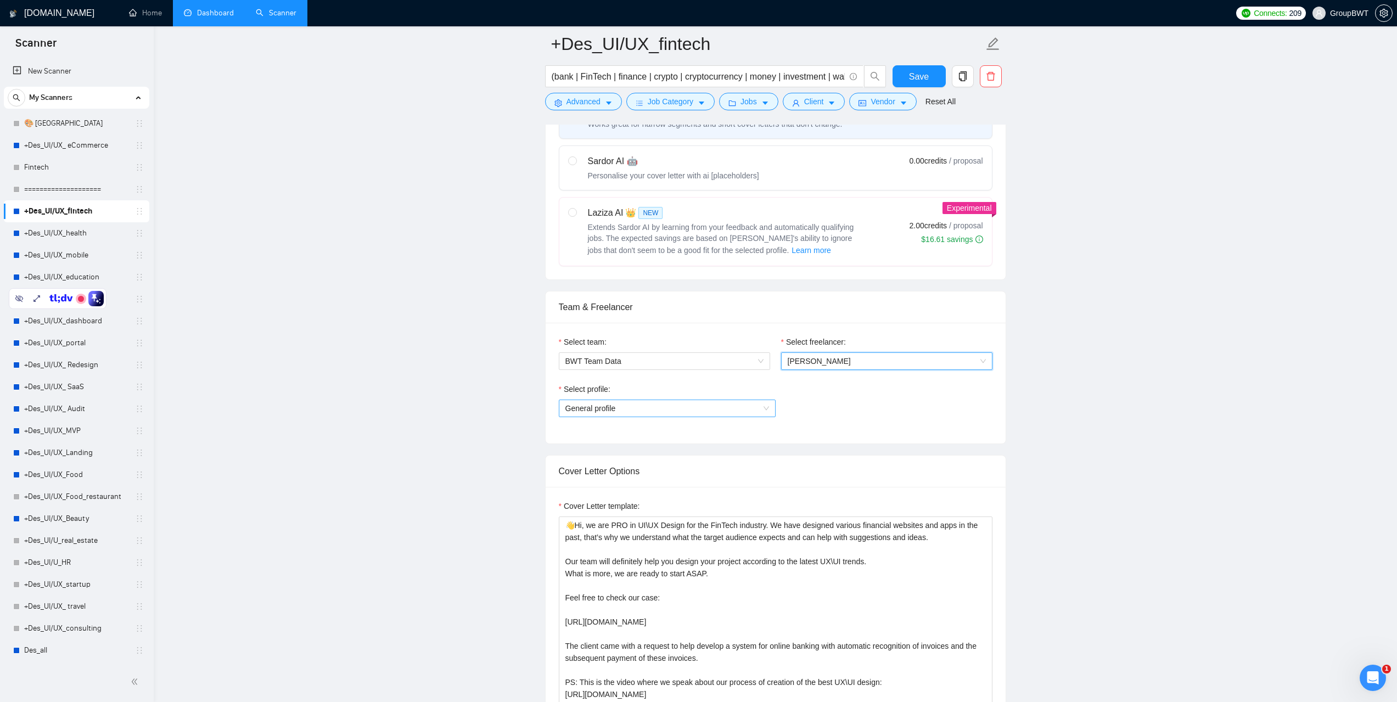
click at [707, 415] on span "General profile" at bounding box center [667, 408] width 204 height 16
click at [827, 410] on div "Select profile: General profile" at bounding box center [776, 406] width 434 height 47
click at [822, 367] on span "Ihor Radchenko" at bounding box center [887, 361] width 198 height 16
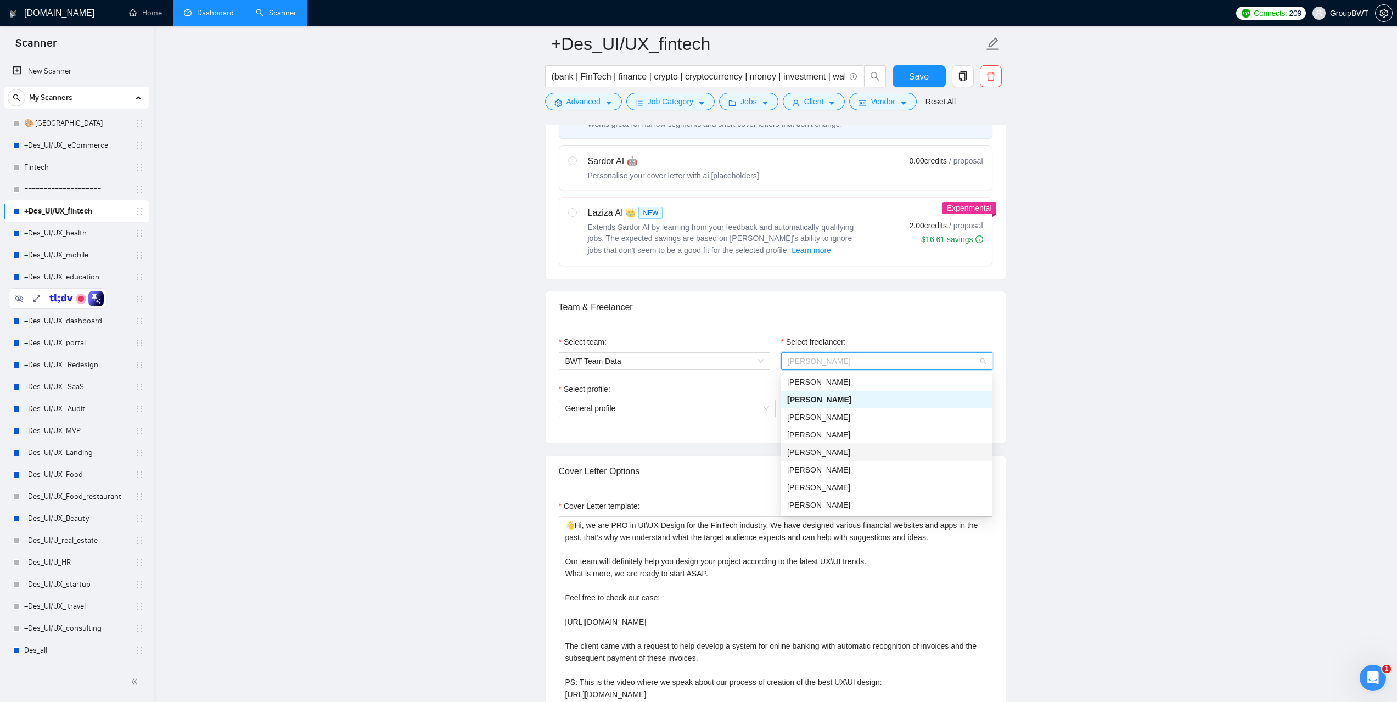
click at [813, 454] on div "Mark Koltsov" at bounding box center [886, 452] width 198 height 12
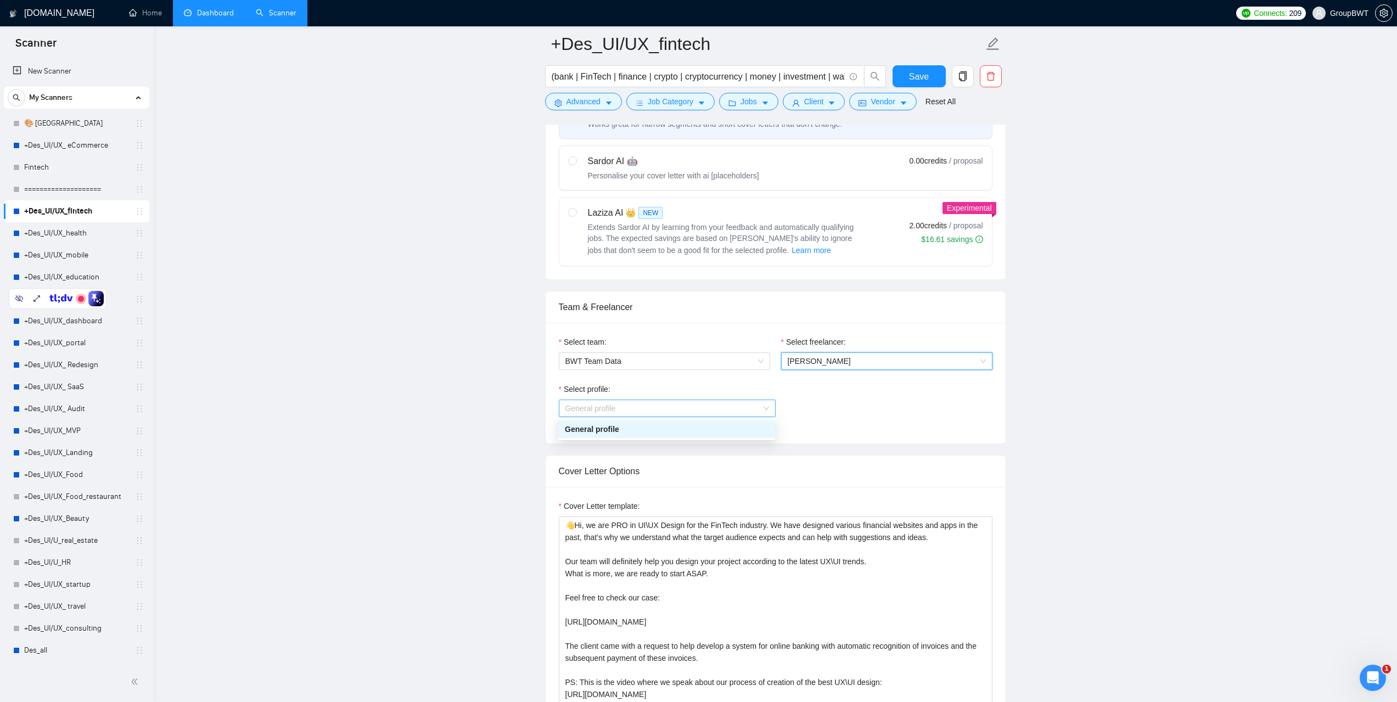
click at [761, 404] on span "General profile" at bounding box center [667, 408] width 204 height 16
click at [847, 403] on div "Select profile: General profile" at bounding box center [776, 406] width 434 height 47
click at [843, 364] on span "Mark Koltsov" at bounding box center [887, 361] width 198 height 16
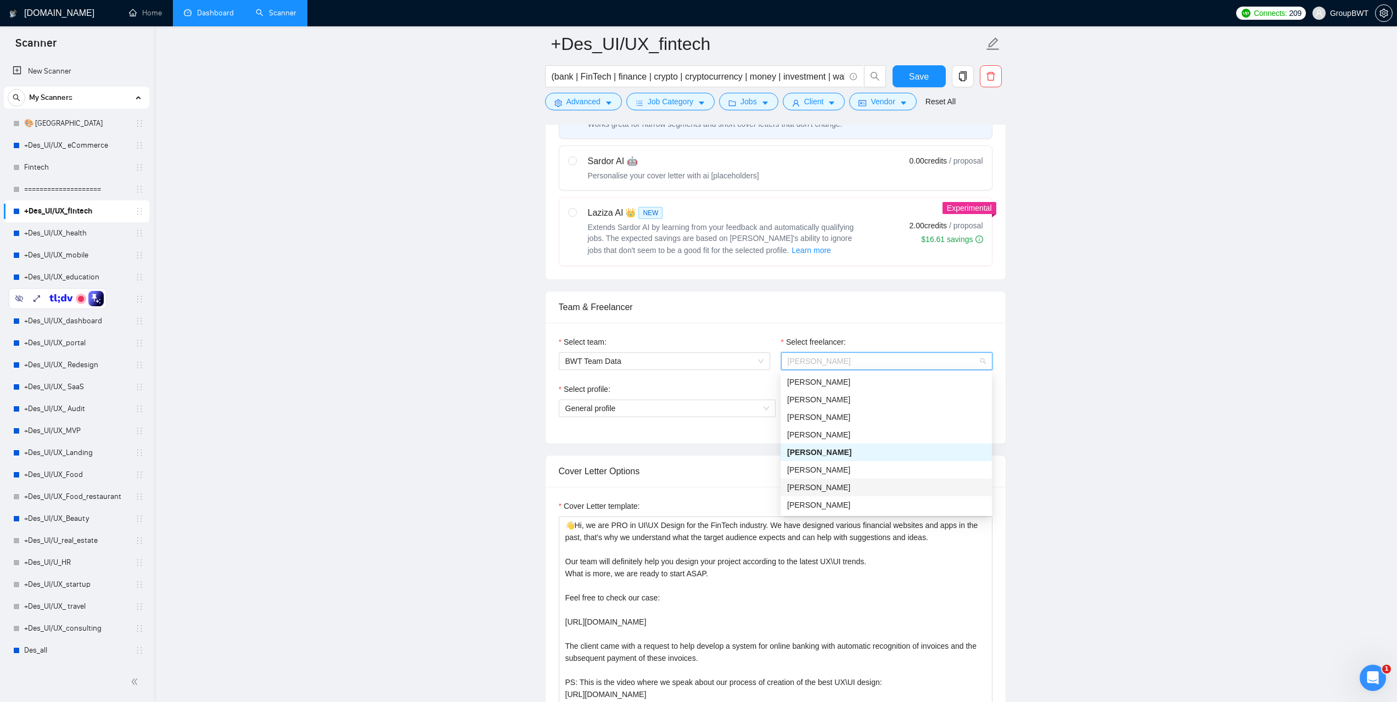
click at [812, 488] on div "Vlad Ilyin" at bounding box center [886, 487] width 198 height 12
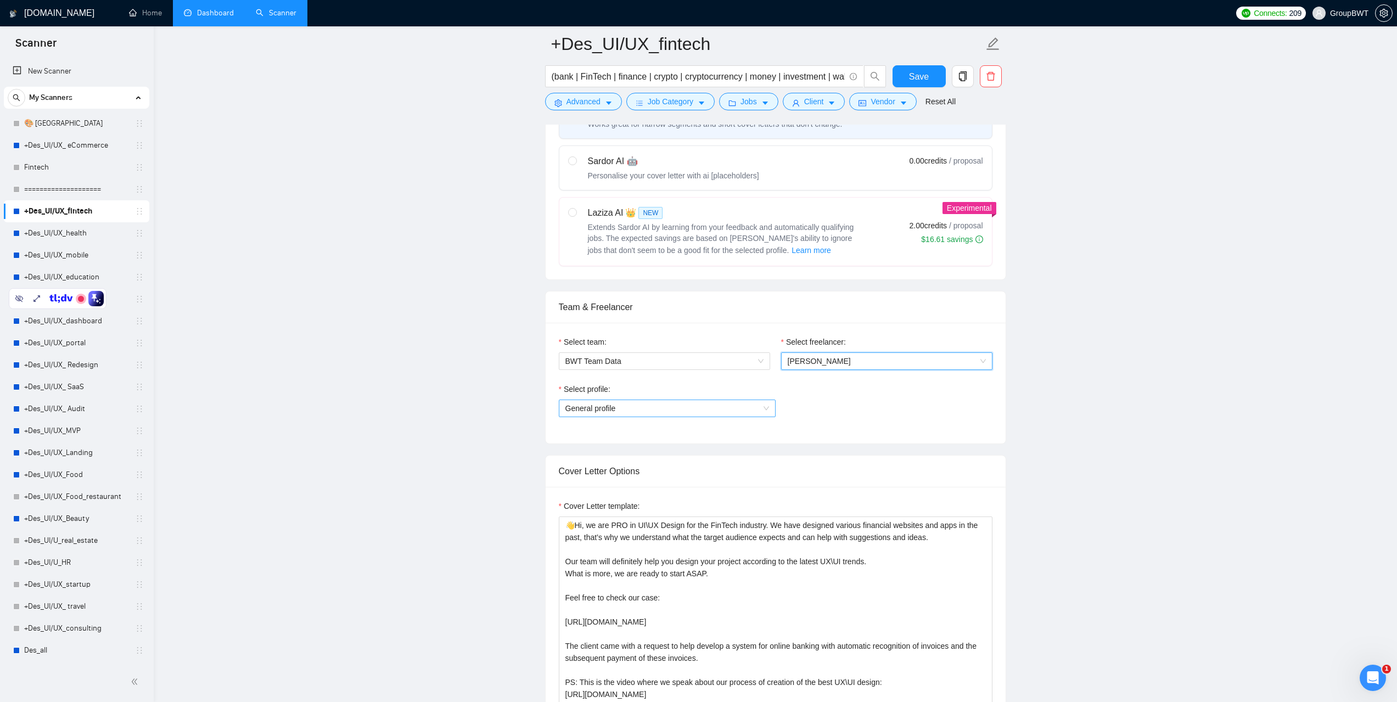
click at [718, 407] on span "General profile" at bounding box center [667, 408] width 204 height 16
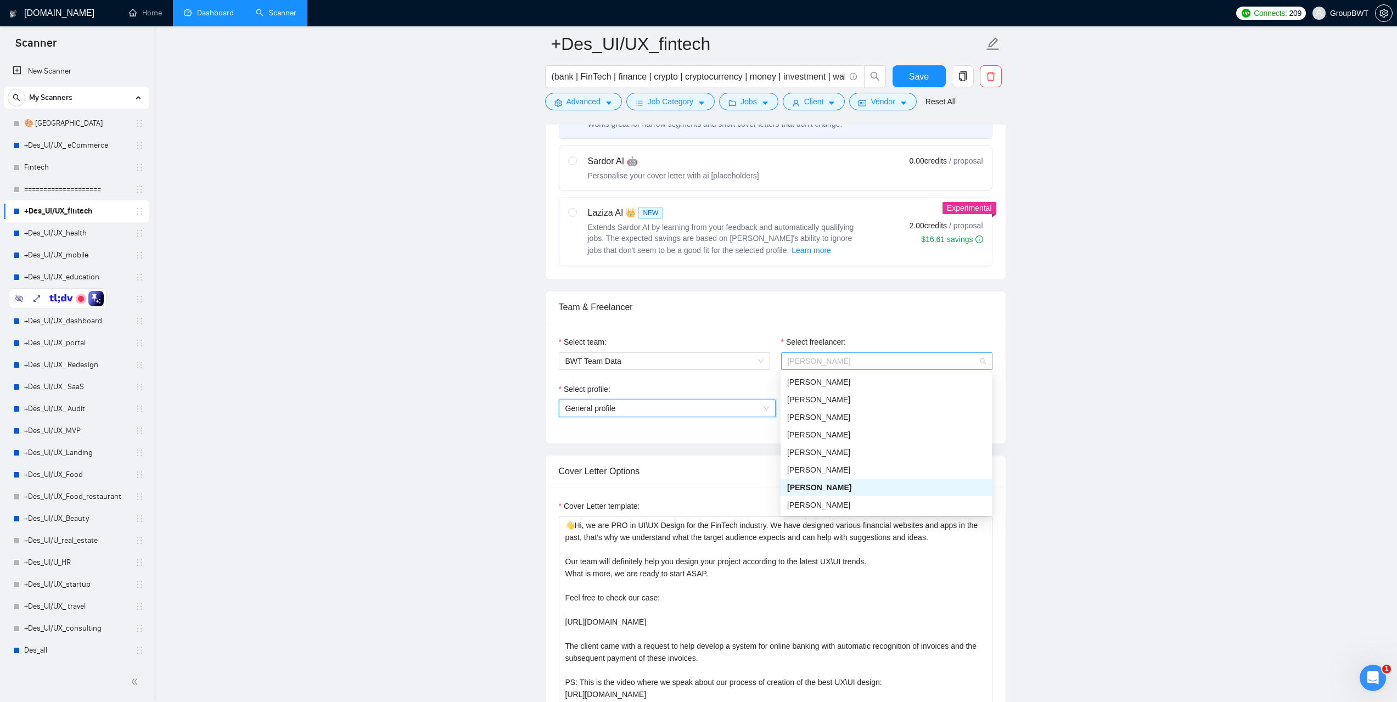
click at [842, 355] on span "Vlad Ilyin" at bounding box center [887, 361] width 198 height 16
click at [808, 464] on div "Aleksey Yudin" at bounding box center [886, 463] width 198 height 12
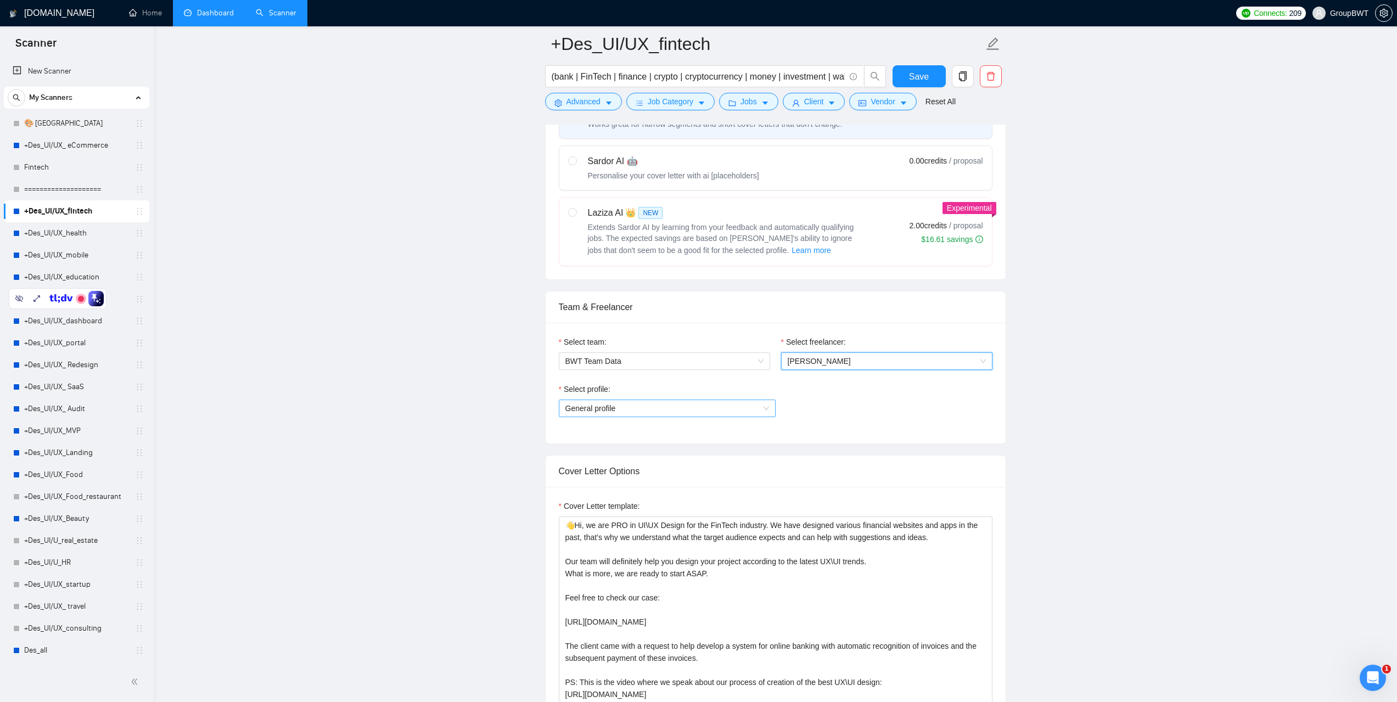
click at [675, 407] on span "General profile" at bounding box center [667, 408] width 204 height 16
click at [850, 400] on div "Select profile: General profile" at bounding box center [776, 406] width 434 height 47
click at [738, 361] on span "BWT Team Data" at bounding box center [664, 361] width 198 height 16
click at [844, 408] on div "Select profile: General profile" at bounding box center [776, 406] width 434 height 47
click at [224, 18] on link "Dashboard" at bounding box center [209, 12] width 50 height 9
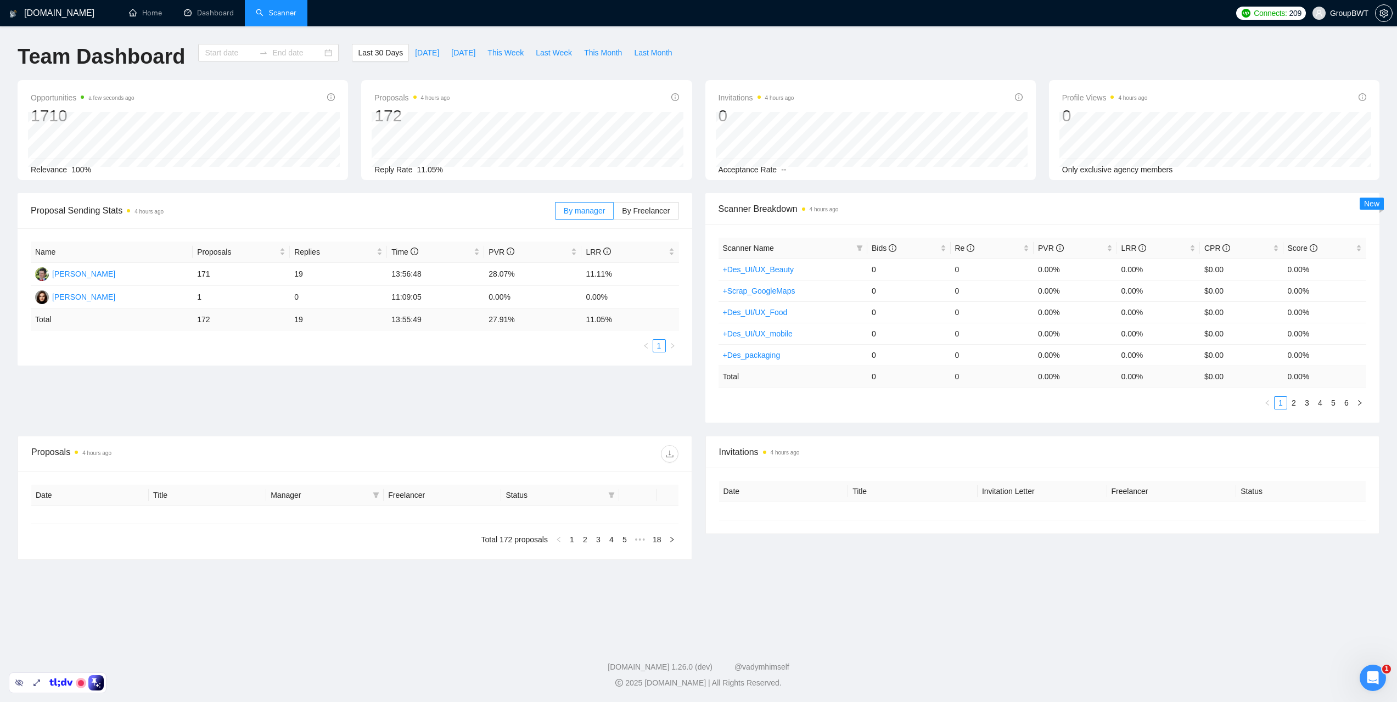
type input "[DATE]"
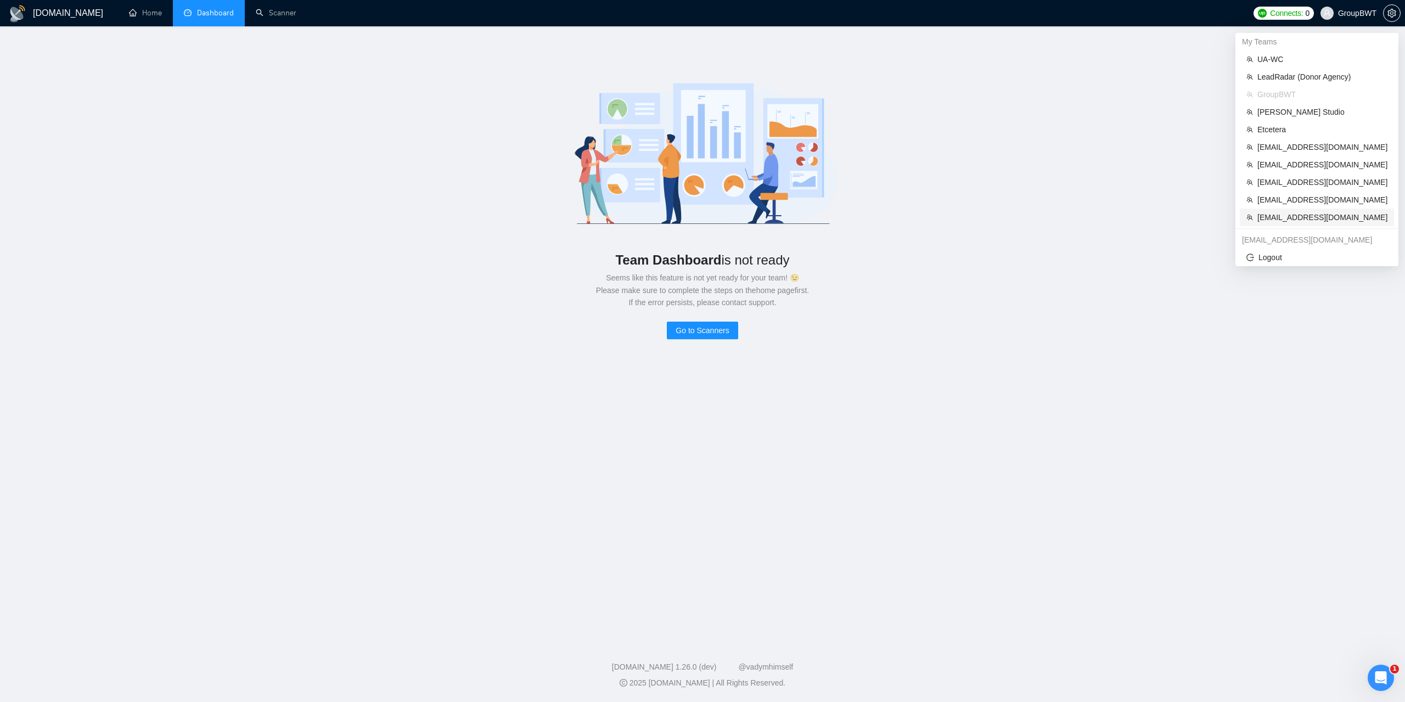
click at [1277, 216] on span "[EMAIL_ADDRESS][DOMAIN_NAME]" at bounding box center [1322, 217] width 130 height 12
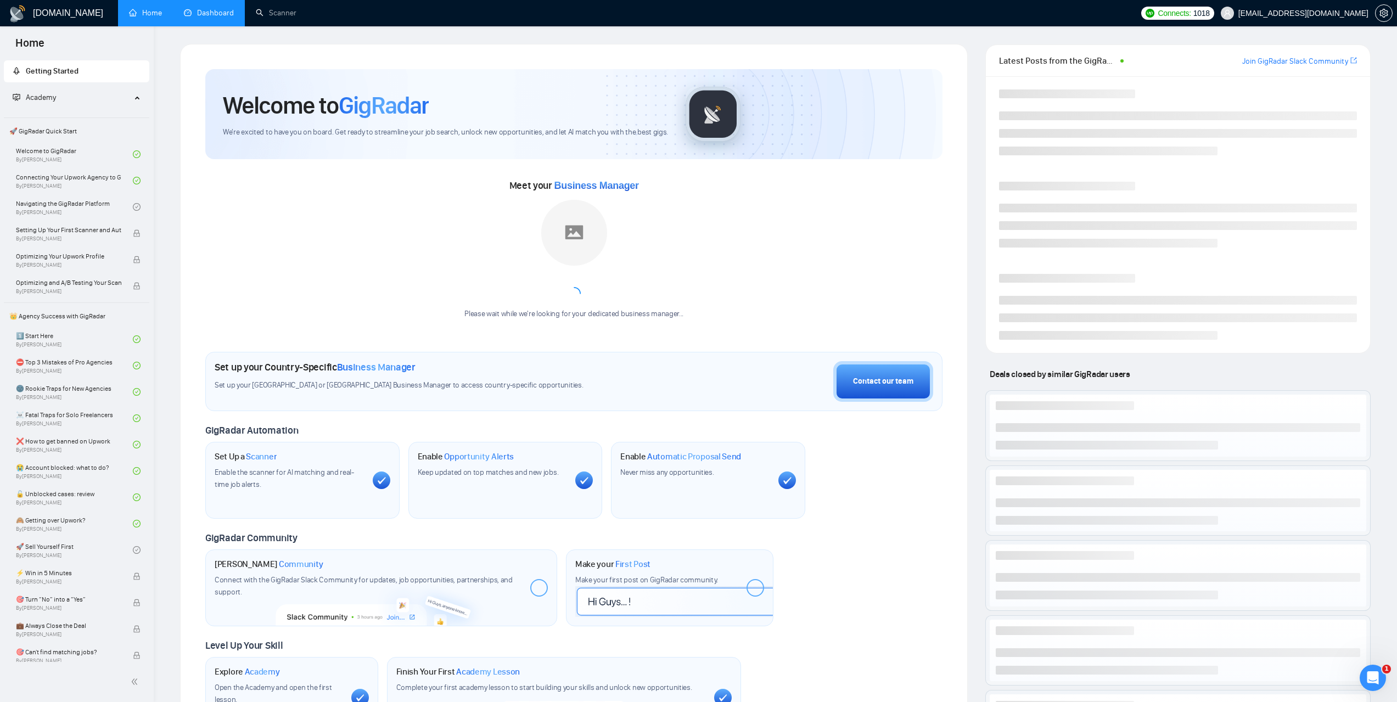
click at [210, 12] on link "Dashboard" at bounding box center [209, 12] width 50 height 9
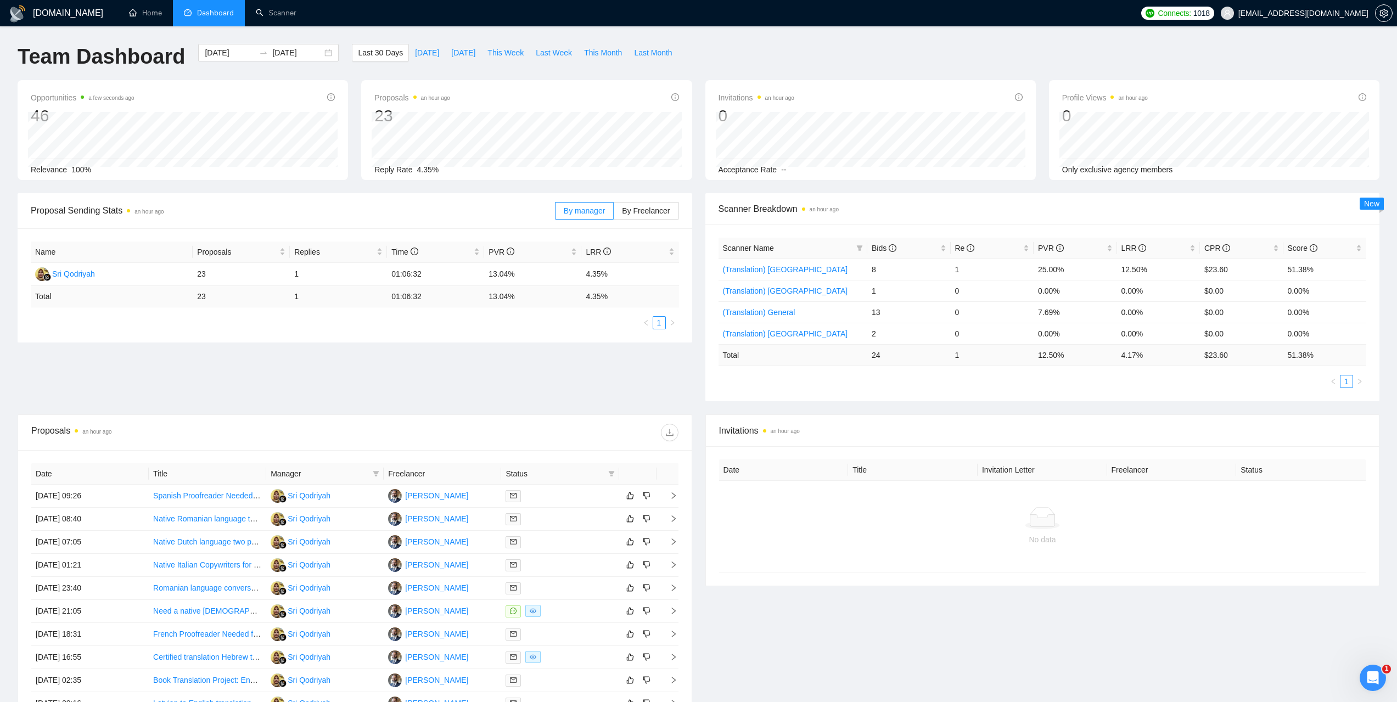
click at [785, 54] on div "Team Dashboard 2025-08-02 2025-09-01 Last 30 Days Today Yesterday This Week Las…" at bounding box center [698, 62] width 1375 height 36
click at [875, 244] on span "Bids" at bounding box center [884, 248] width 25 height 9
click at [876, 244] on span "Bids" at bounding box center [884, 248] width 25 height 9
click at [936, 213] on span "Scanner Breakdown an hour ago" at bounding box center [1042, 209] width 648 height 14
click at [878, 61] on div "Team Dashboard 2025-08-02 2025-09-01 Last 30 Days Today Yesterday This Week Las…" at bounding box center [698, 62] width 1375 height 36
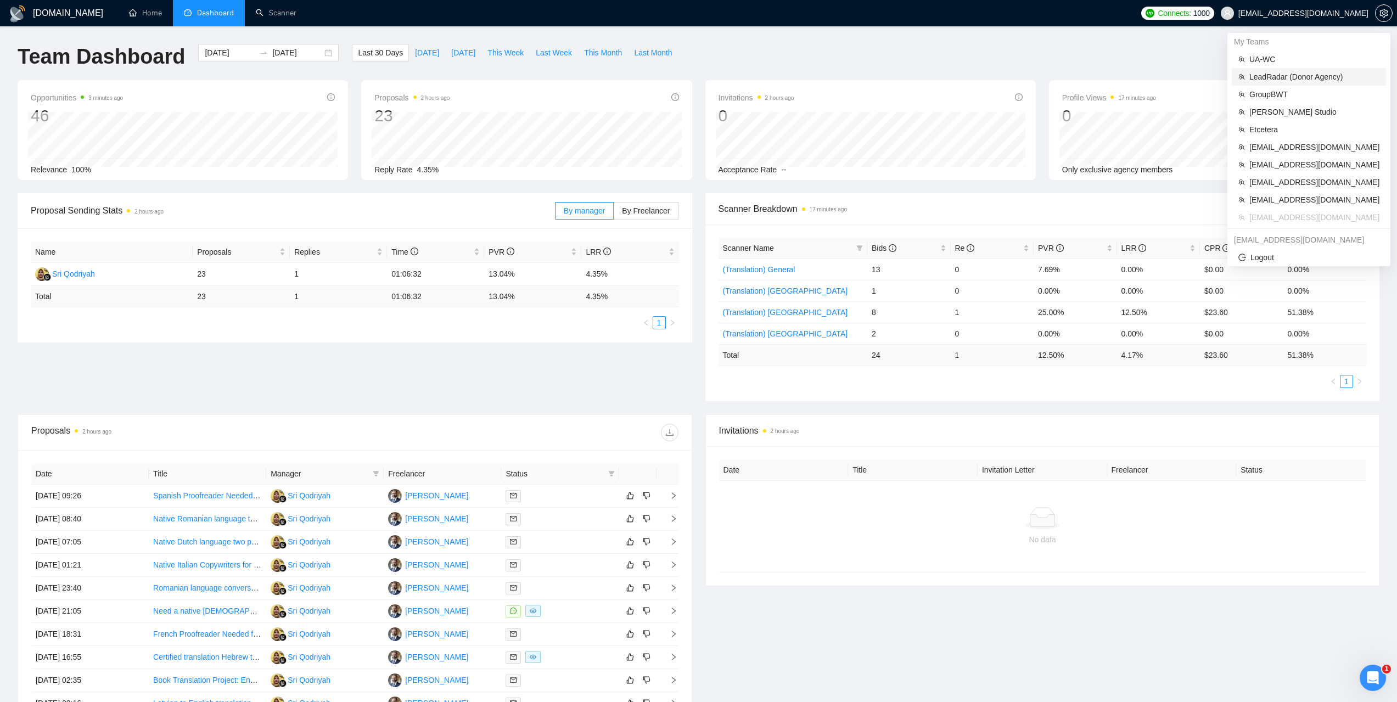
click at [1278, 75] on span "LeadRadar (Donor Agency)" at bounding box center [1314, 77] width 130 height 12
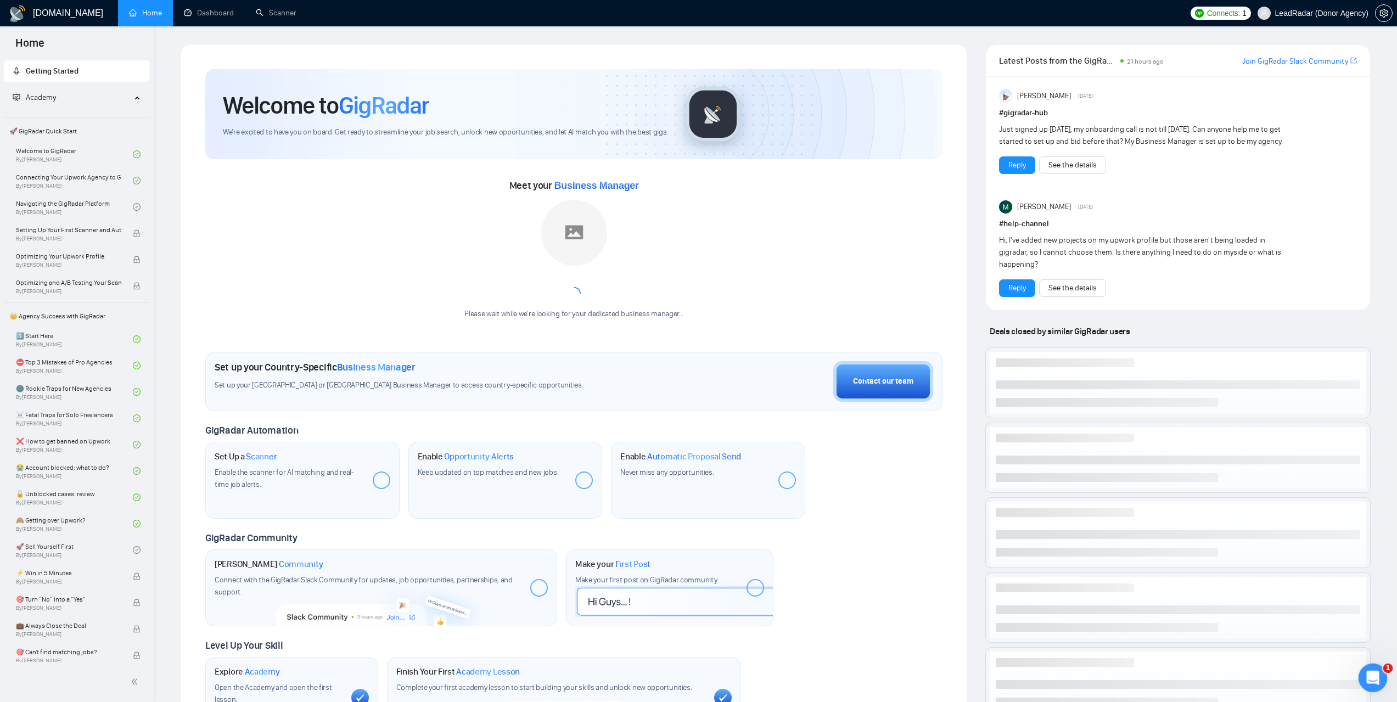
click at [1368, 677] on icon "Відкрити програму для спілкування Intercom" at bounding box center [1371, 676] width 18 height 18
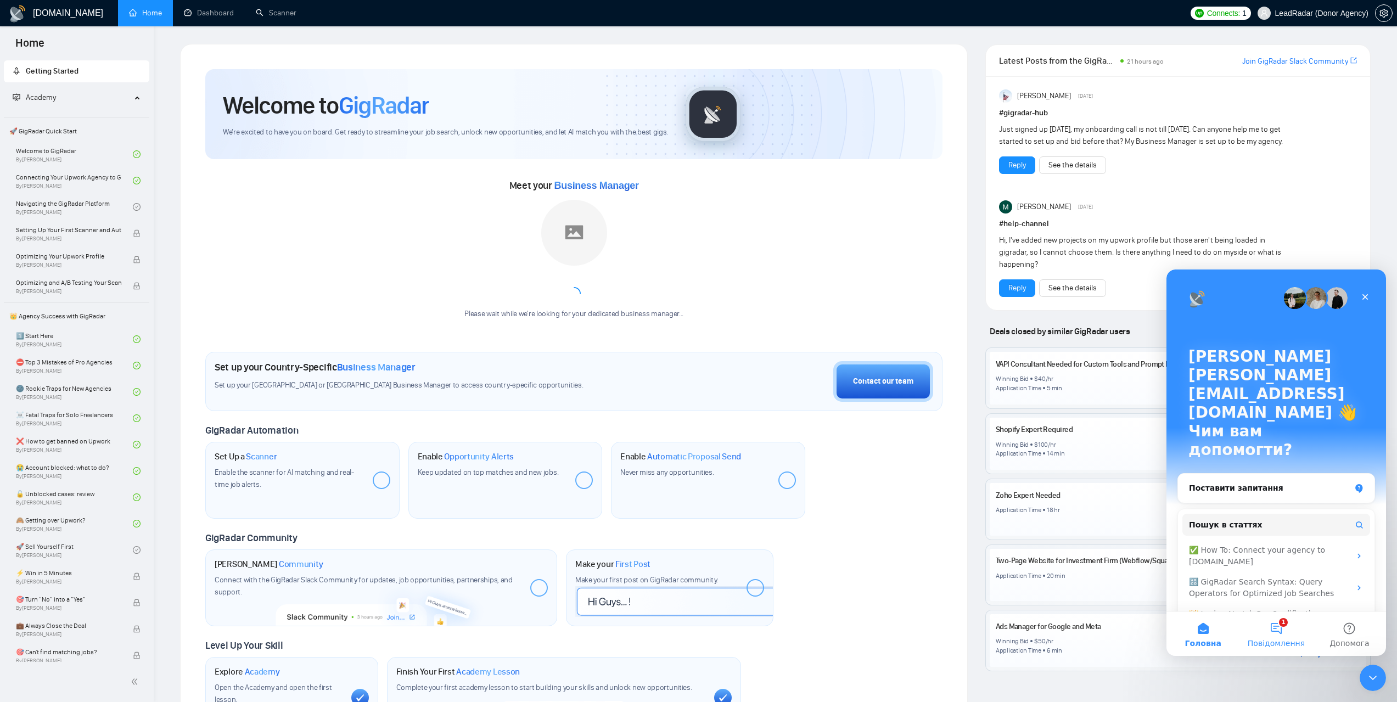
click at [1268, 630] on button "1 Повідомлення" at bounding box center [1275, 634] width 73 height 44
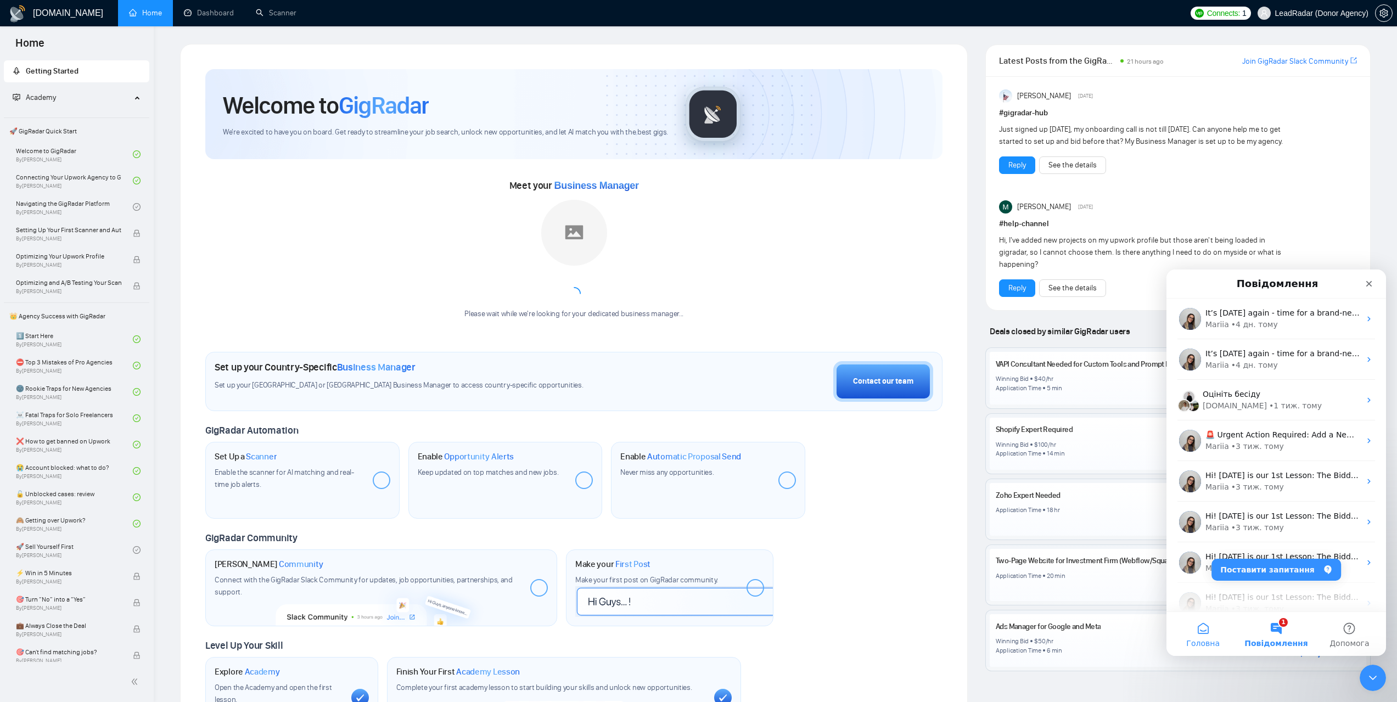
click at [1199, 633] on button "Головна" at bounding box center [1202, 634] width 73 height 44
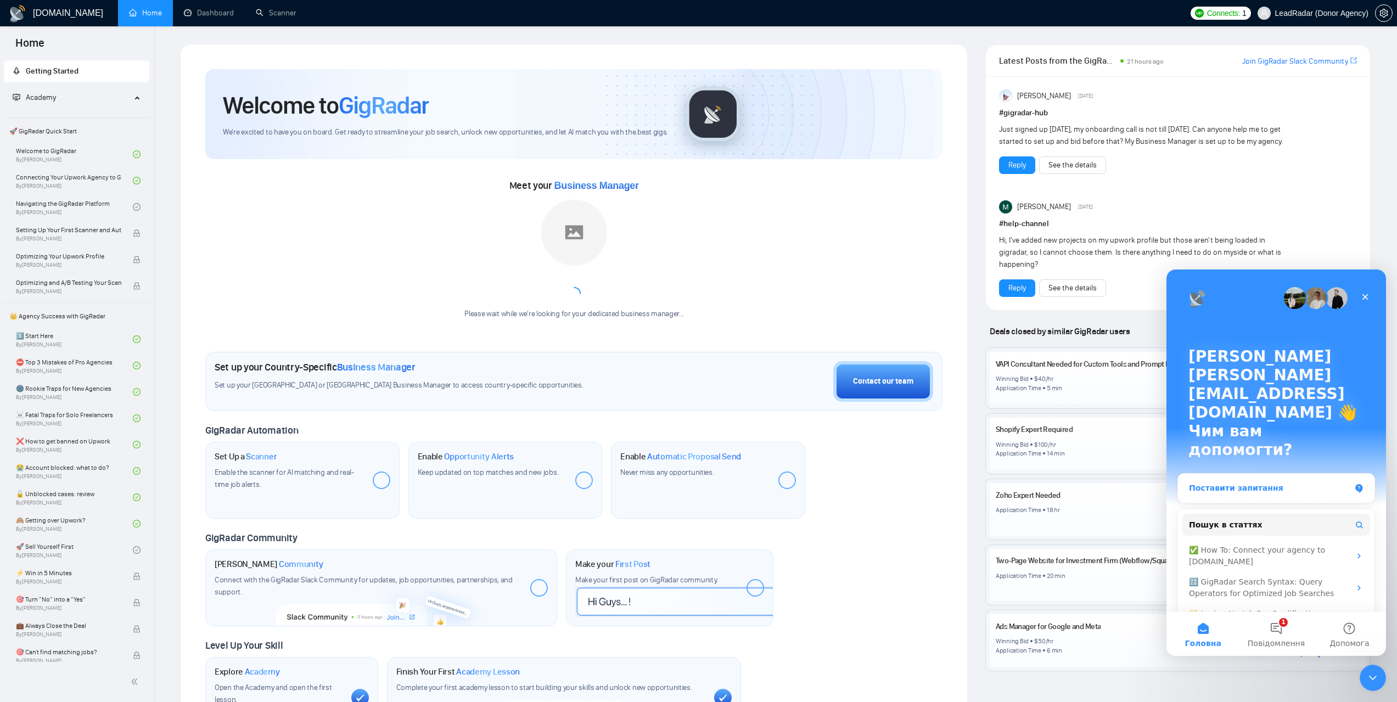
click at [1256, 482] on div "Поставити запитання" at bounding box center [1269, 488] width 161 height 12
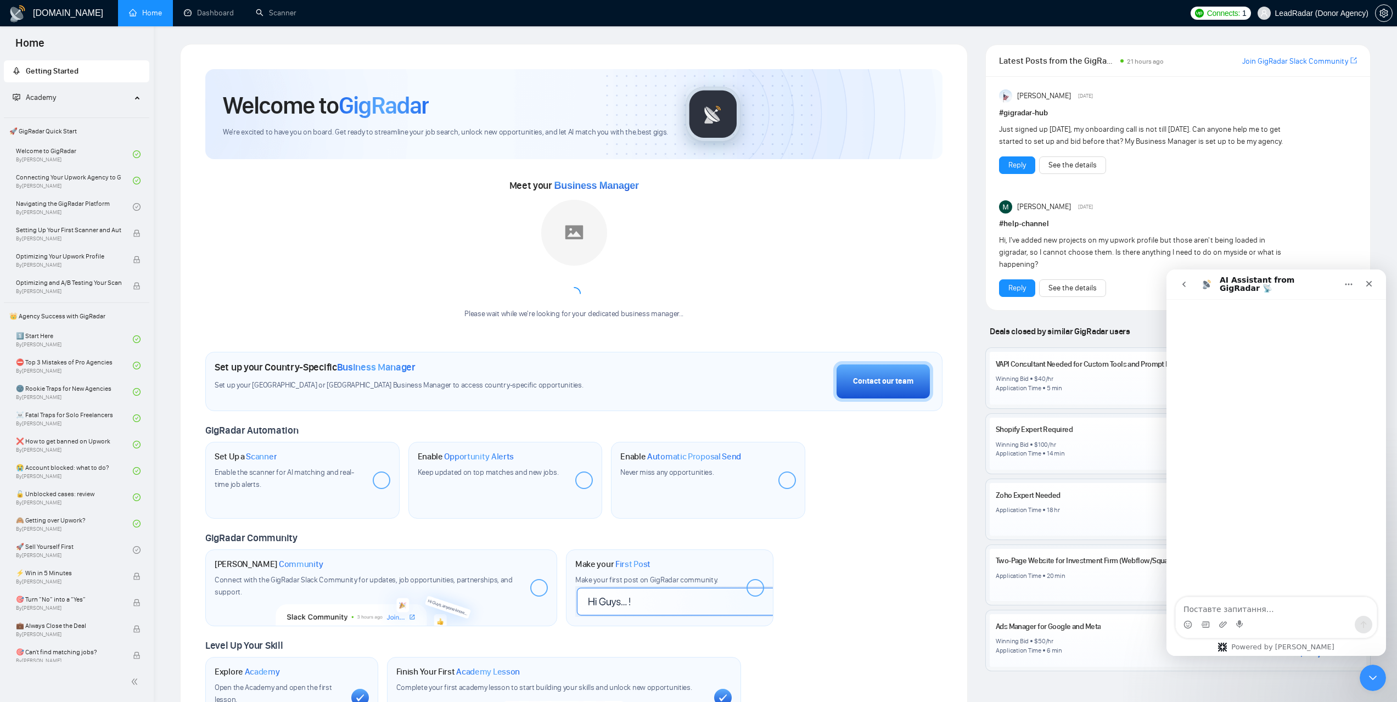
click at [1241, 610] on textarea "Поставте запитання…" at bounding box center [1276, 606] width 201 height 19
type textarea "how to add bm?"
click at [1366, 617] on button "Надіслати повідомлення…" at bounding box center [1364, 625] width 18 height 18
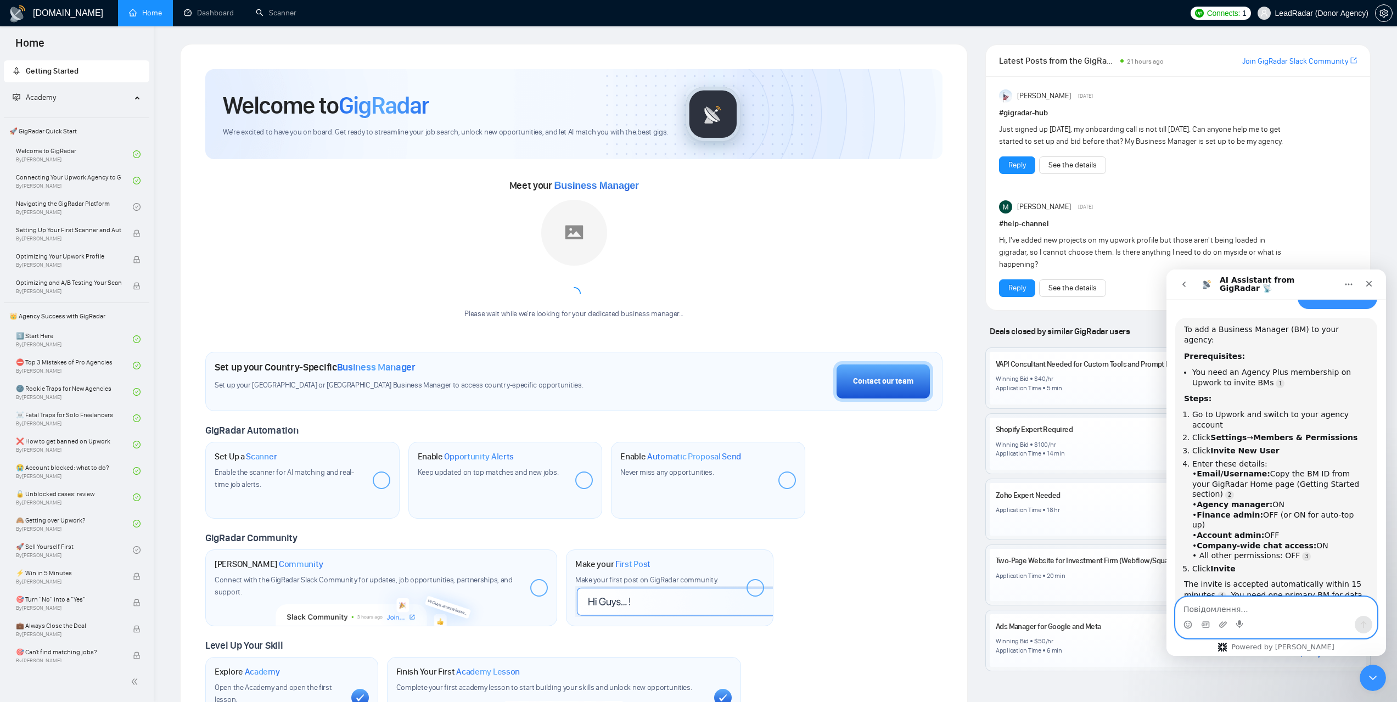
scroll to position [39, 0]
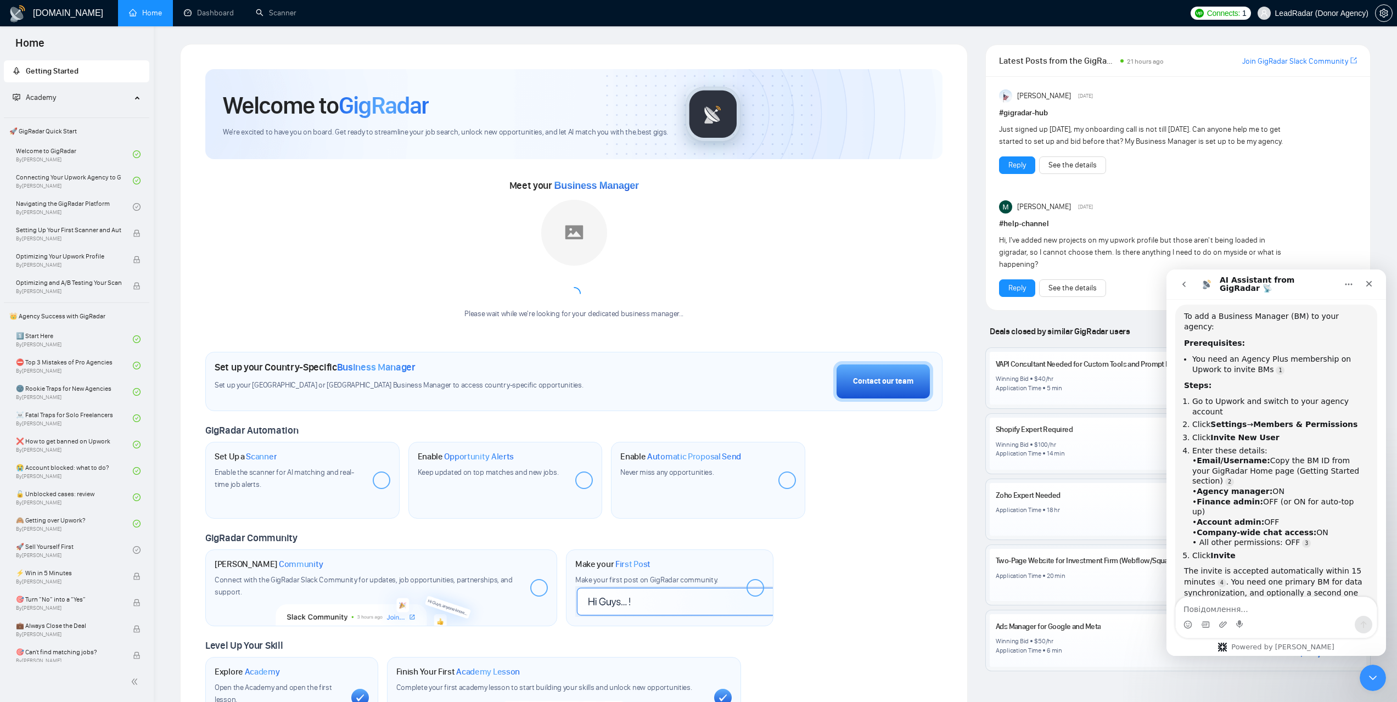
click at [1187, 286] on icon "go back" at bounding box center [1183, 284] width 9 height 9
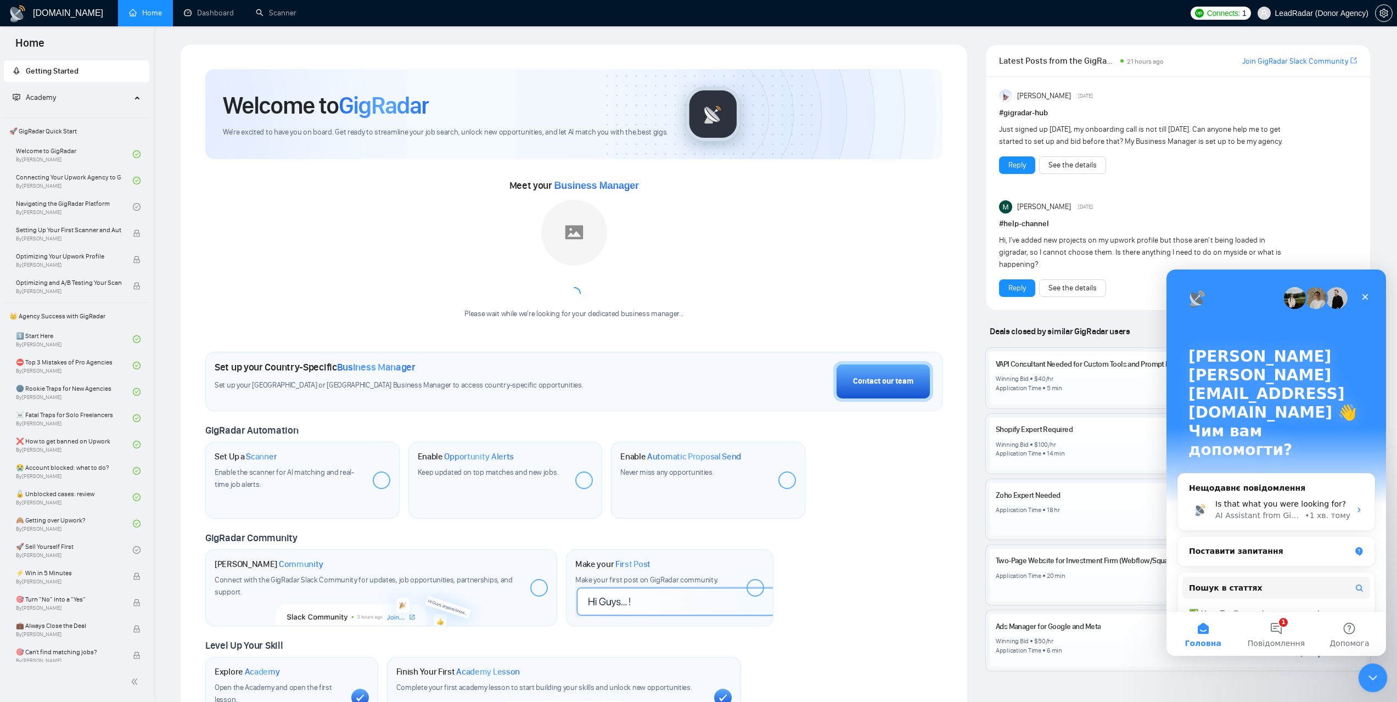
click at [1373, 682] on icon "Закрити програму для спілкування Intercom" at bounding box center [1370, 676] width 13 height 13
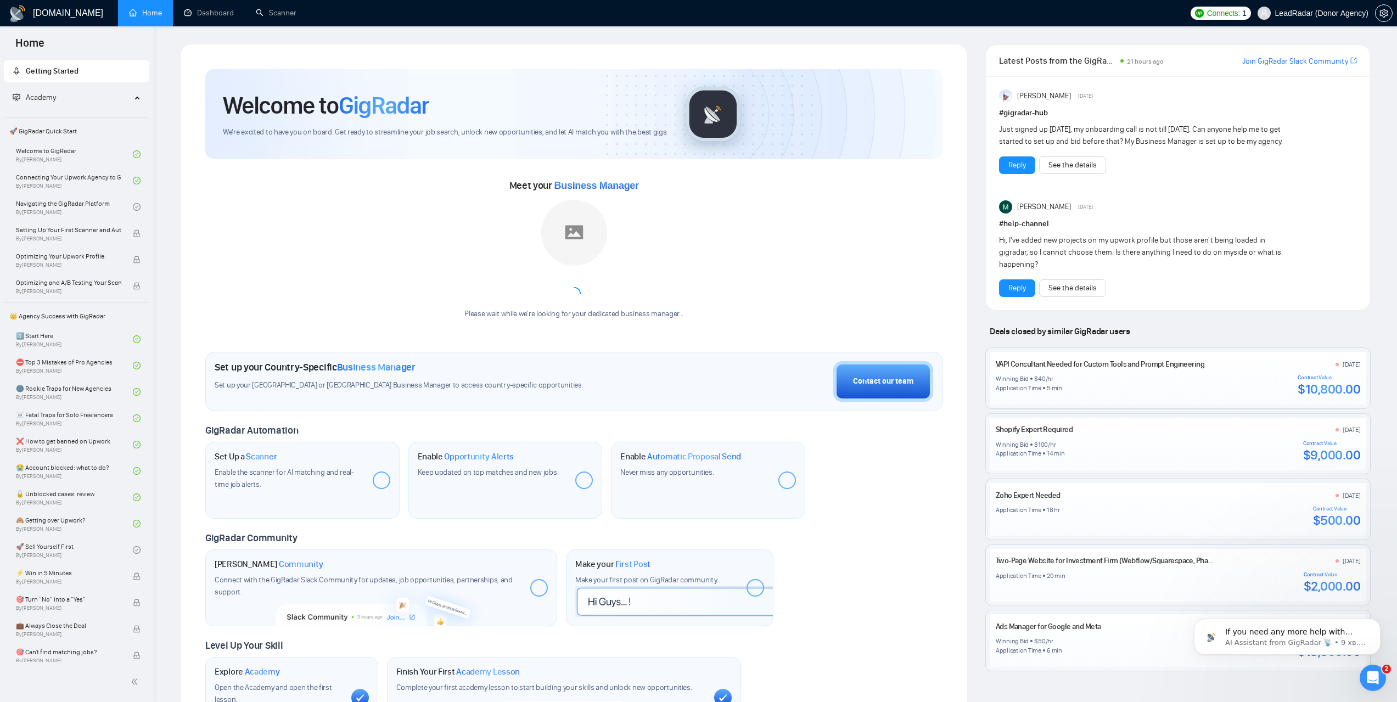
scroll to position [0, 0]
